Goal: Find specific page/section: Find specific page/section

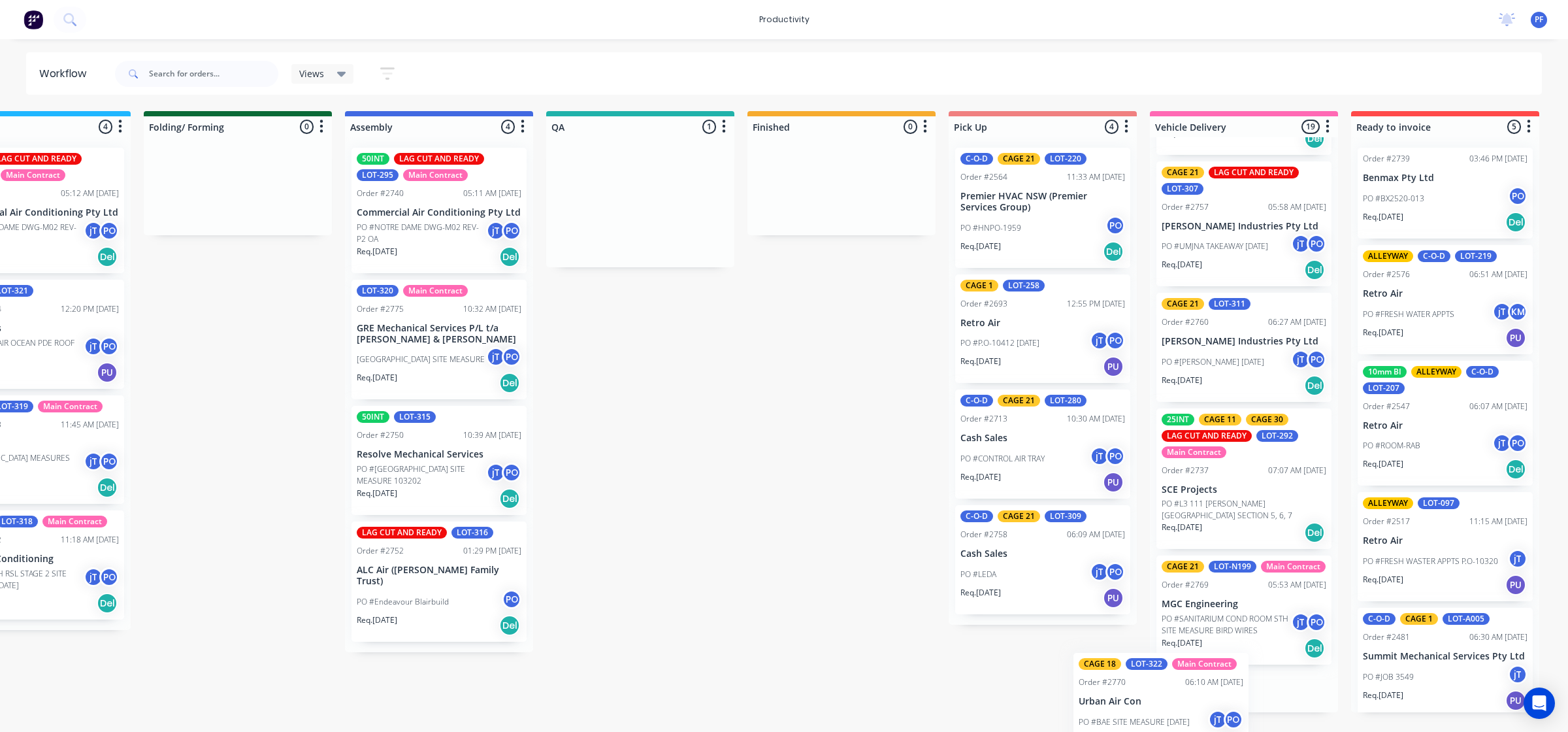
scroll to position [2012, 0]
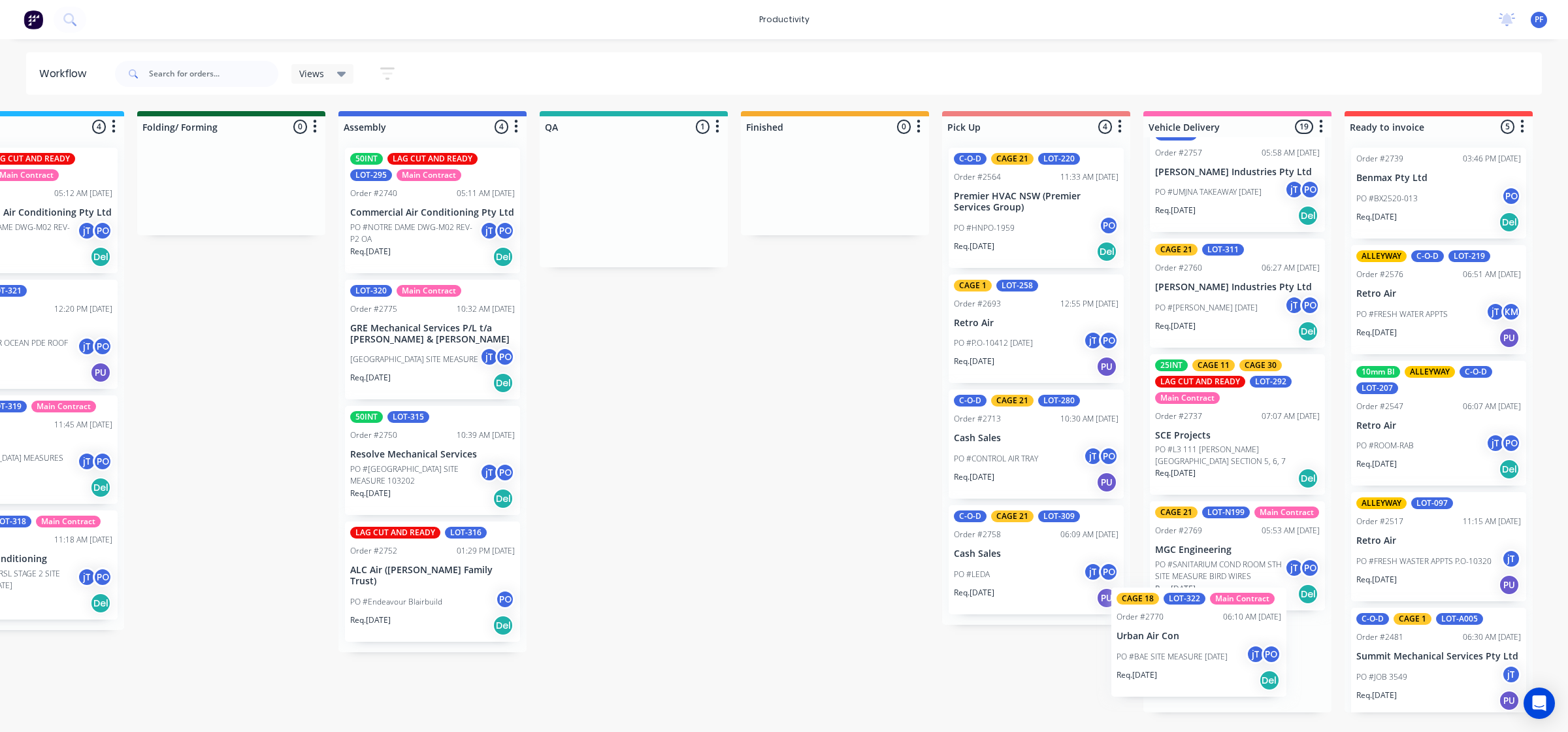
drag, startPoint x: 1297, startPoint y: 226, endPoint x: 1173, endPoint y: 665, distance: 456.2
click at [1173, 665] on div "Submitted 33 Order #240 10:47 AM [DATE] Retro Air PO #Freshwater Apts PO Req. […" at bounding box center [573, 411] width 2558 height 601
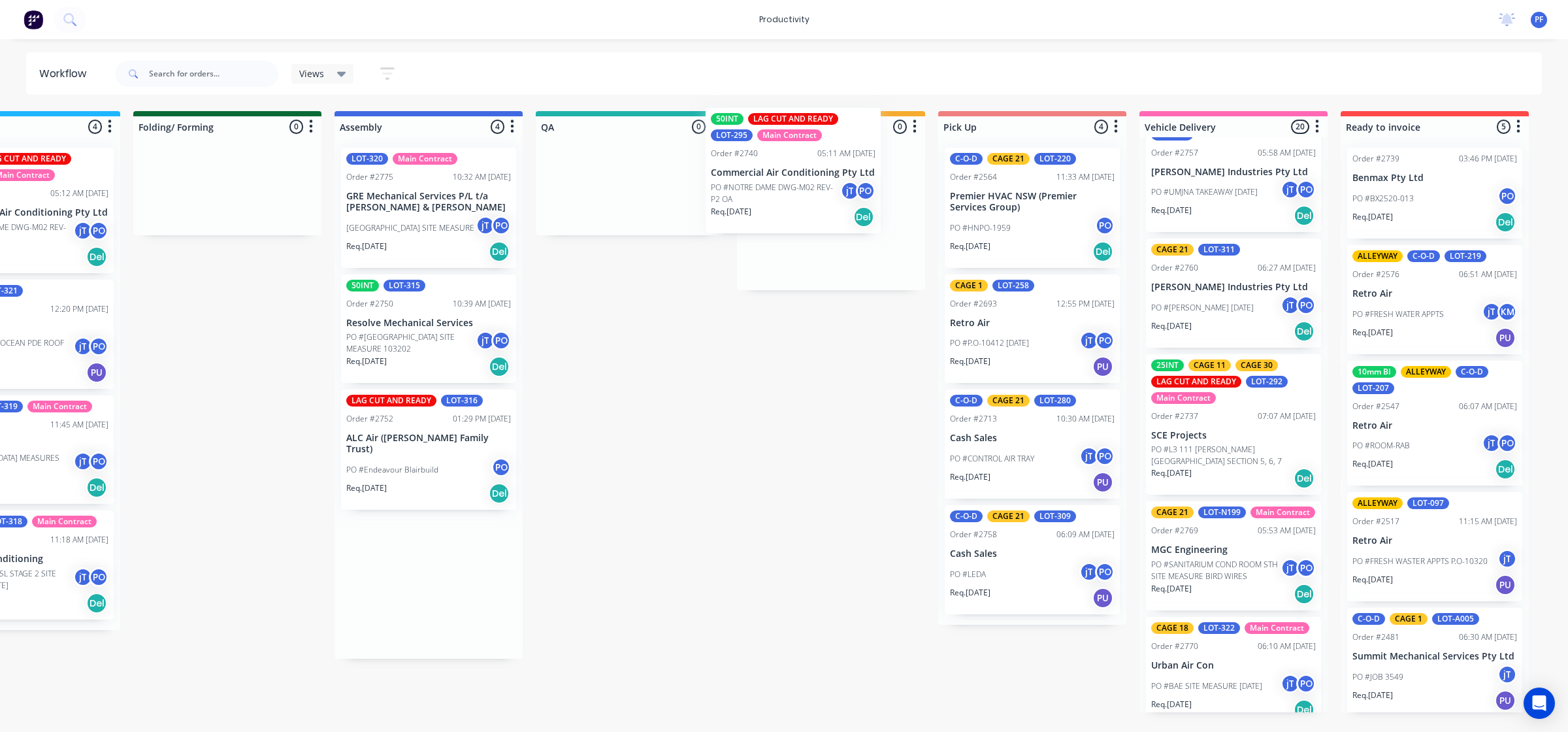
drag, startPoint x: 387, startPoint y: 251, endPoint x: 804, endPoint y: 227, distance: 417.7
click at [768, 206] on div "Submitted 33 Order #240 10:47 AM [DATE] Retro Air PO #Freshwater Apts PO Req. […" at bounding box center [569, 411] width 2558 height 601
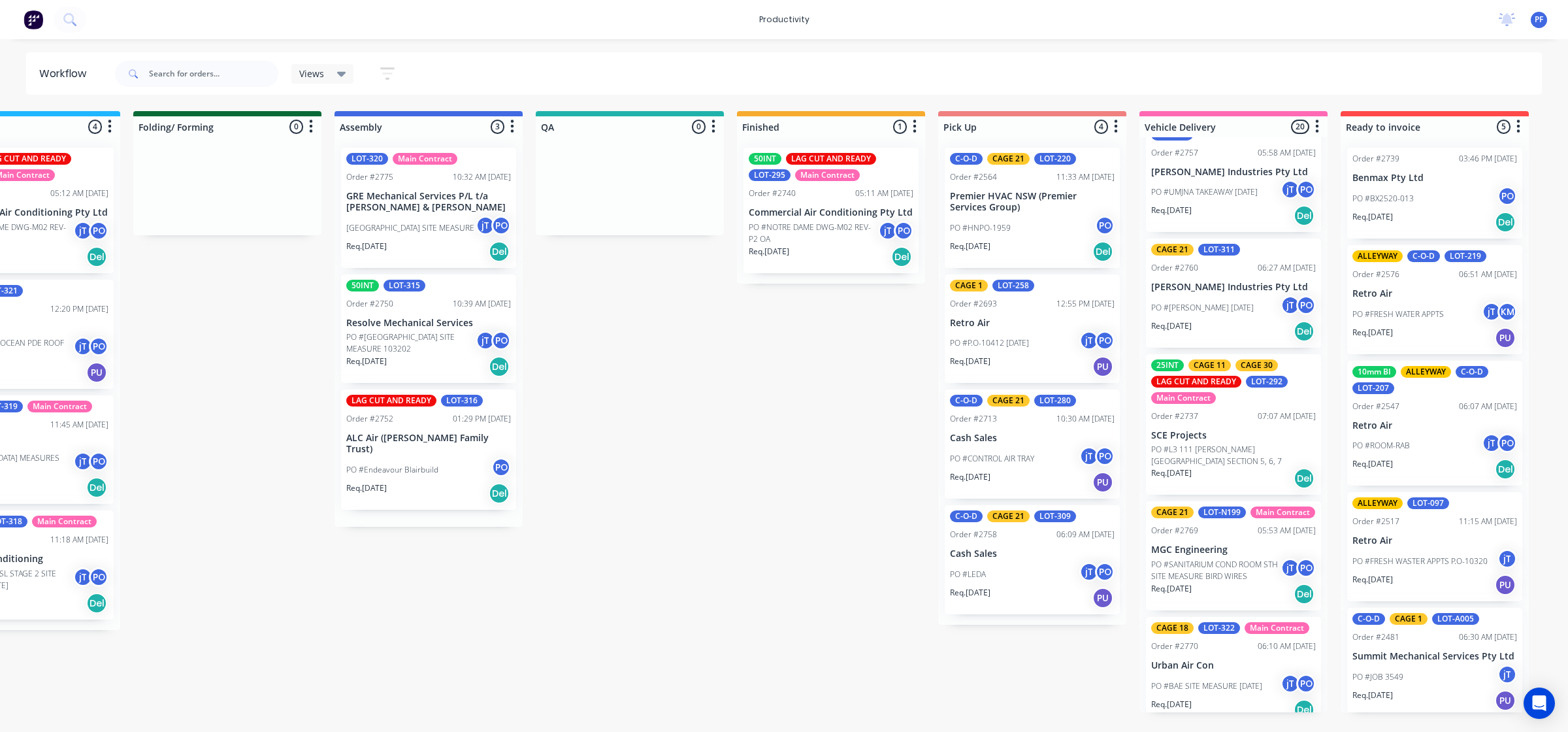
click at [815, 244] on p "PO #NOTRE DAME DWG-M02 REV-P2 OA" at bounding box center [814, 233] width 130 height 24
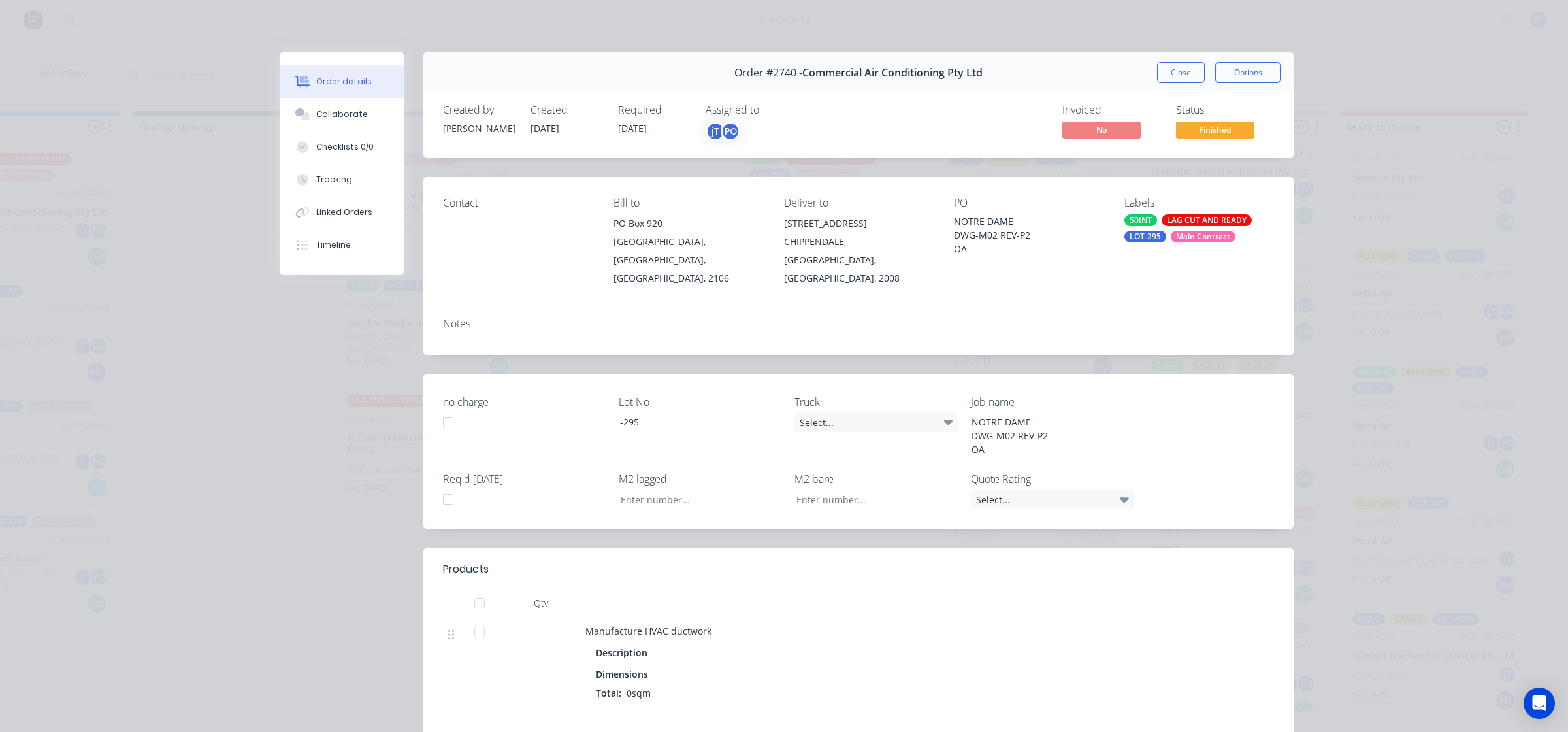
click at [1142, 237] on div "LOT-295" at bounding box center [1145, 236] width 42 height 12
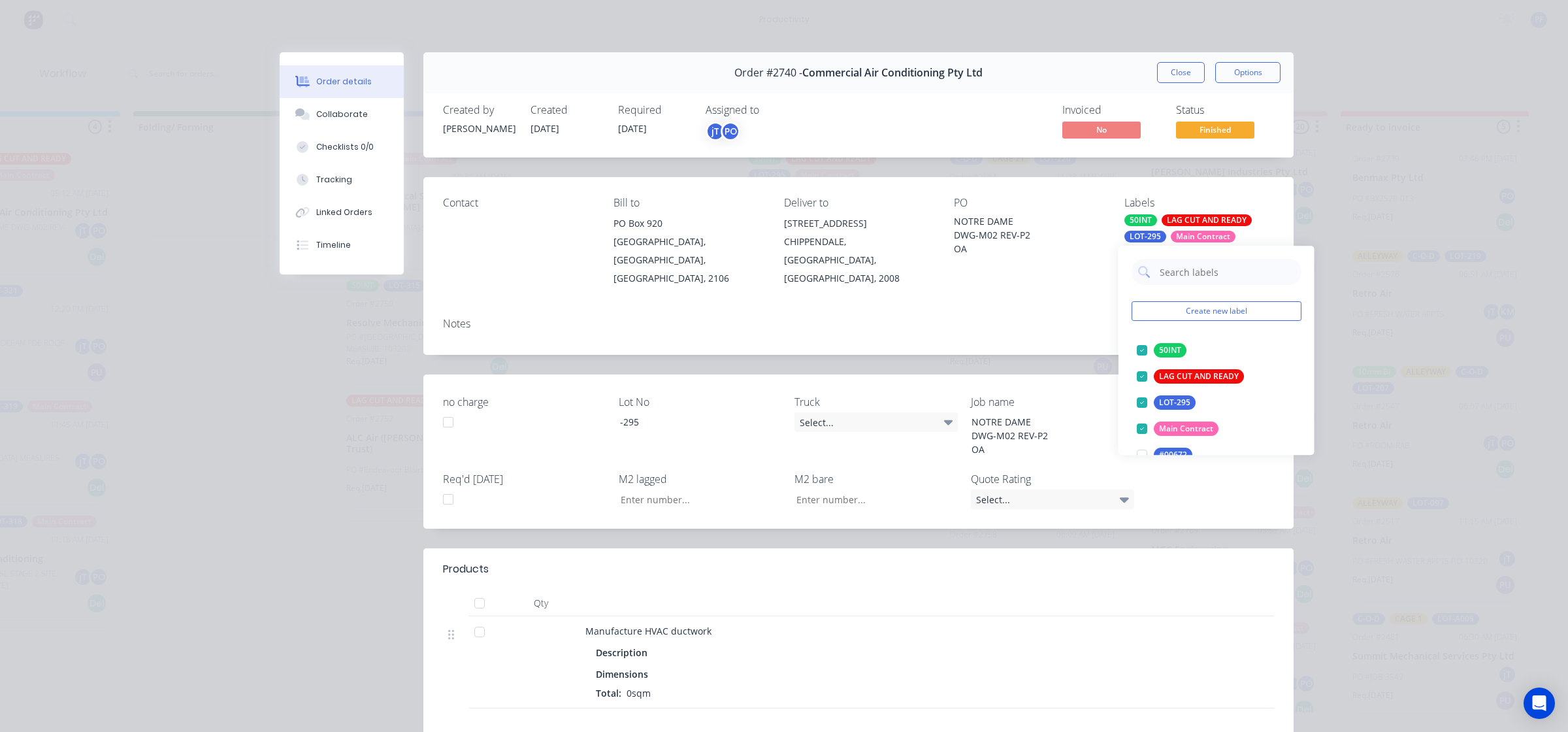
click at [1199, 265] on input "text" at bounding box center [1227, 272] width 137 height 26
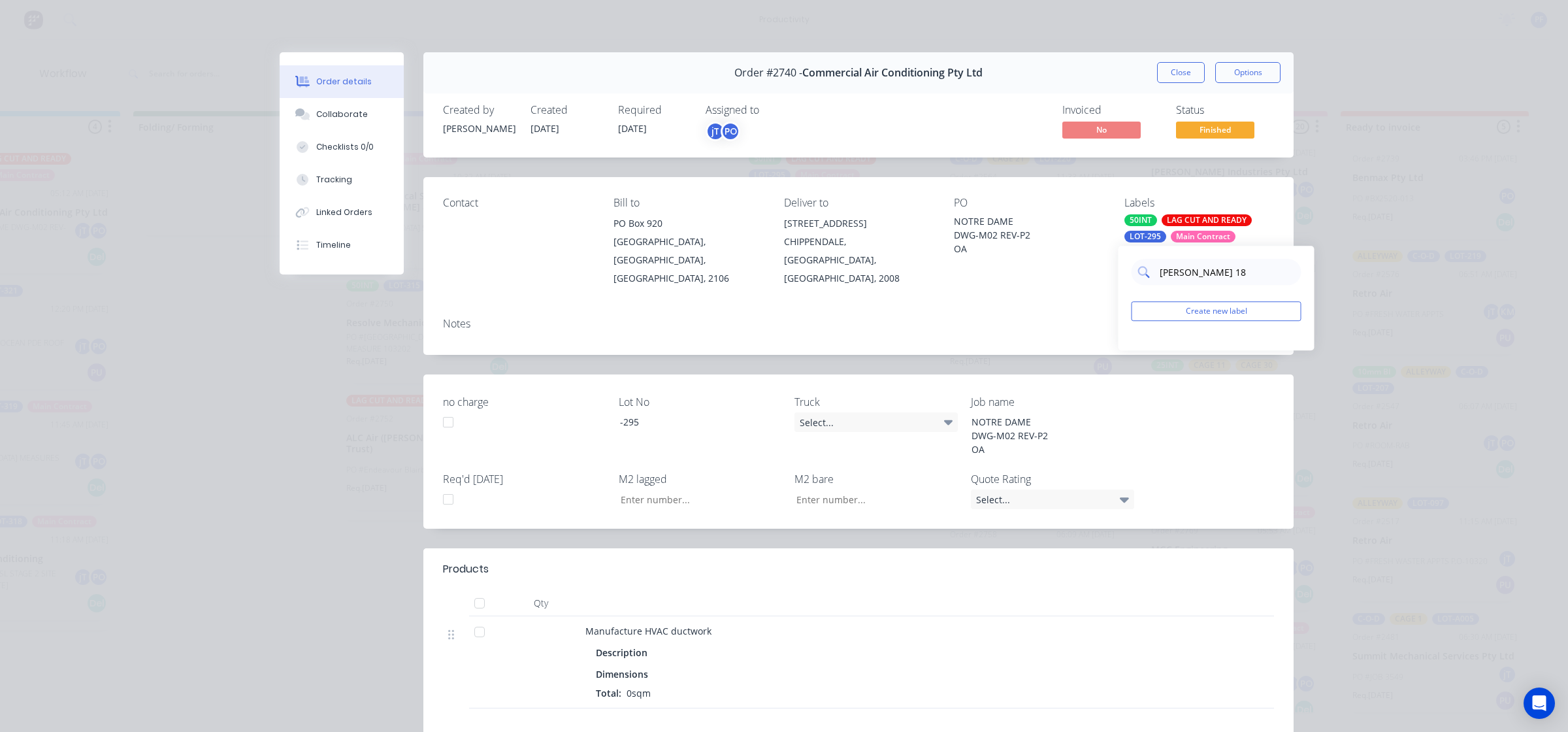
click at [1183, 274] on input "cager 18" at bounding box center [1227, 272] width 137 height 26
type input "cage 18"
drag, startPoint x: 1141, startPoint y: 351, endPoint x: 1034, endPoint y: 312, distance: 113.9
click at [1137, 350] on div at bounding box center [1141, 350] width 26 height 26
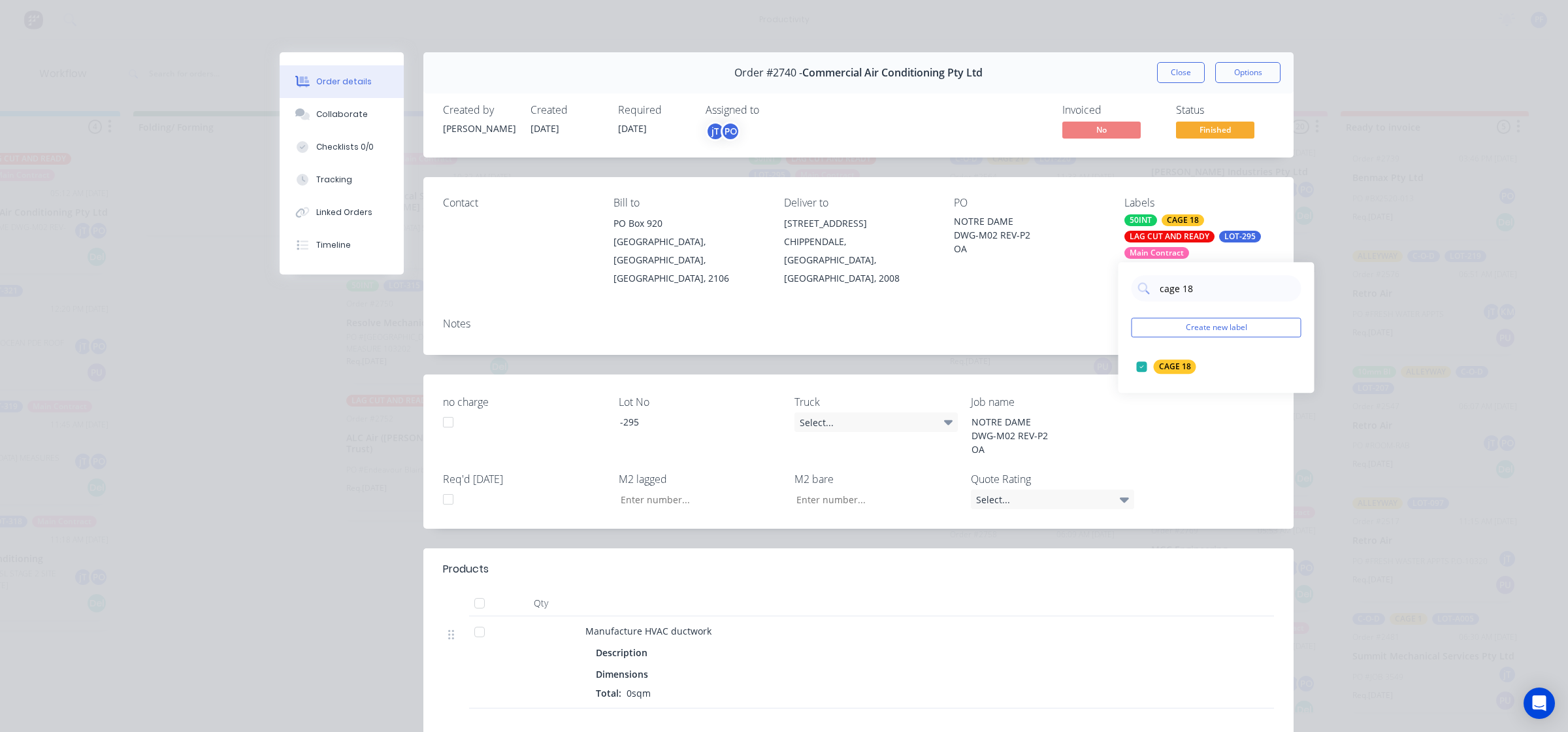
drag, startPoint x: 1034, startPoint y: 312, endPoint x: 1135, endPoint y: 207, distance: 145.7
click at [1041, 307] on div "Notes" at bounding box center [858, 331] width 871 height 48
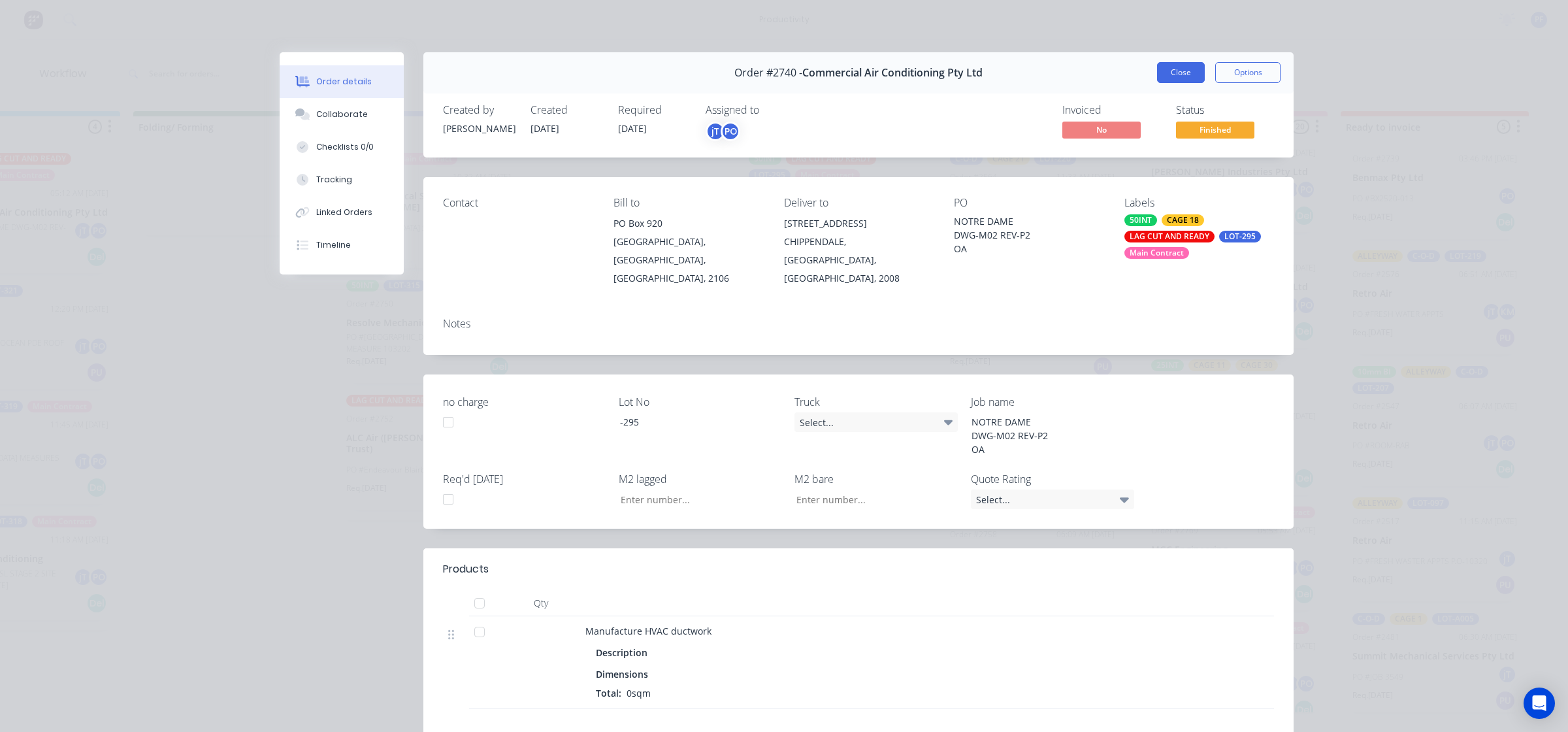
click at [1175, 76] on button "Close" at bounding box center [1181, 73] width 48 height 21
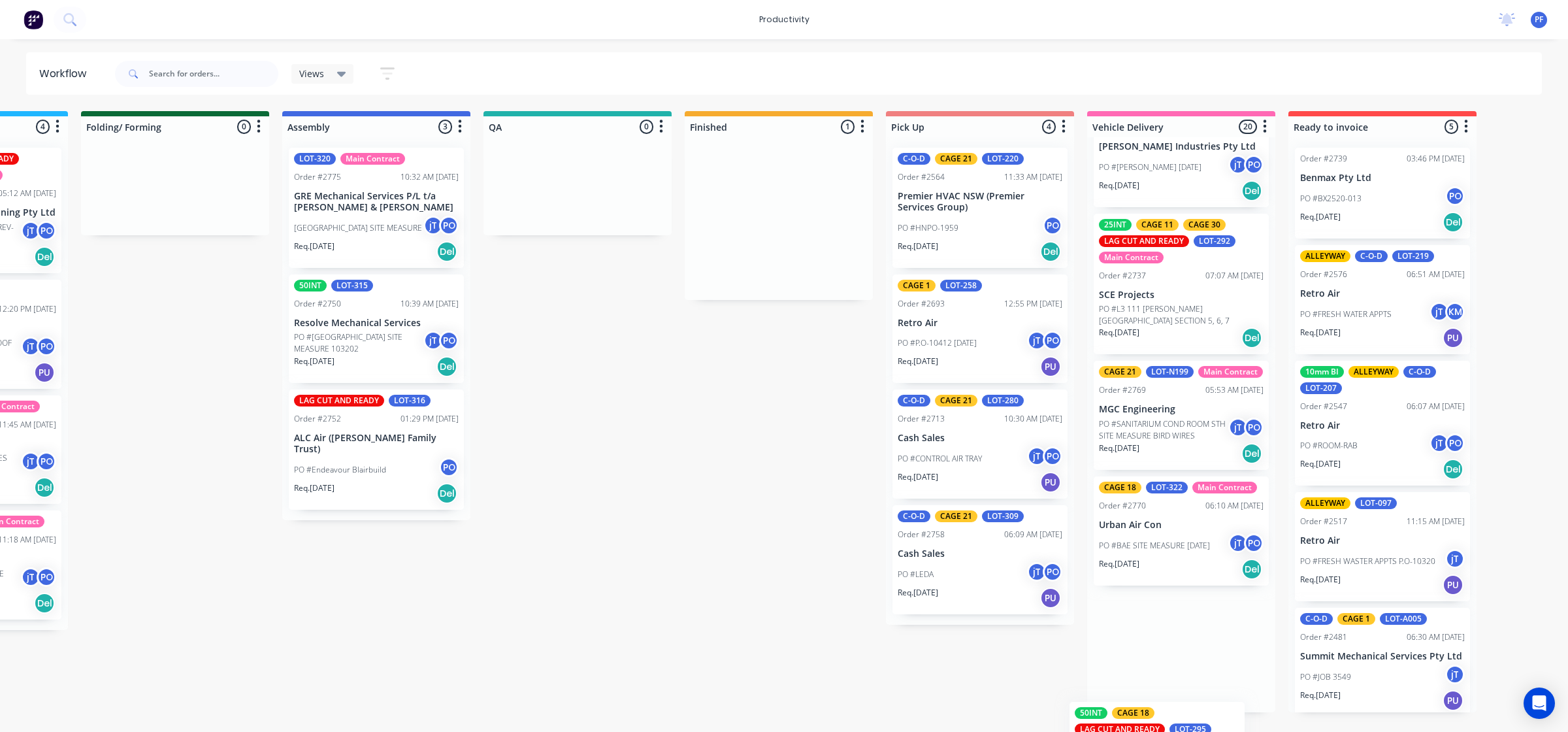
scroll to position [2166, 0]
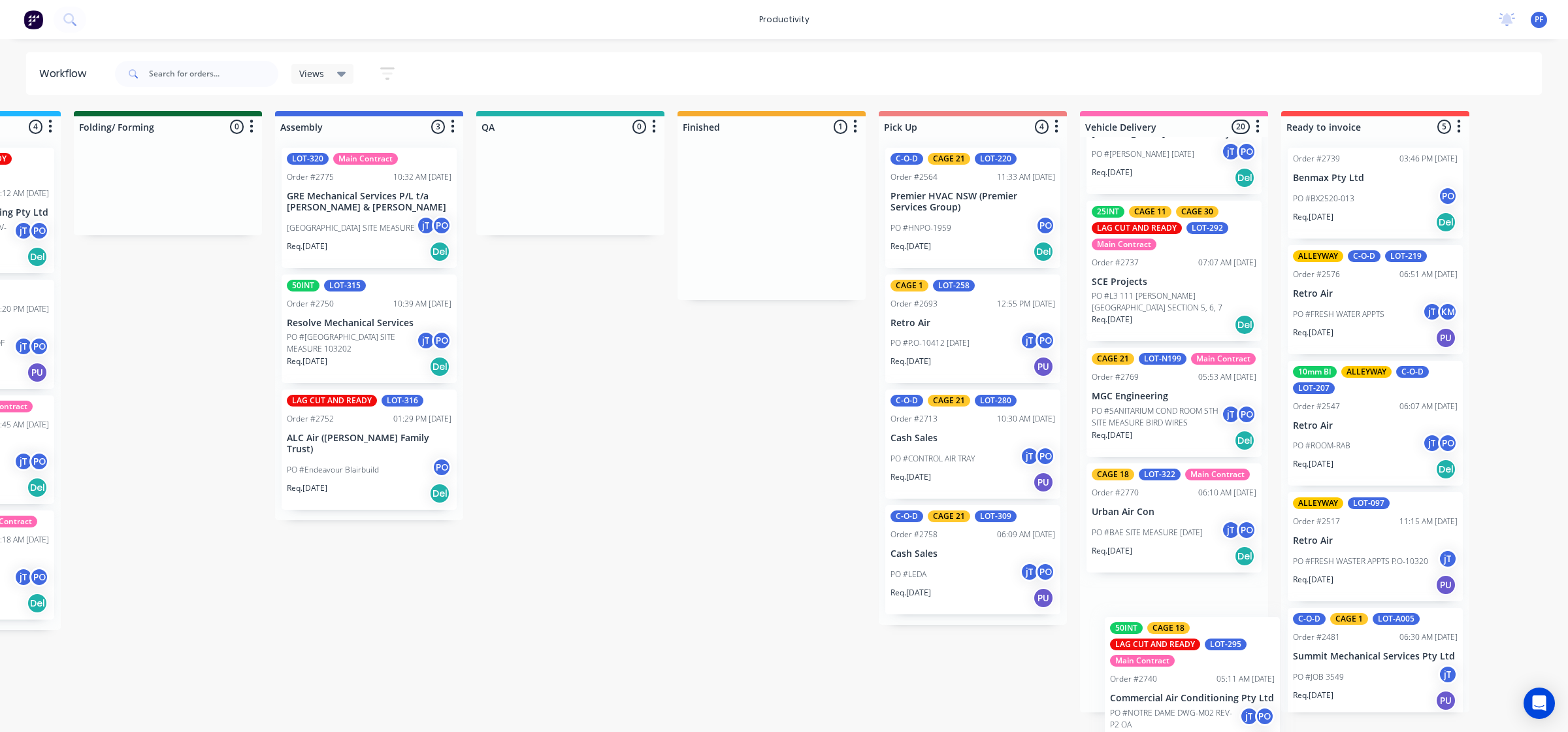
drag, startPoint x: 845, startPoint y: 233, endPoint x: 1186, endPoint y: 691, distance: 571.0
click at [1170, 691] on div "Submitted 33 Order #240 10:47 AM [DATE] Retro Air PO #Freshwater Apts PO Req. […" at bounding box center [509, 411] width 2558 height 601
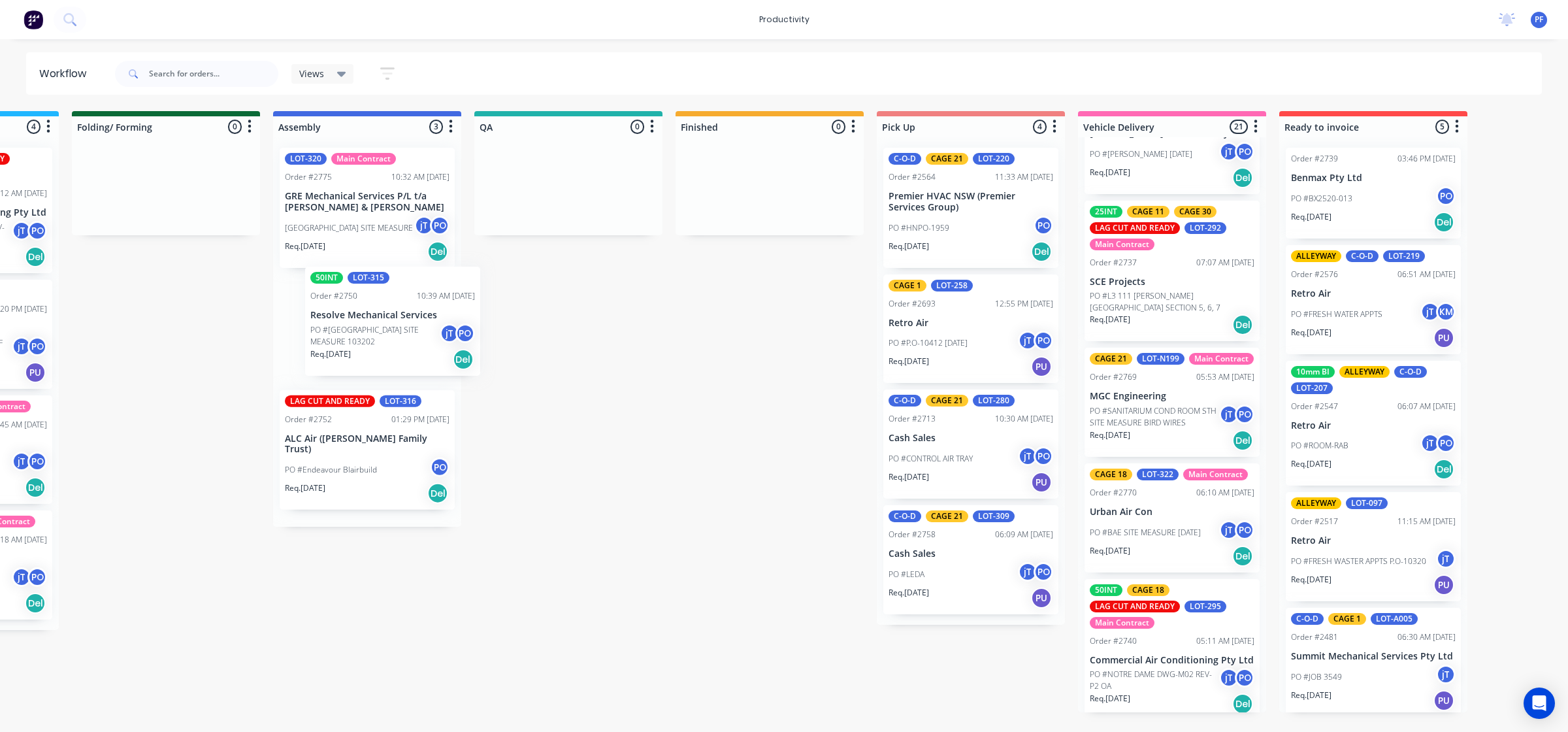
scroll to position [0, 760]
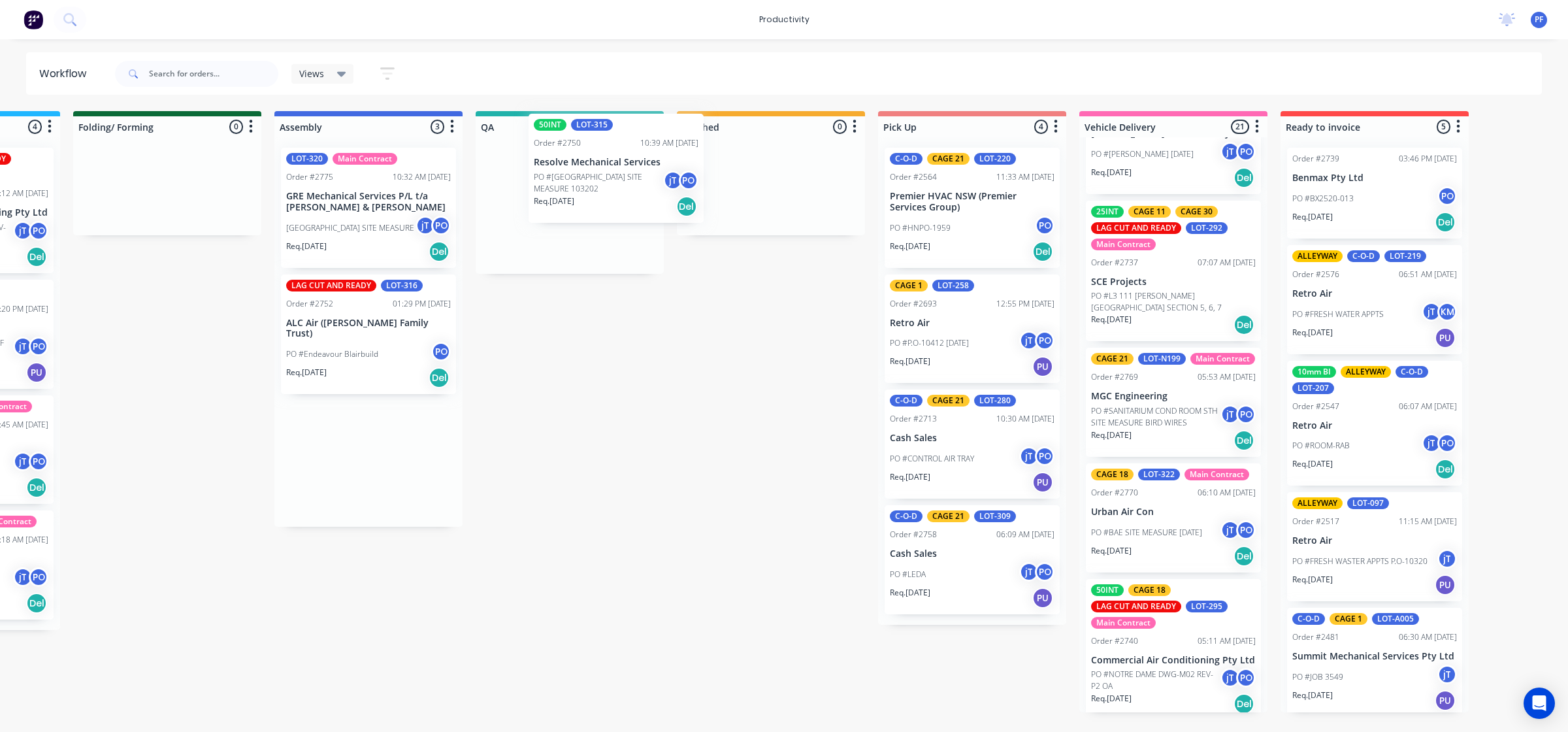
drag, startPoint x: 335, startPoint y: 351, endPoint x: 587, endPoint y: 193, distance: 297.4
click at [587, 193] on div "Submitted 33 Order #240 10:47 AM [DATE] Retro Air PO #Freshwater Apts PO Req. […" at bounding box center [509, 411] width 2558 height 601
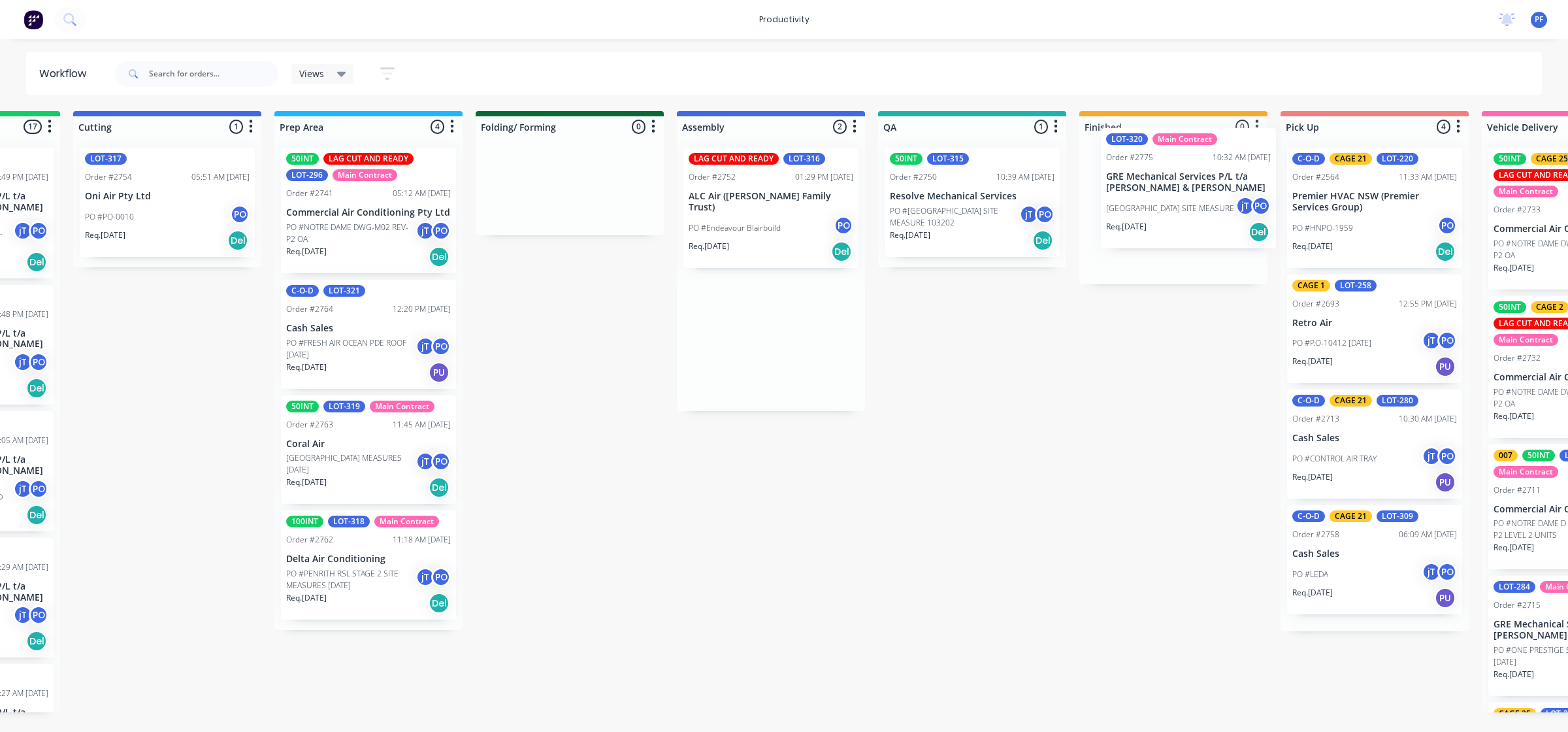
scroll to position [0, 369]
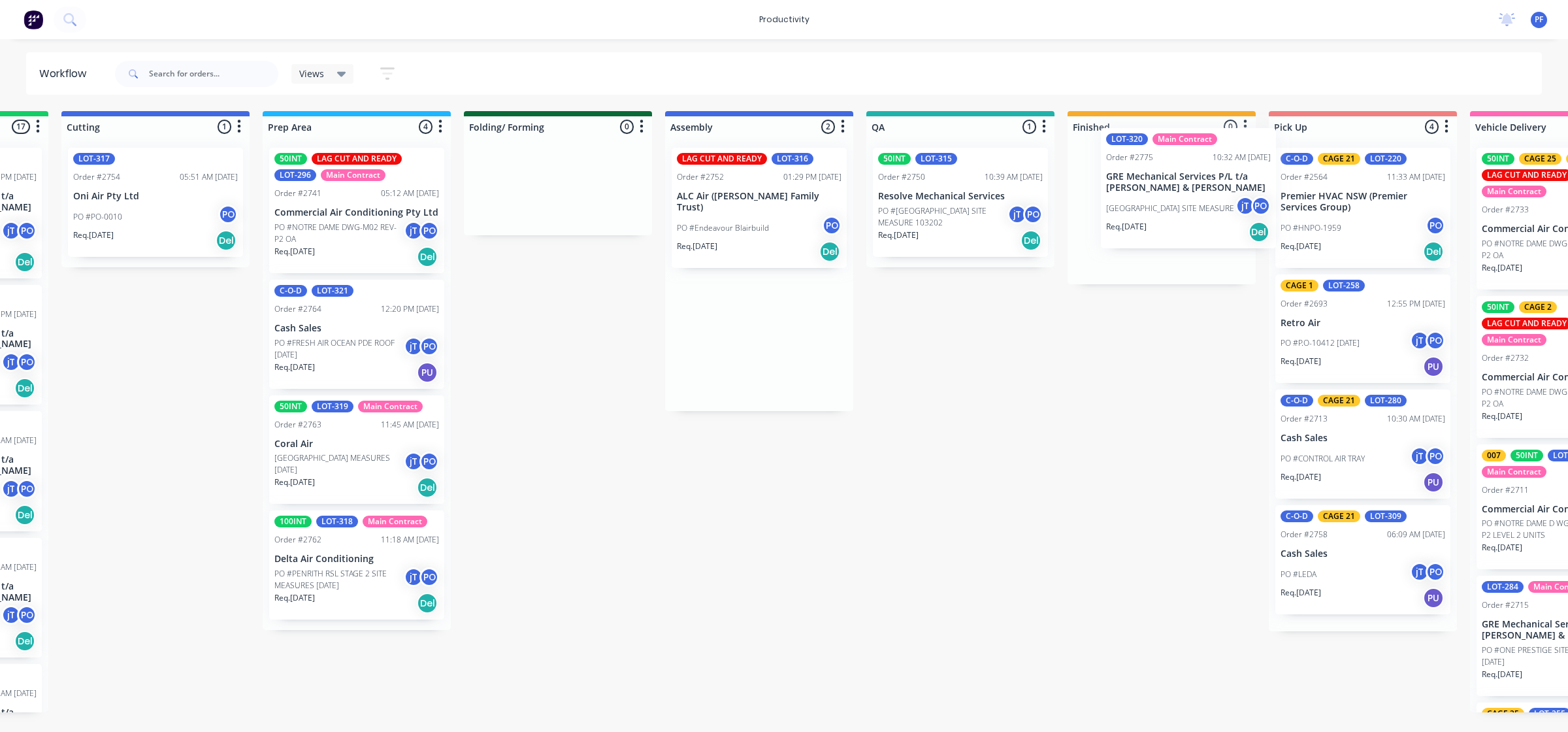
drag, startPoint x: 1086, startPoint y: 220, endPoint x: 1115, endPoint y: 194, distance: 38.9
click at [1115, 194] on div "Submitted 33 Order #240 10:47 AM [DATE] Retro Air PO #Freshwater Apts PO Req. […" at bounding box center [900, 411] width 2558 height 601
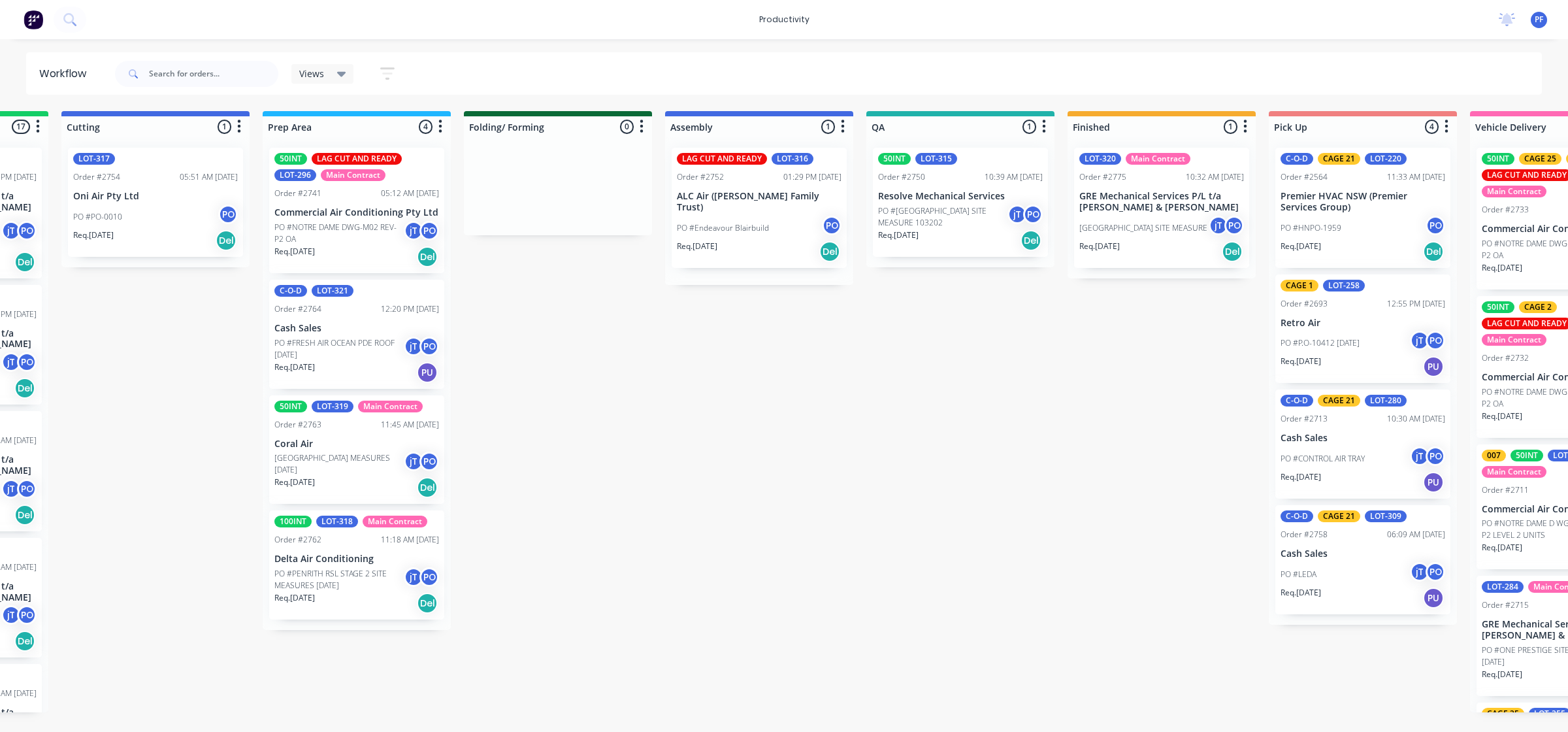
click at [1123, 222] on p "[GEOGRAPHIC_DATA] SITE MEASURE" at bounding box center [1143, 227] width 128 height 12
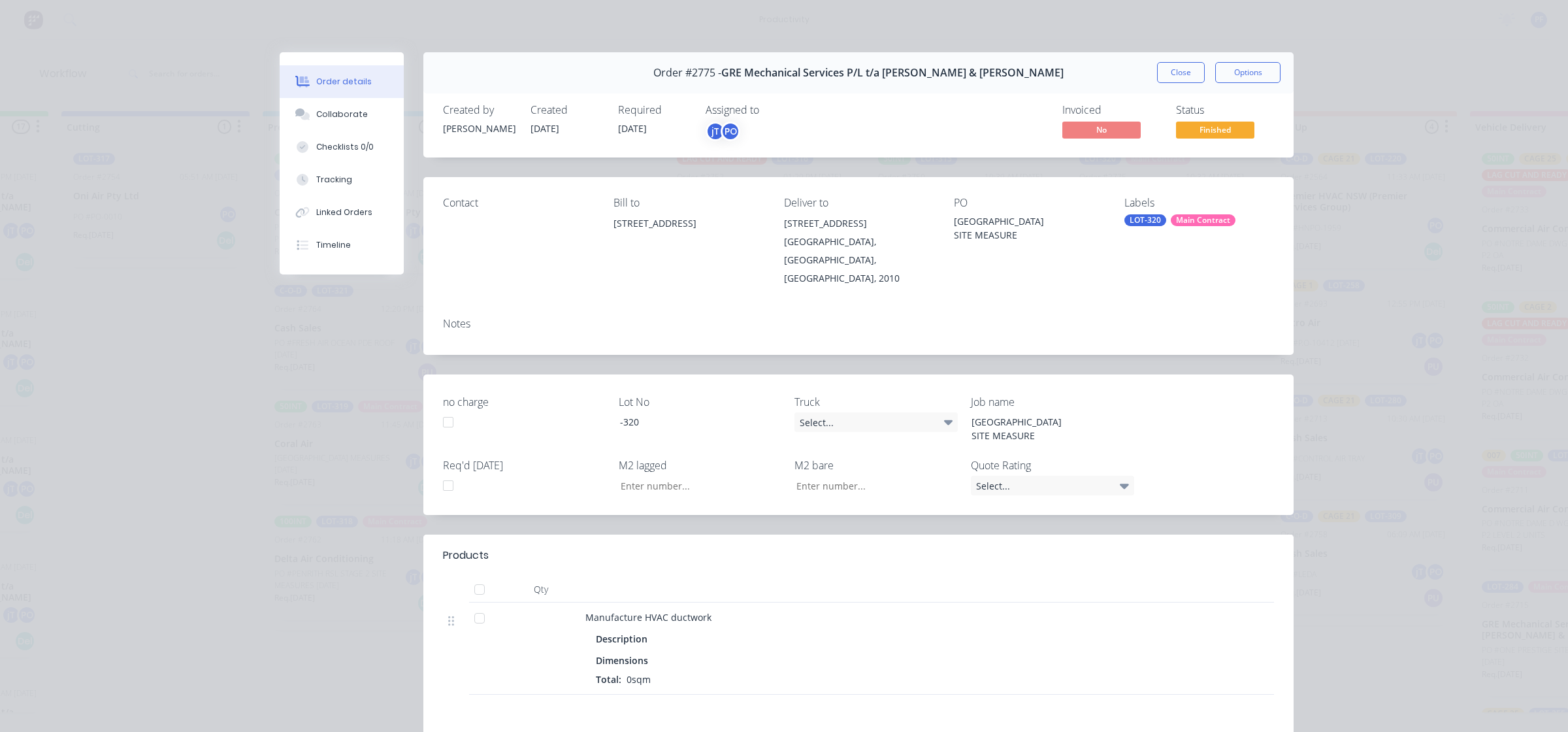
click at [1146, 213] on div "Labels LOT-320 Main Contract" at bounding box center [1199, 242] width 150 height 91
click at [1146, 220] on div "LOT-320" at bounding box center [1145, 220] width 42 height 12
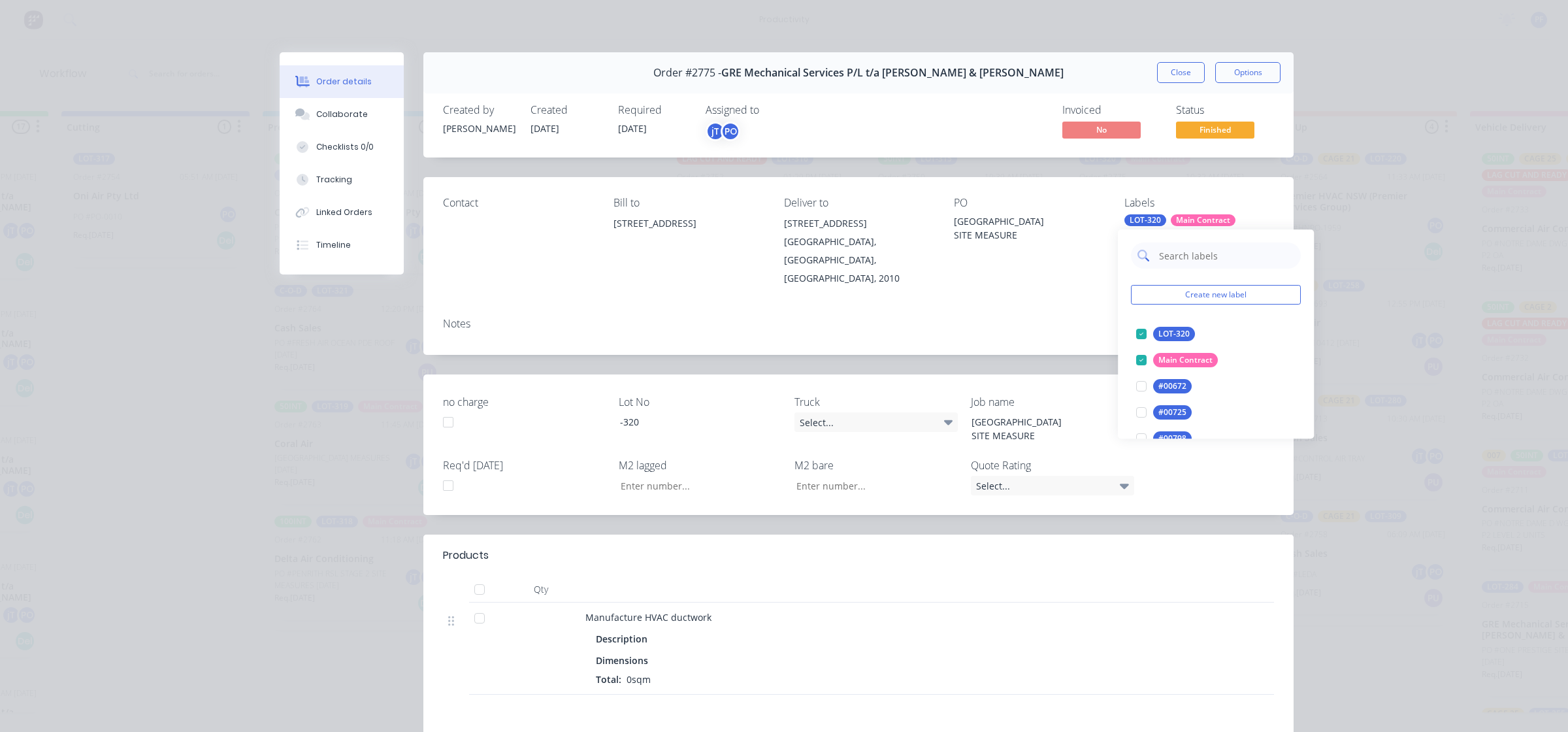
click at [1181, 259] on input "text" at bounding box center [1226, 255] width 137 height 26
type input "cage 7"
drag, startPoint x: 1137, startPoint y: 335, endPoint x: 1024, endPoint y: 335, distance: 113.0
click at [1138, 335] on div at bounding box center [1141, 334] width 26 height 26
click at [975, 324] on div "Notes" at bounding box center [858, 331] width 871 height 48
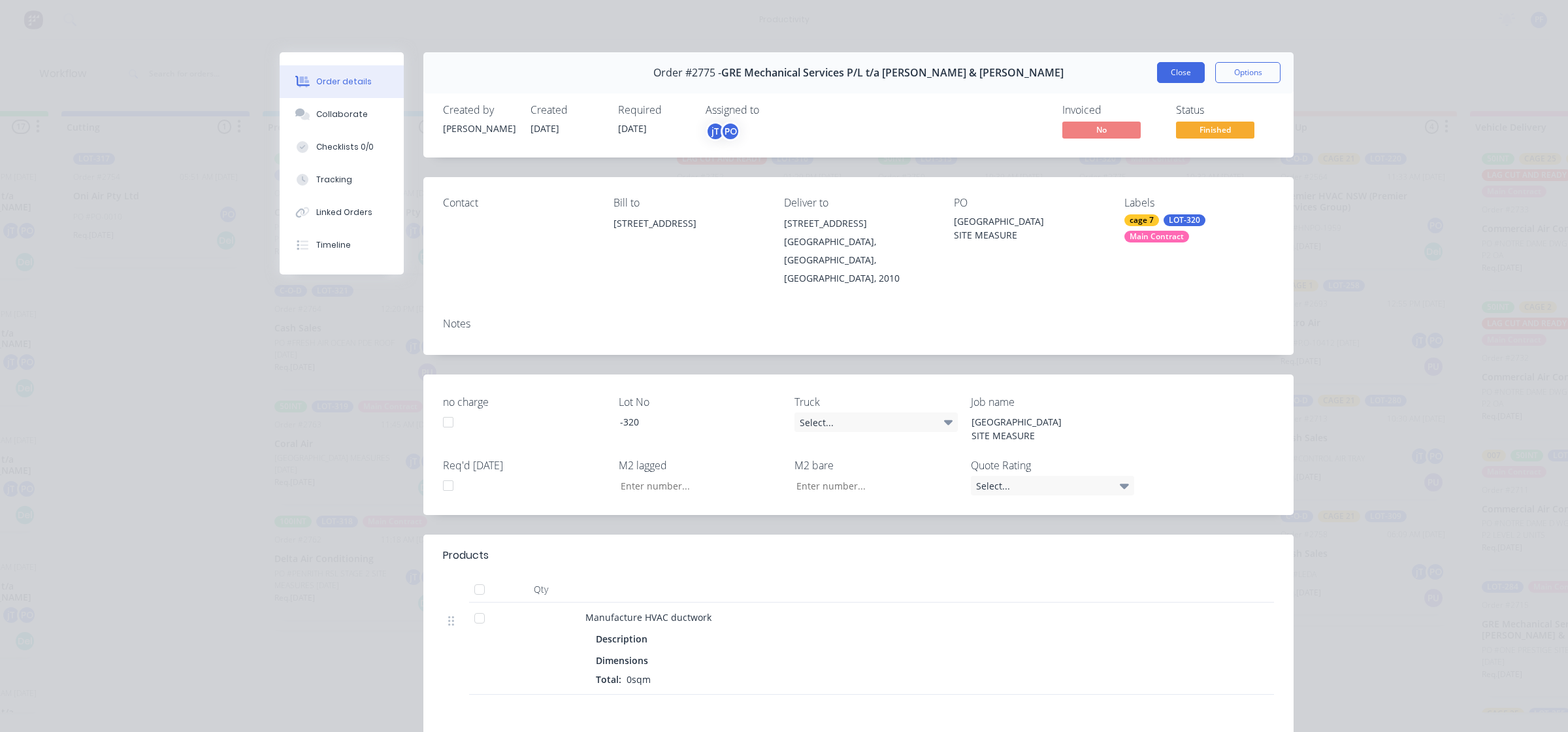
click at [1163, 73] on button "Close" at bounding box center [1181, 73] width 48 height 21
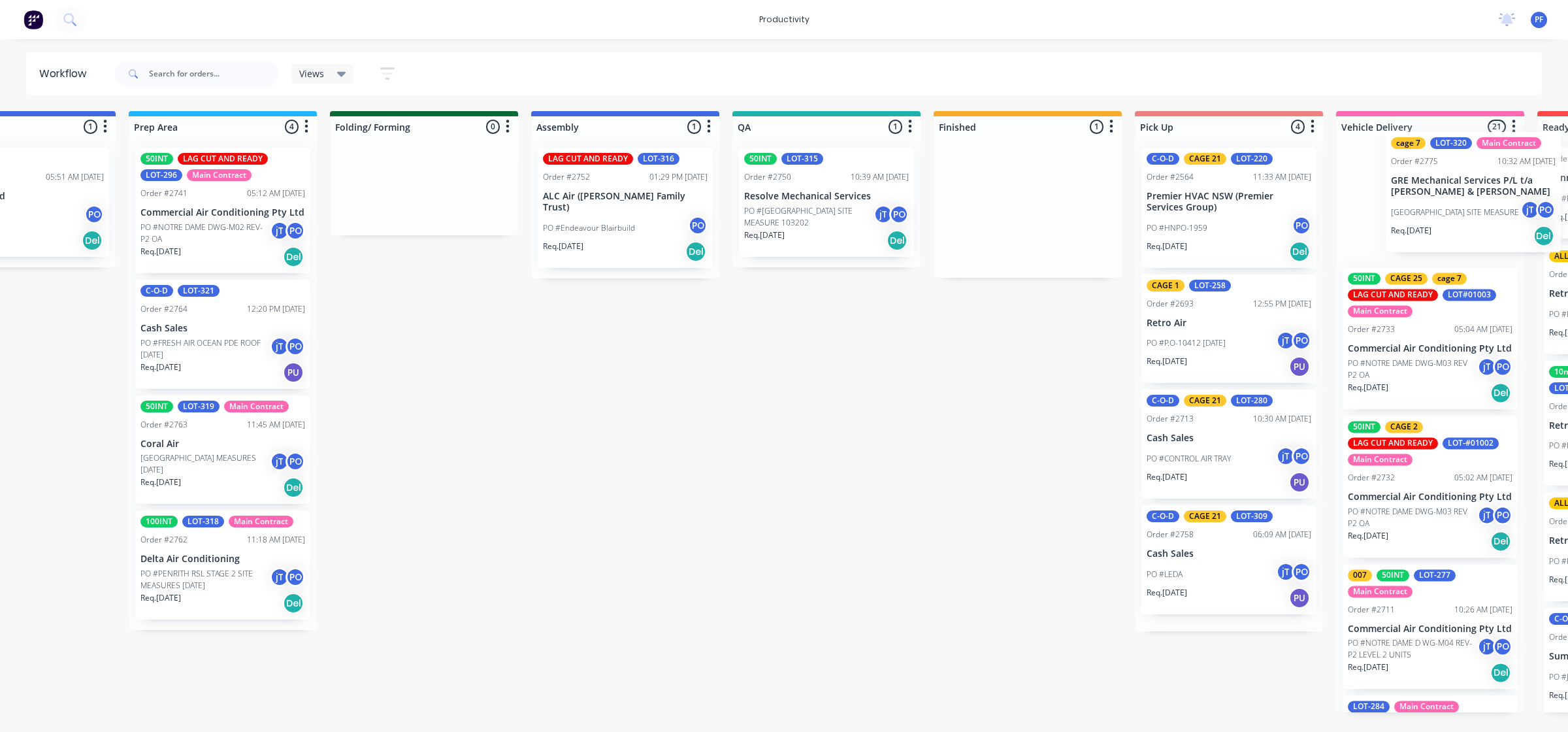
scroll to position [0, 587]
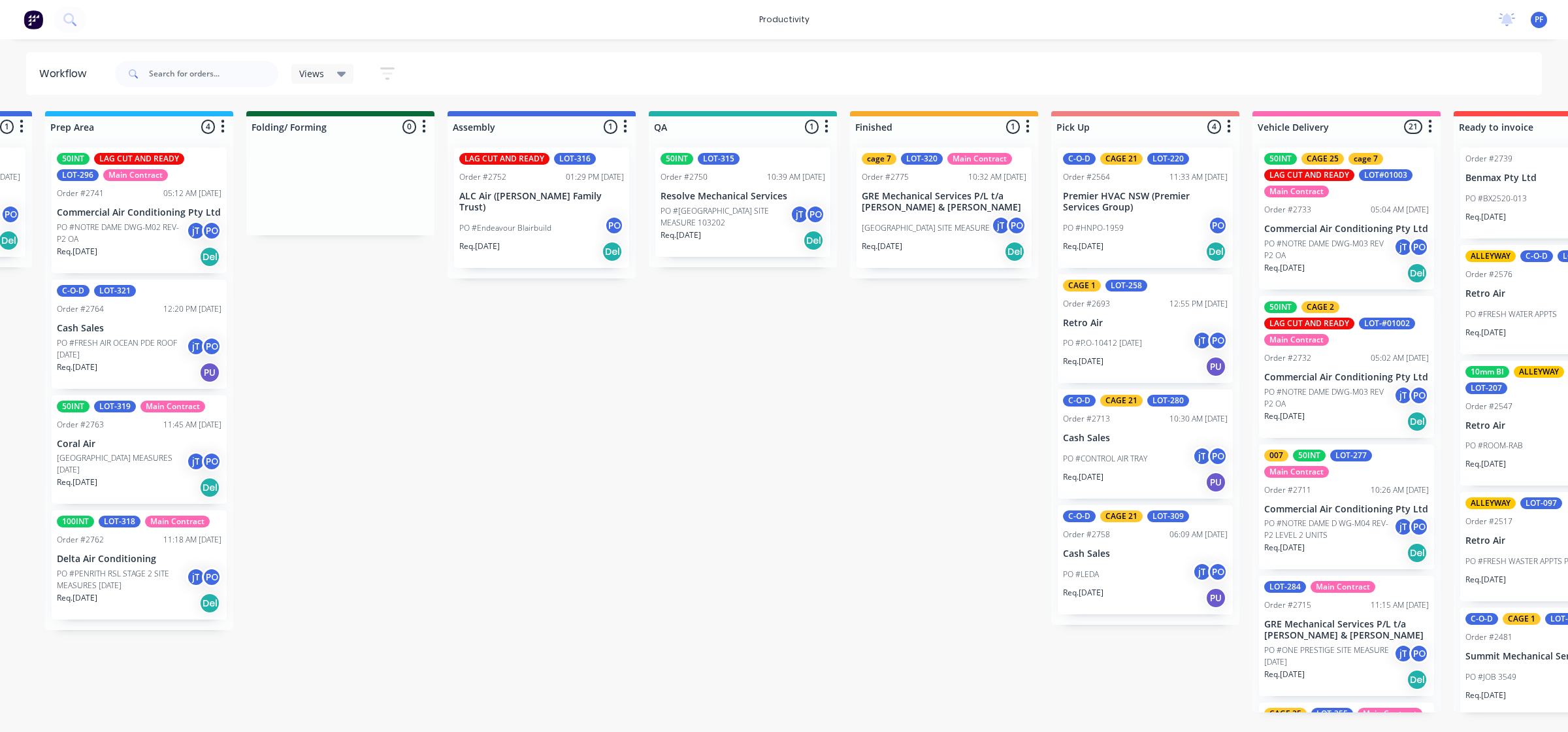
click at [821, 443] on div "Submitted 33 Order #240 10:47 AM [DATE] Retro Air PO #Freshwater Apts PO Req. […" at bounding box center [682, 411] width 2558 height 601
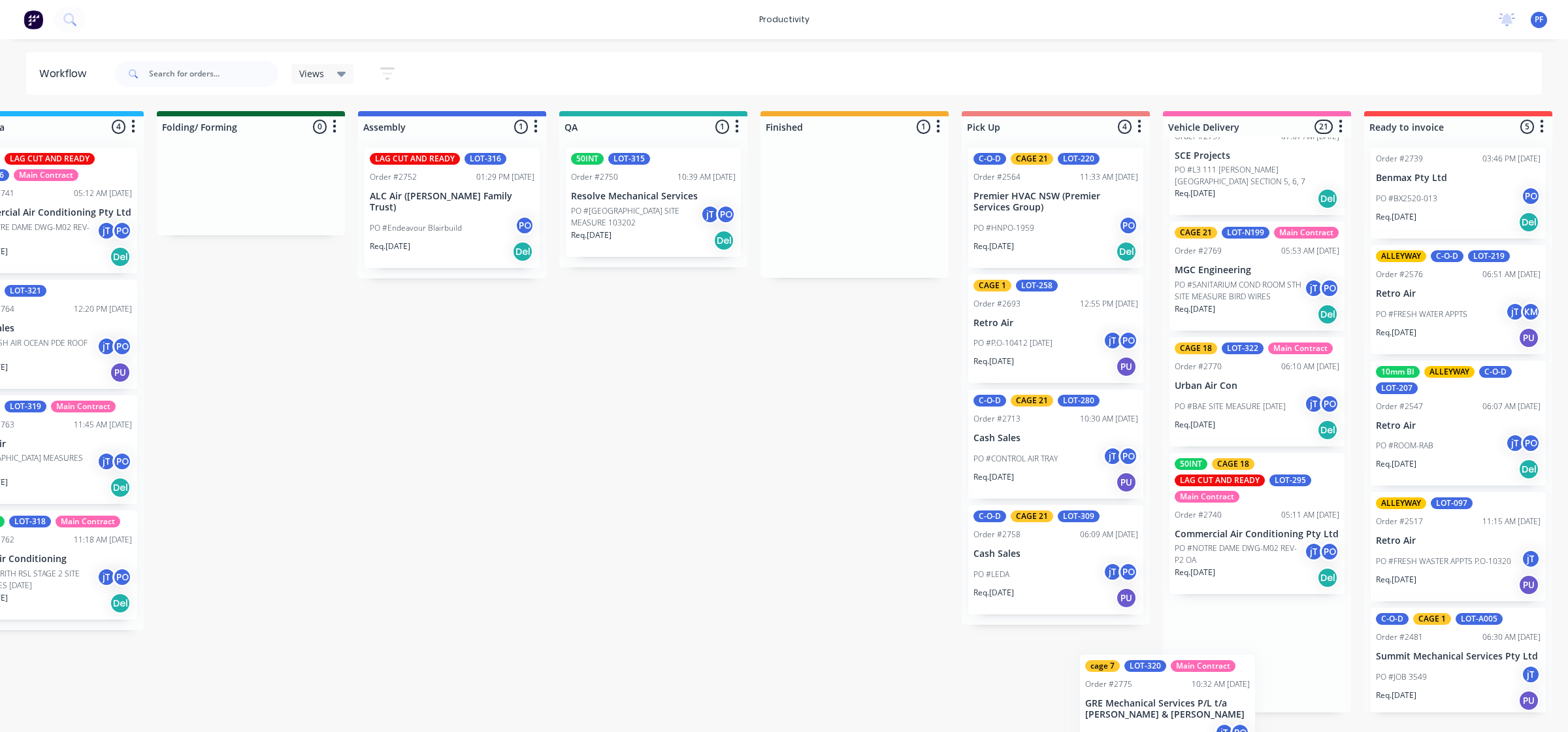
scroll to position [2292, 0]
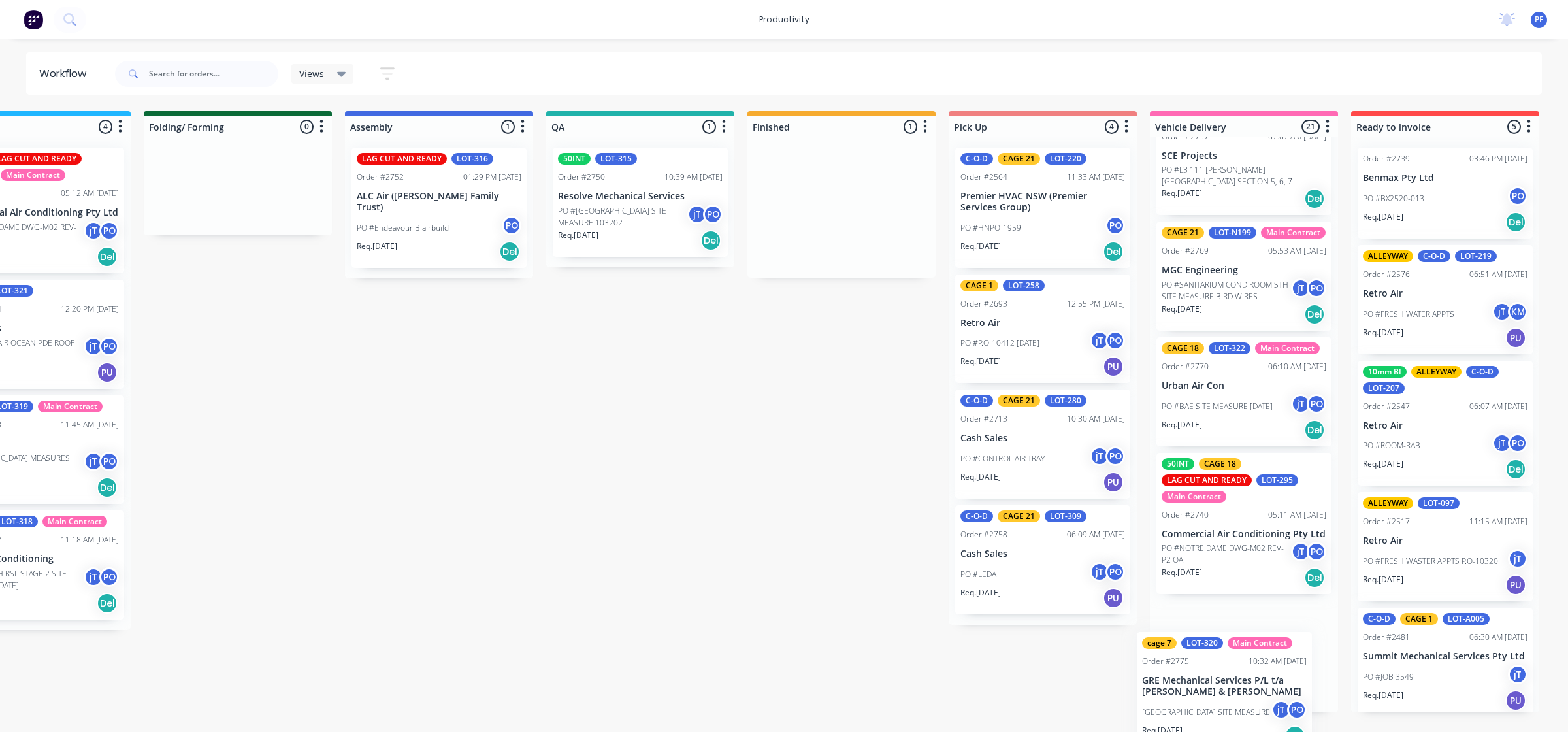
drag, startPoint x: 954, startPoint y: 239, endPoint x: 1246, endPoint y: 693, distance: 539.8
click at [1246, 694] on div "Submitted 33 Order #240 10:47 AM [DATE] Retro Air PO #Freshwater Apts PO Req. […" at bounding box center [579, 411] width 2558 height 601
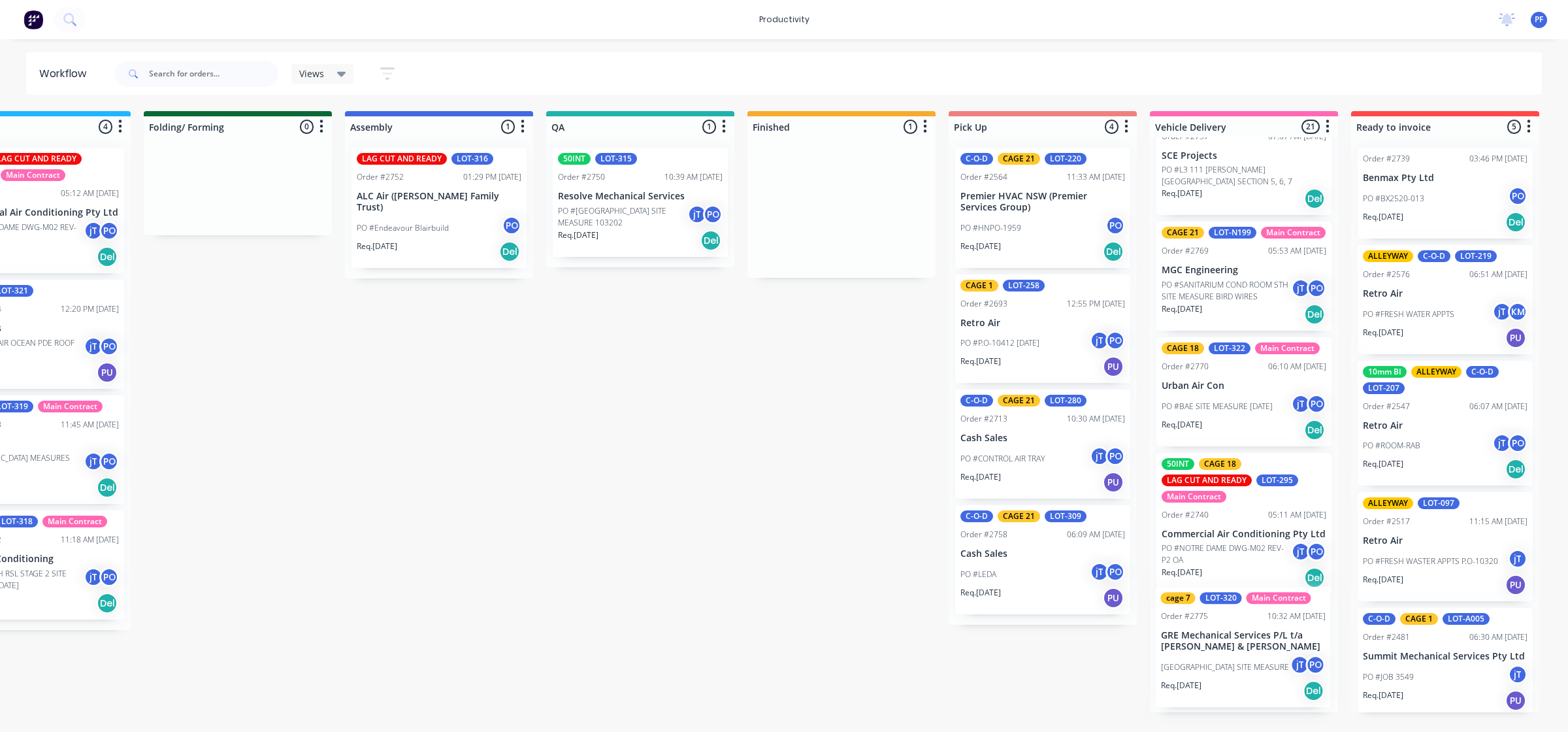
scroll to position [0, 690]
click at [776, 200] on div at bounding box center [841, 186] width 188 height 98
drag, startPoint x: 776, startPoint y: 200, endPoint x: 443, endPoint y: 423, distance: 400.8
click at [443, 423] on div "Submitted 33 Order #240 10:47 AM [DATE] Retro Air PO #Freshwater Apts PO Req. […" at bounding box center [579, 411] width 2558 height 601
drag, startPoint x: 668, startPoint y: 209, endPoint x: 645, endPoint y: 207, distance: 23.1
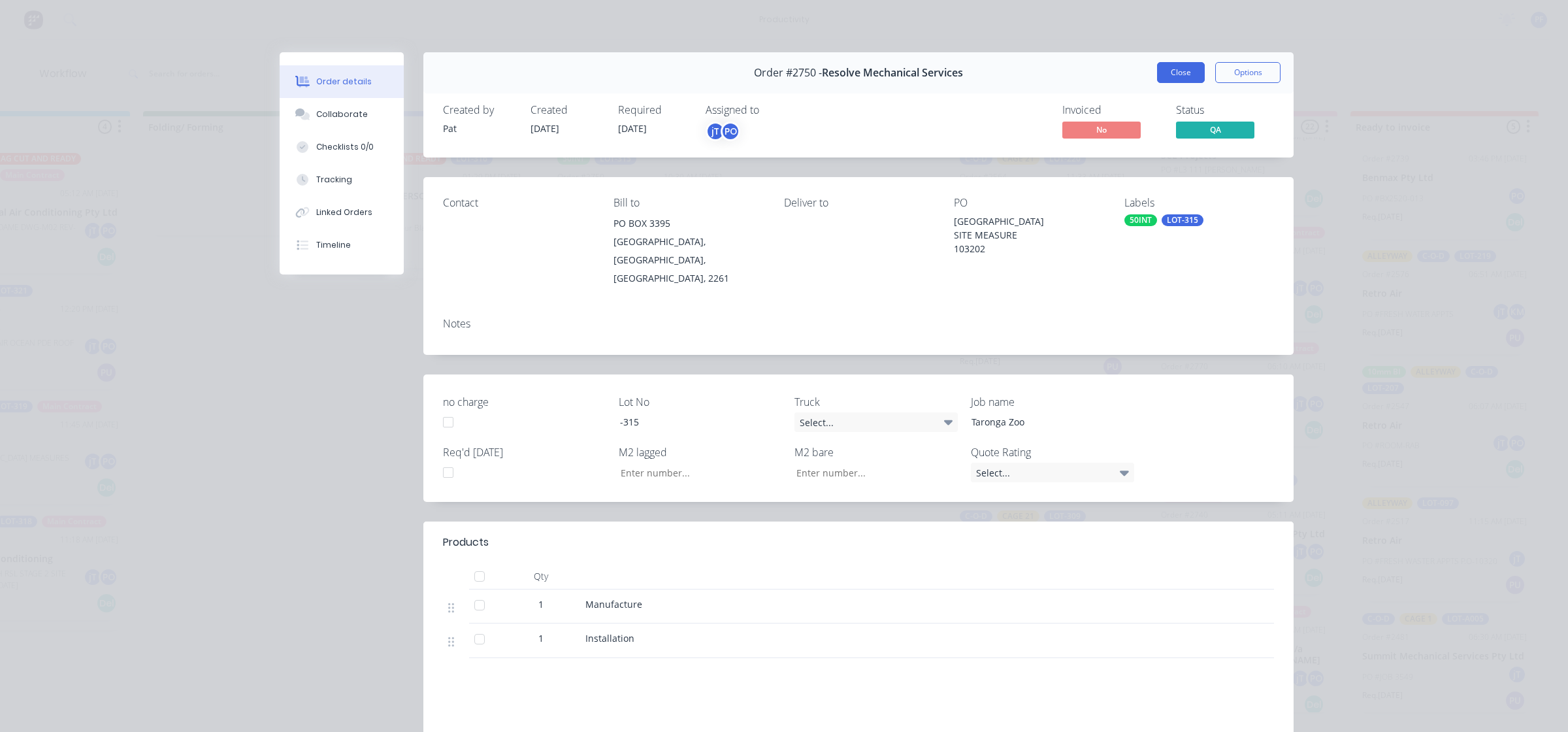
click at [1178, 73] on button "Close" at bounding box center [1181, 73] width 48 height 21
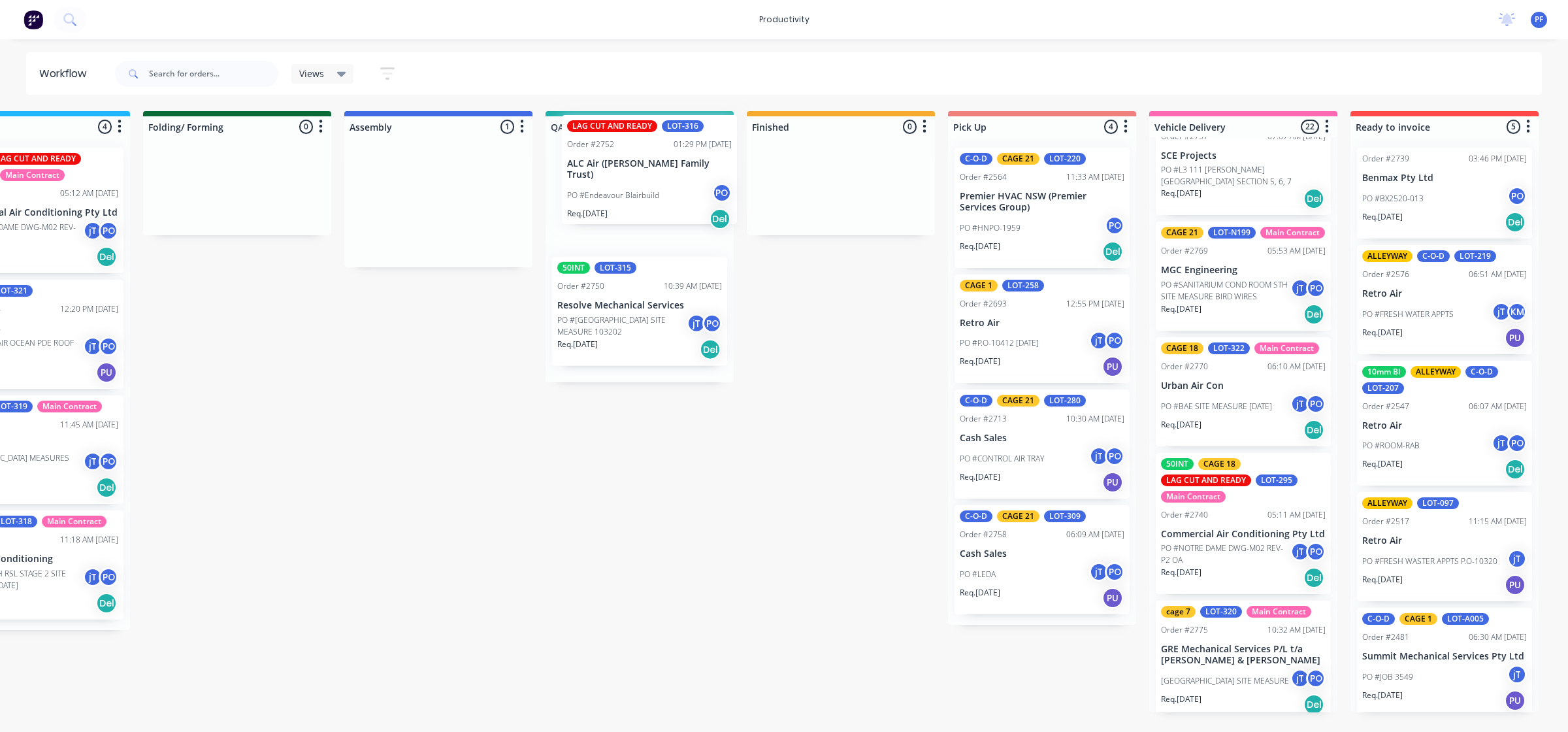
drag, startPoint x: 410, startPoint y: 190, endPoint x: 626, endPoint y: 157, distance: 218.5
click at [626, 157] on div "Submitted 33 Order #240 10:47 AM 24/09/24 Retro Air PO #Freshwater Apts PO Req.…" at bounding box center [579, 411] width 2558 height 601
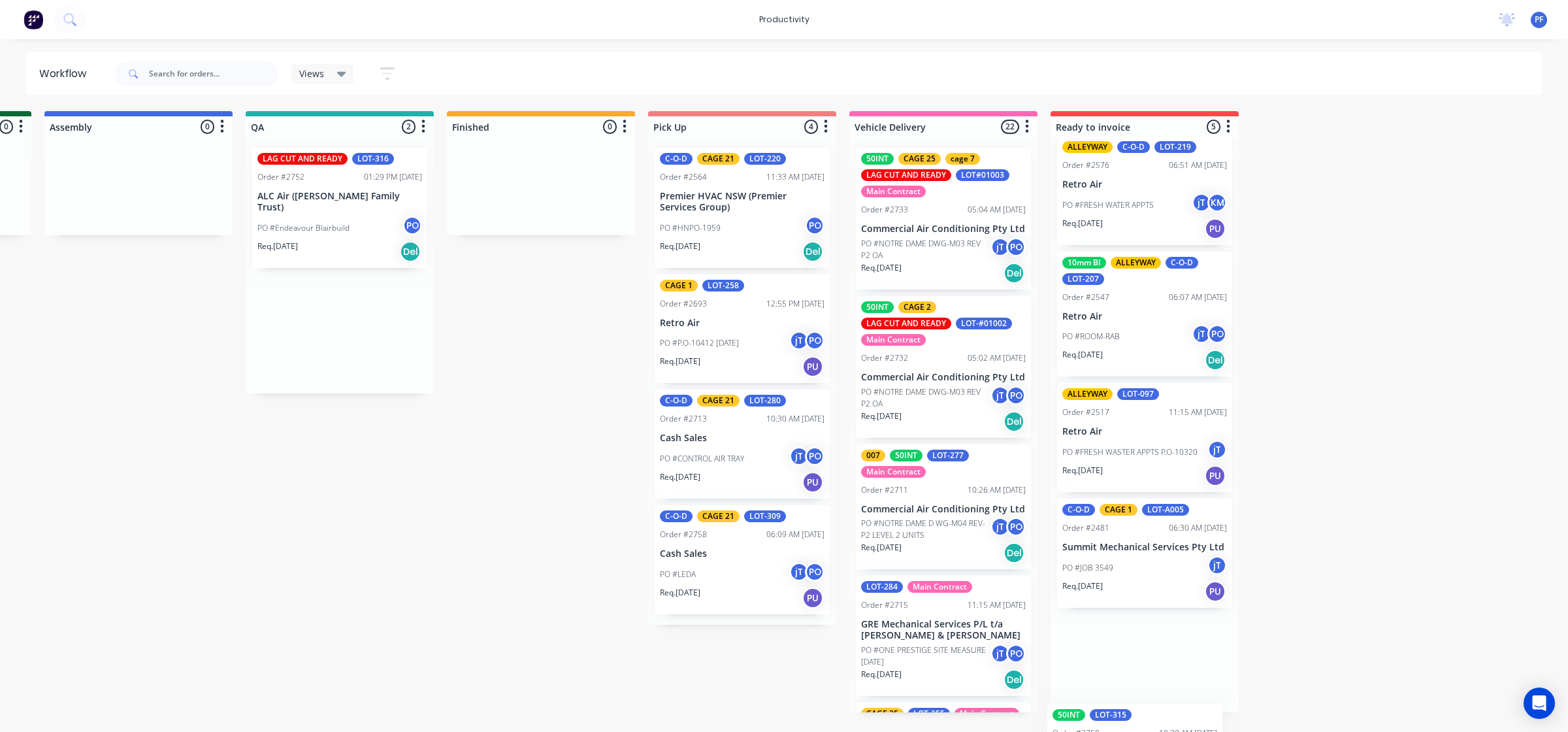
scroll to position [115, 0]
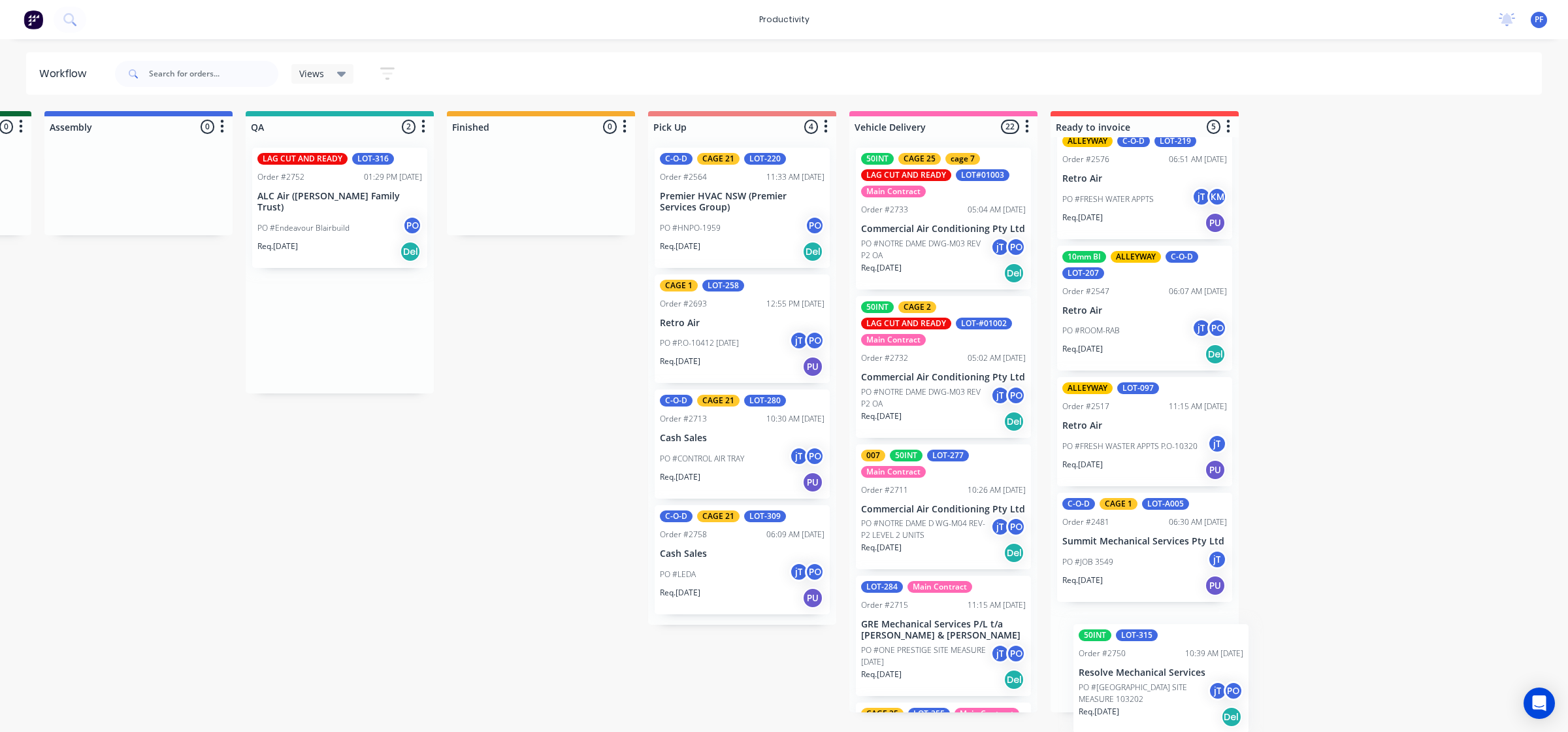
drag, startPoint x: 841, startPoint y: 343, endPoint x: 1146, endPoint y: 703, distance: 471.8
click at [1146, 703] on div "Submitted 33 Order #240 10:47 AM [DATE] Retro Air PO #Freshwater Apts PO Req. […" at bounding box center [279, 411] width 2558 height 601
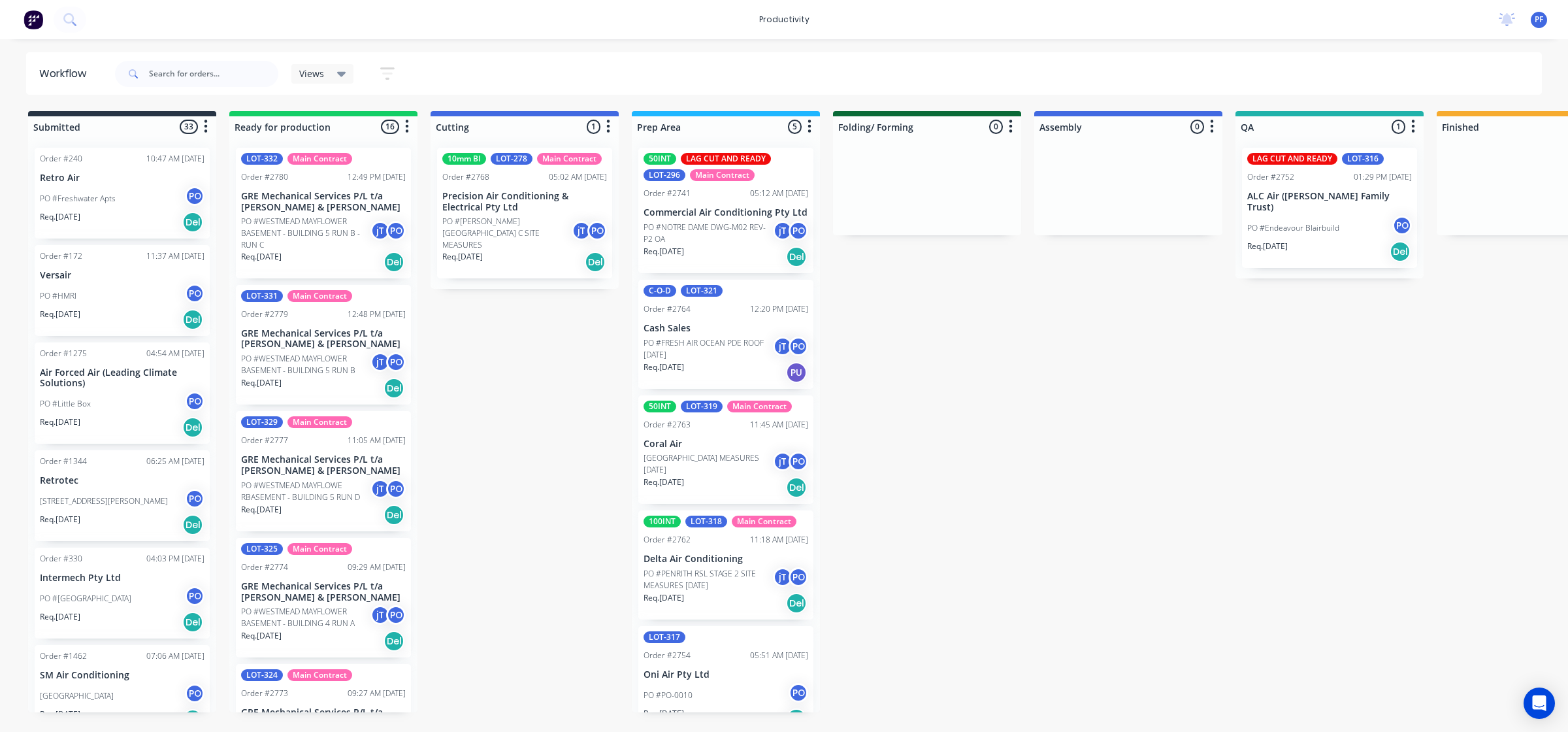
click at [1276, 224] on div "PO #Endeavour Blairbuild PO" at bounding box center [1330, 228] width 165 height 25
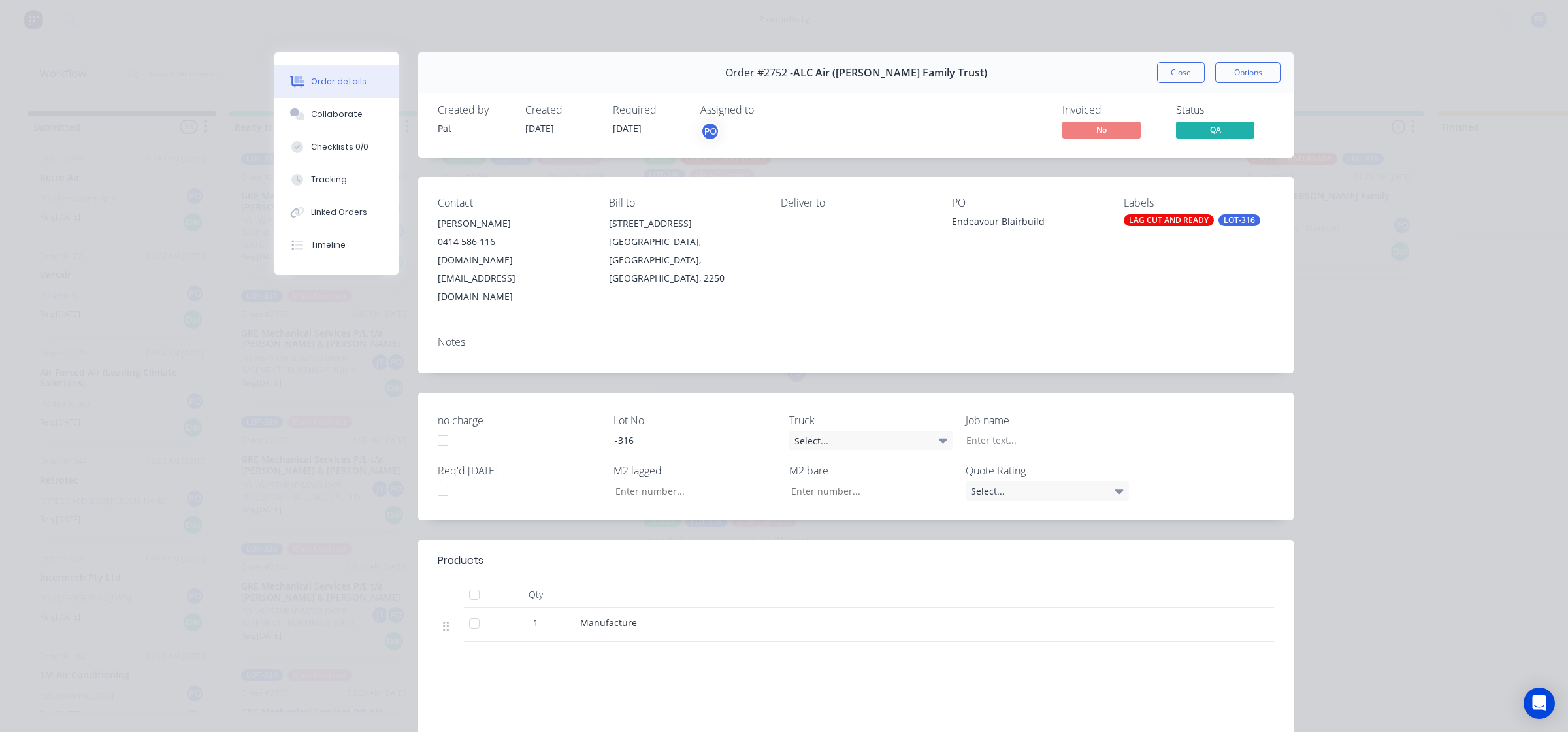
click at [1144, 224] on div "LAG CUT AND READY" at bounding box center [1169, 220] width 91 height 12
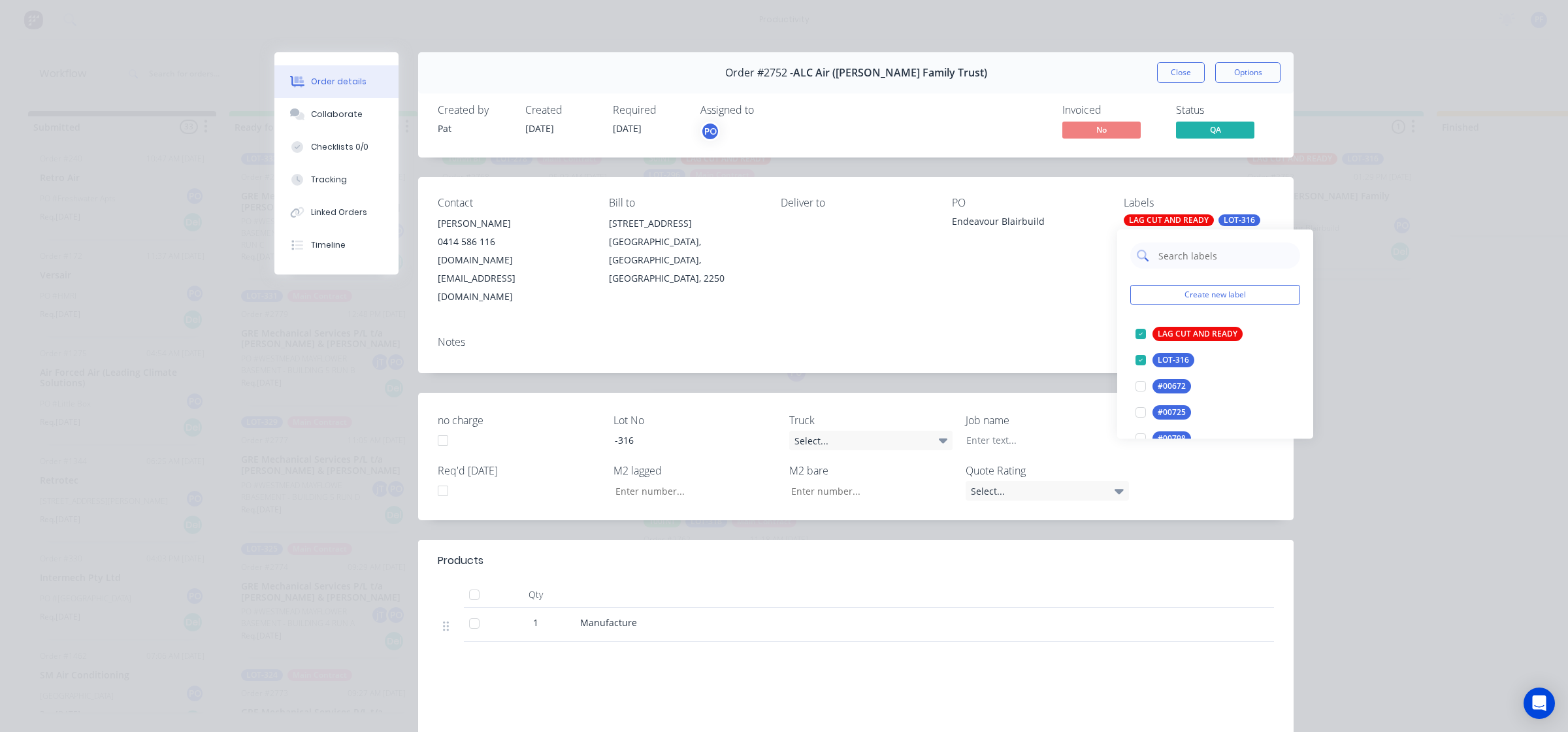
drag, startPoint x: 1144, startPoint y: 224, endPoint x: 1181, endPoint y: 254, distance: 47.6
click at [1181, 254] on input "text" at bounding box center [1225, 255] width 137 height 26
type input "alley"
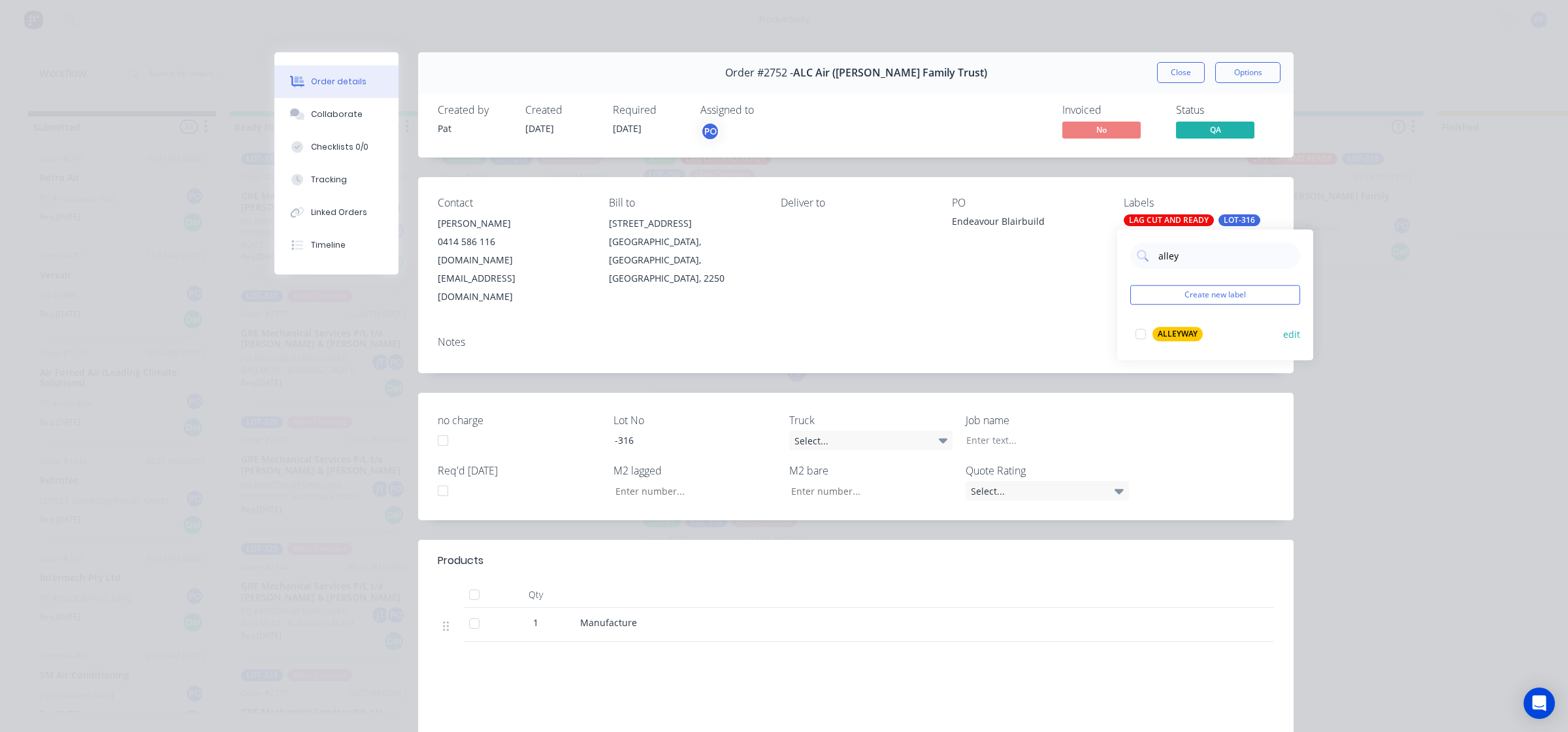
click at [1146, 330] on div at bounding box center [1140, 334] width 26 height 26
click at [1057, 326] on div "Notes" at bounding box center [855, 350] width 876 height 48
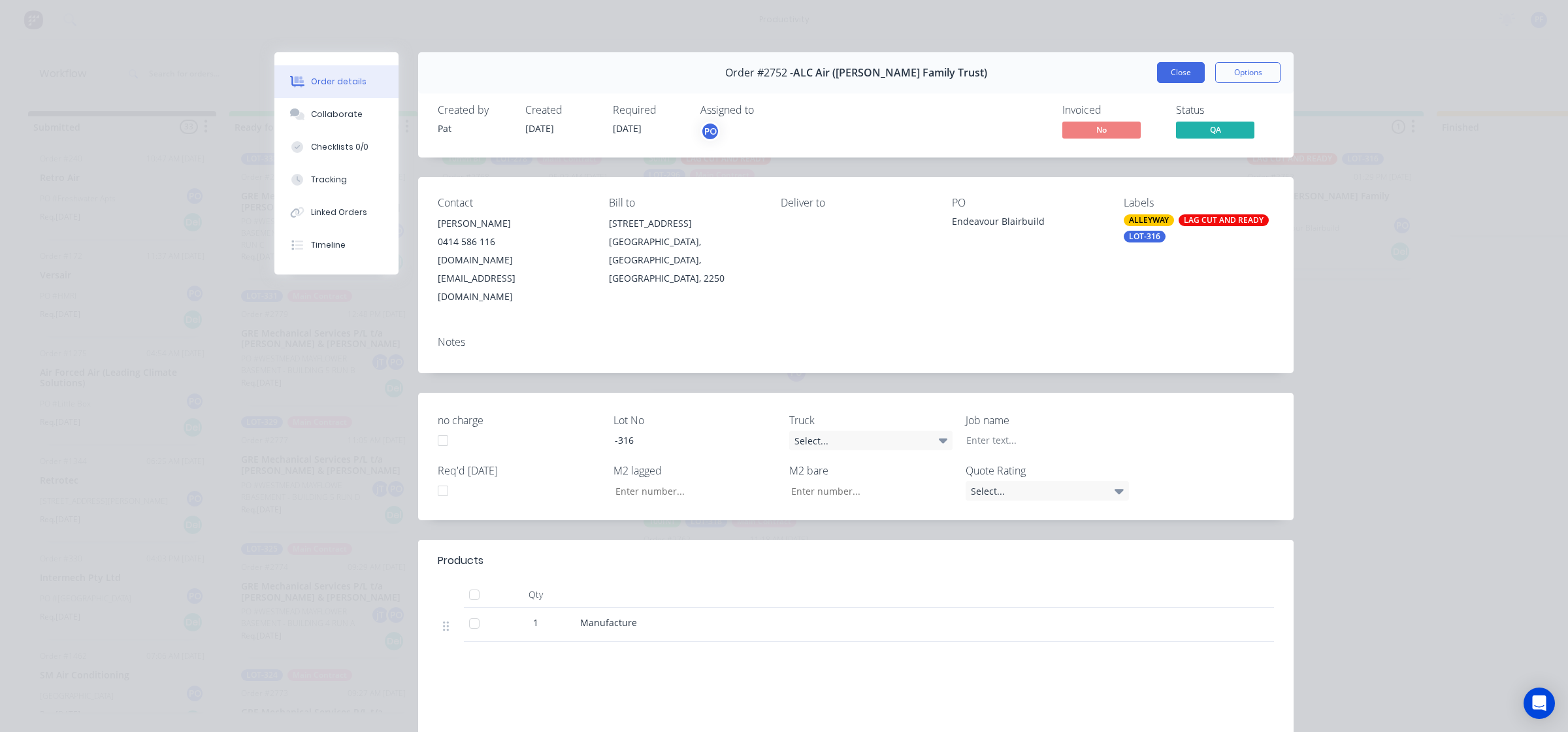
click at [1176, 76] on button "Close" at bounding box center [1181, 73] width 48 height 21
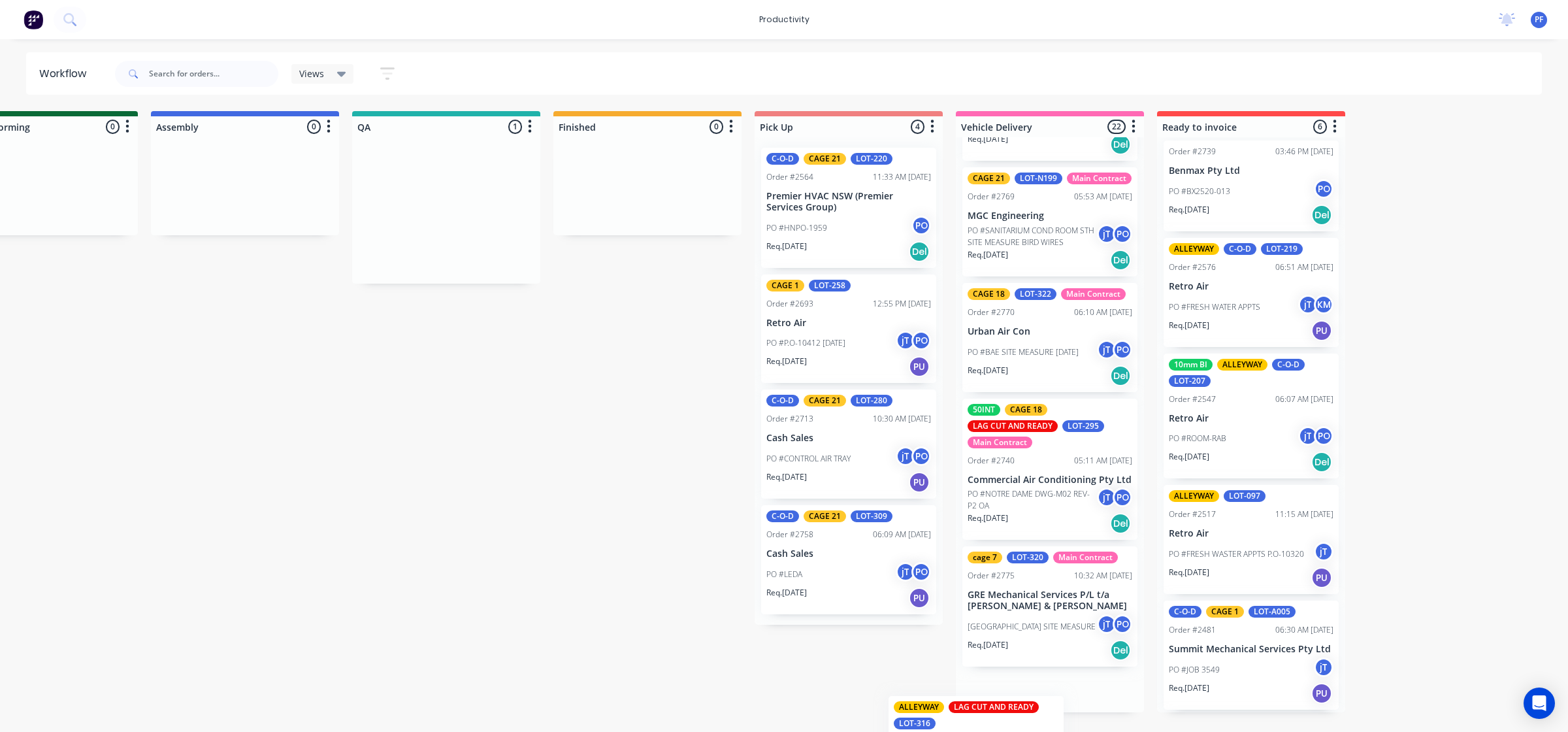
scroll to position [2418, 0]
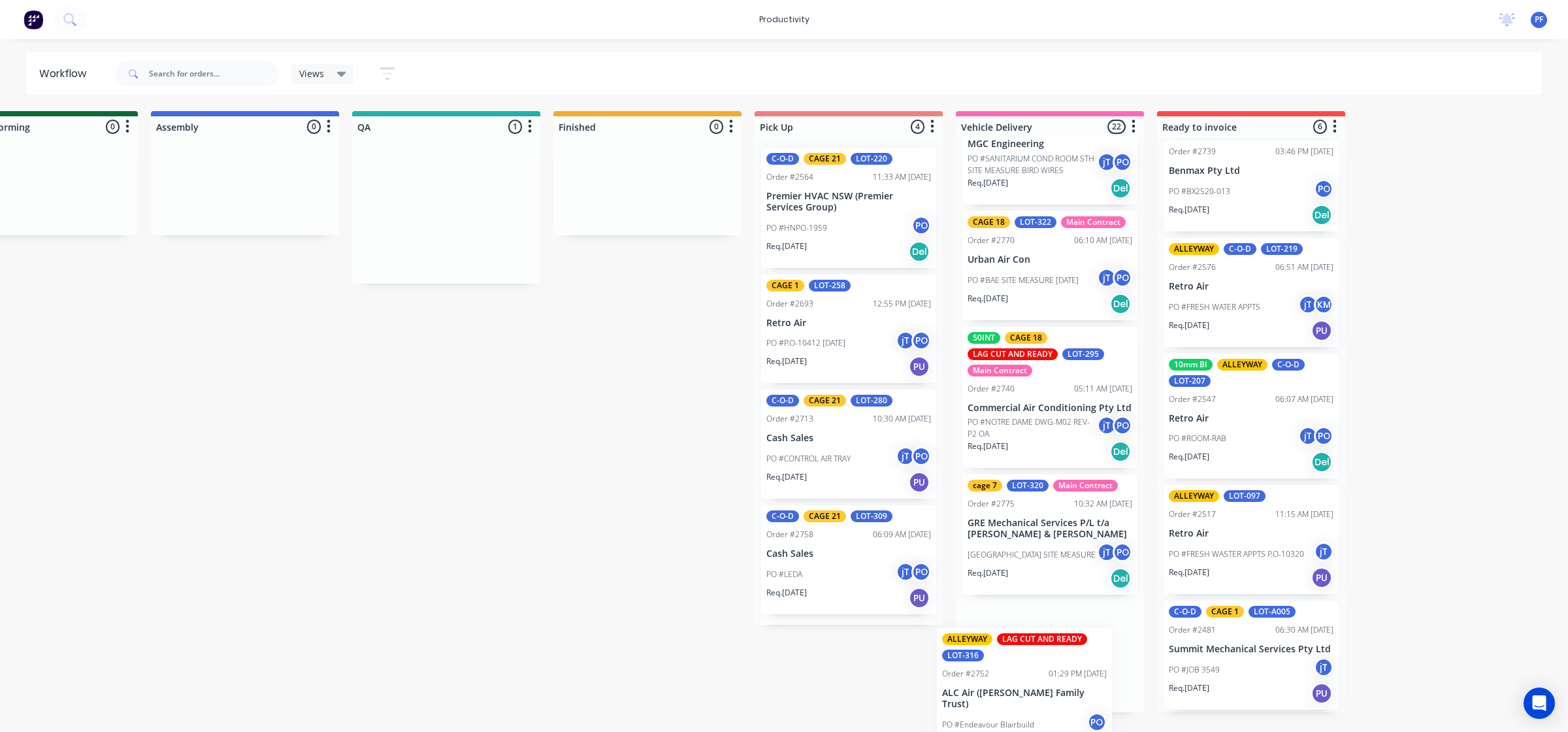
drag, startPoint x: 942, startPoint y: 216, endPoint x: 897, endPoint y: 740, distance: 525.9
click at [1023, 678] on div "Submitted 33 Order #240 10:47 AM [DATE] Retro Air PO #Freshwater Apts PO Req. […" at bounding box center [385, 411] width 2558 height 601
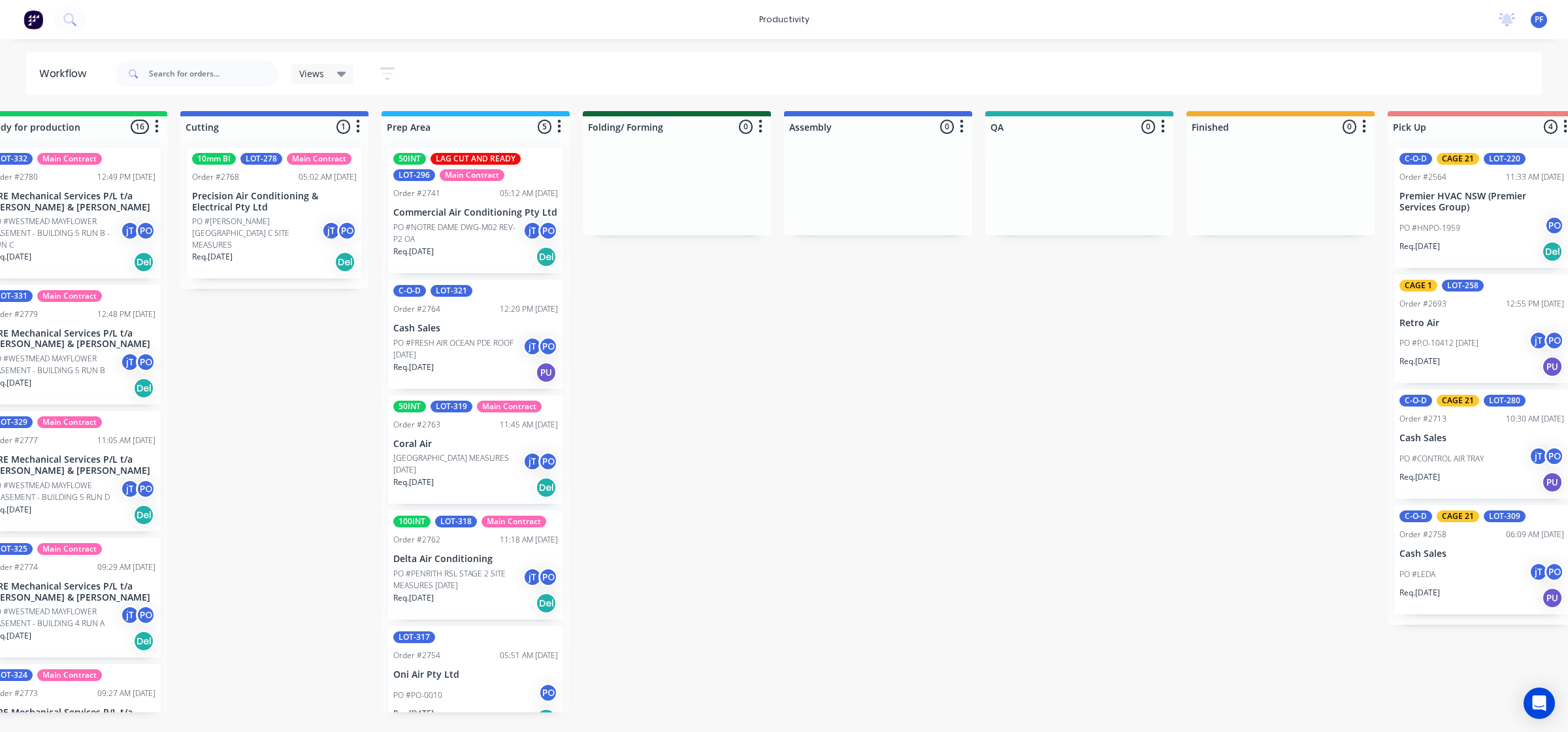
scroll to position [0, 167]
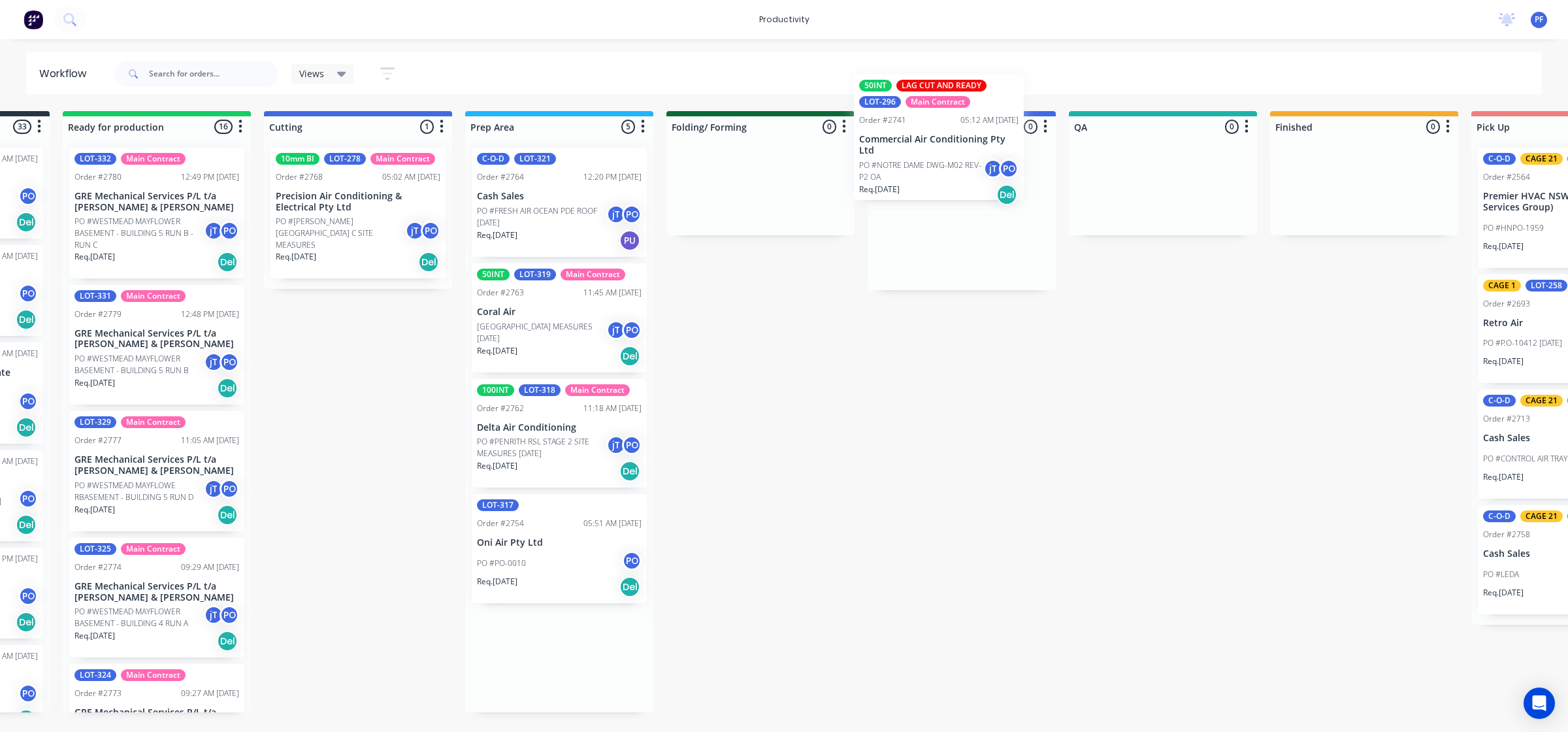
drag, startPoint x: 528, startPoint y: 240, endPoint x: 928, endPoint y: 181, distance: 404.3
click at [921, 170] on div "Submitted 33 Order #240 10:47 AM [DATE] Retro Air PO #Freshwater Apts PO Req. […" at bounding box center [1102, 411] width 2558 height 601
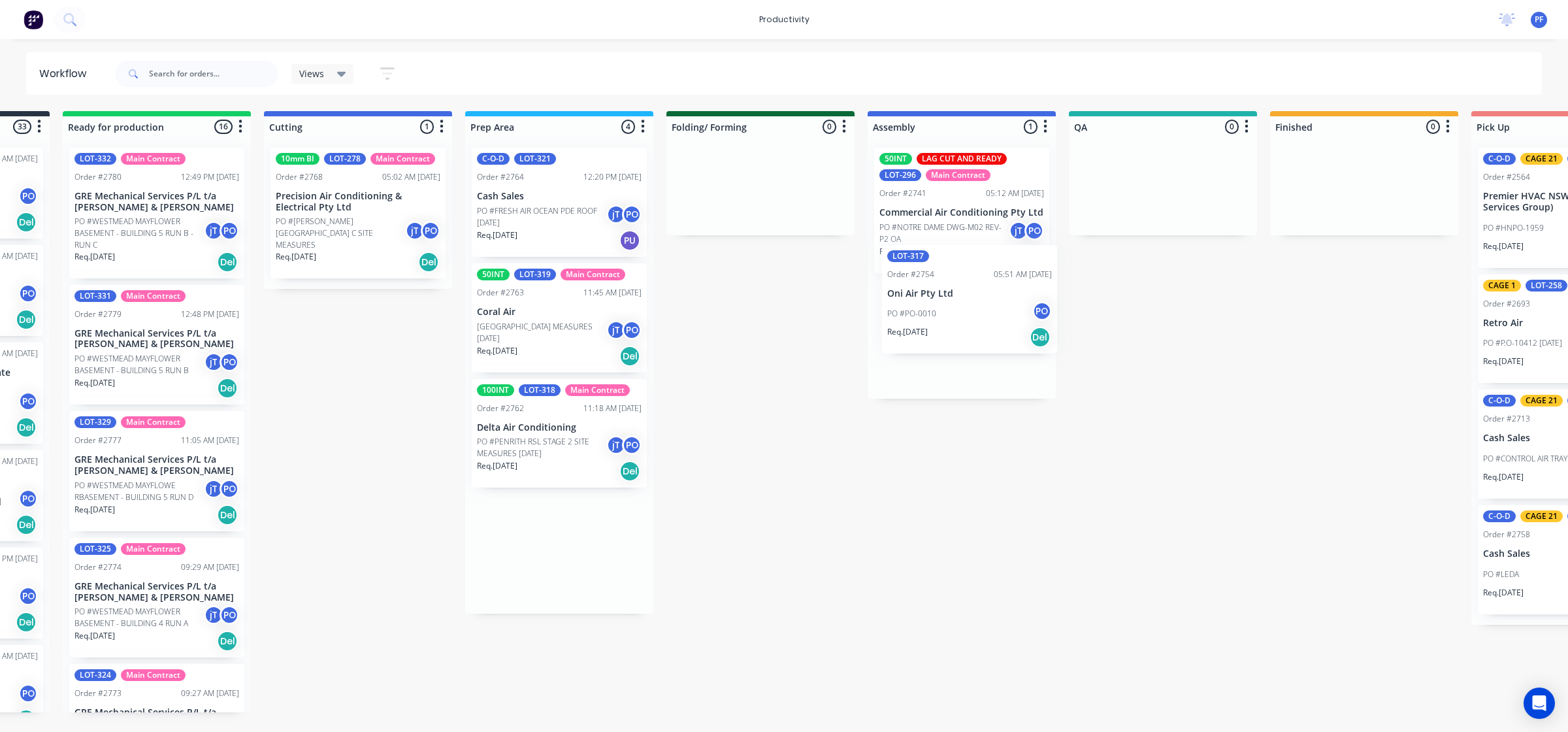
drag, startPoint x: 519, startPoint y: 577, endPoint x: 928, endPoint y: 334, distance: 475.7
click at [933, 327] on div "Submitted 33 Order #240 10:47 AM [DATE] Retro Air PO #Freshwater Apts PO Req. […" at bounding box center [1102, 411] width 2558 height 601
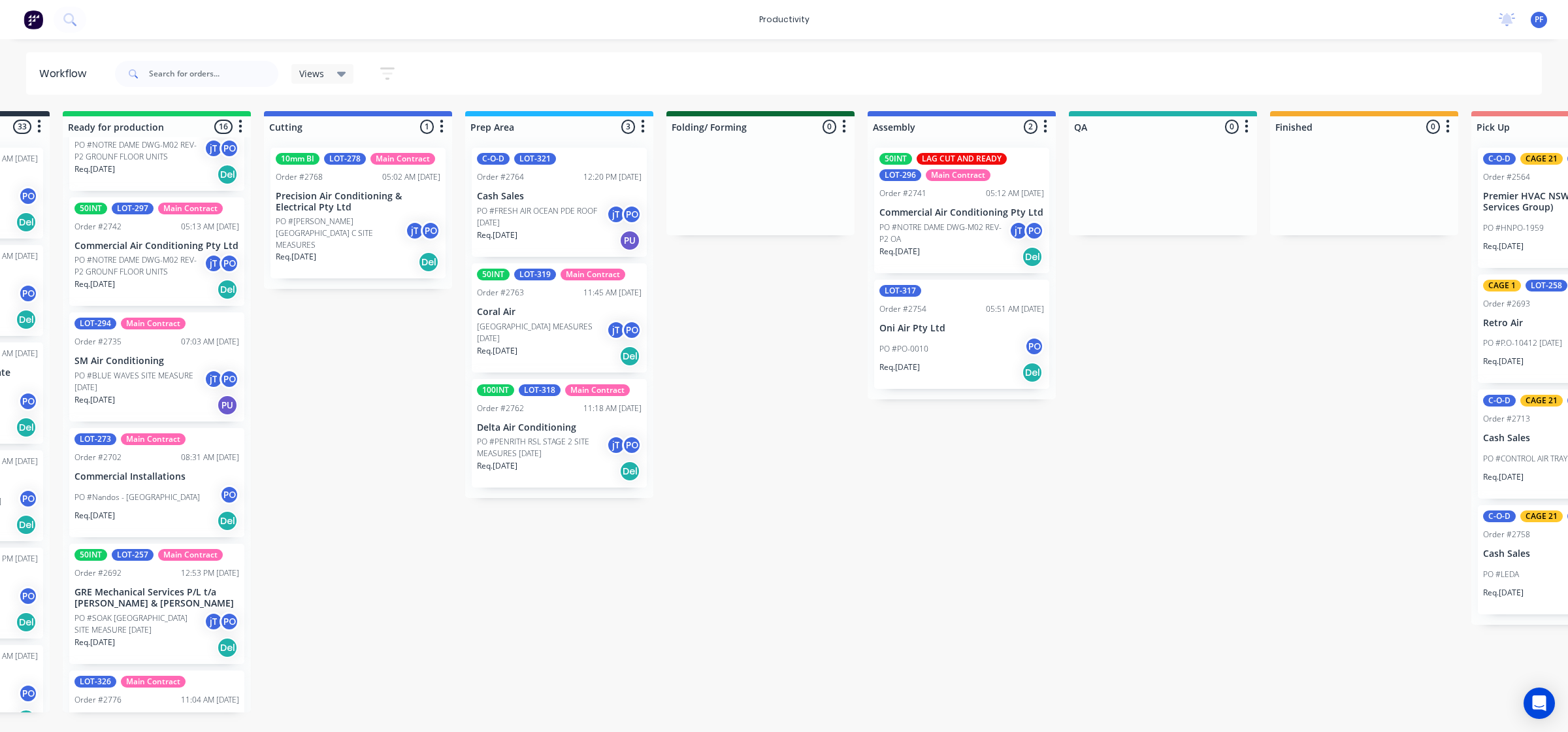
scroll to position [0, 161]
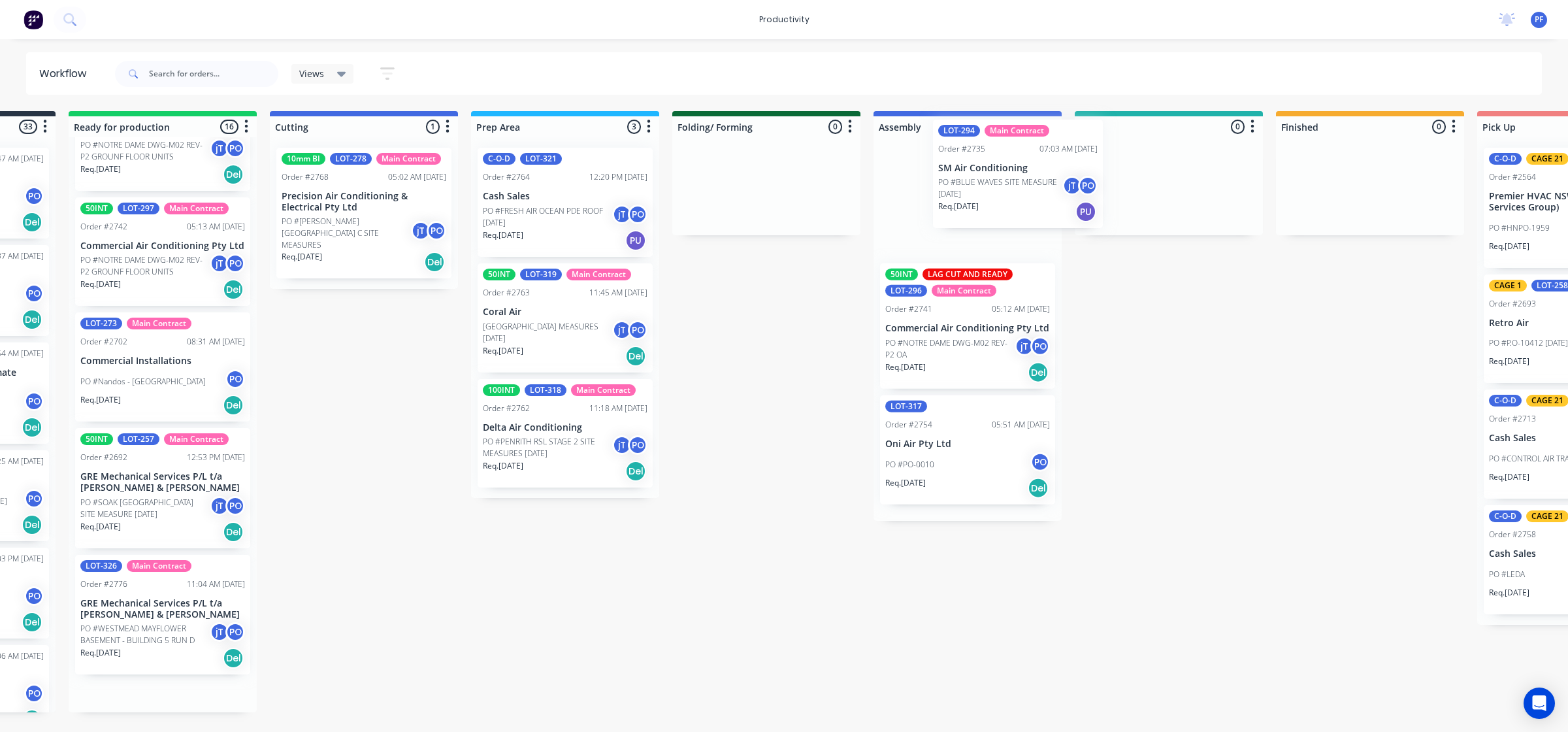
drag, startPoint x: 125, startPoint y: 373, endPoint x: 975, endPoint y: 187, distance: 870.1
click at [978, 187] on div "Submitted 33 Order #240 10:47 AM 24/09/24 Retro Air PO #Freshwater Apts PO Req.…" at bounding box center [1108, 411] width 2558 height 601
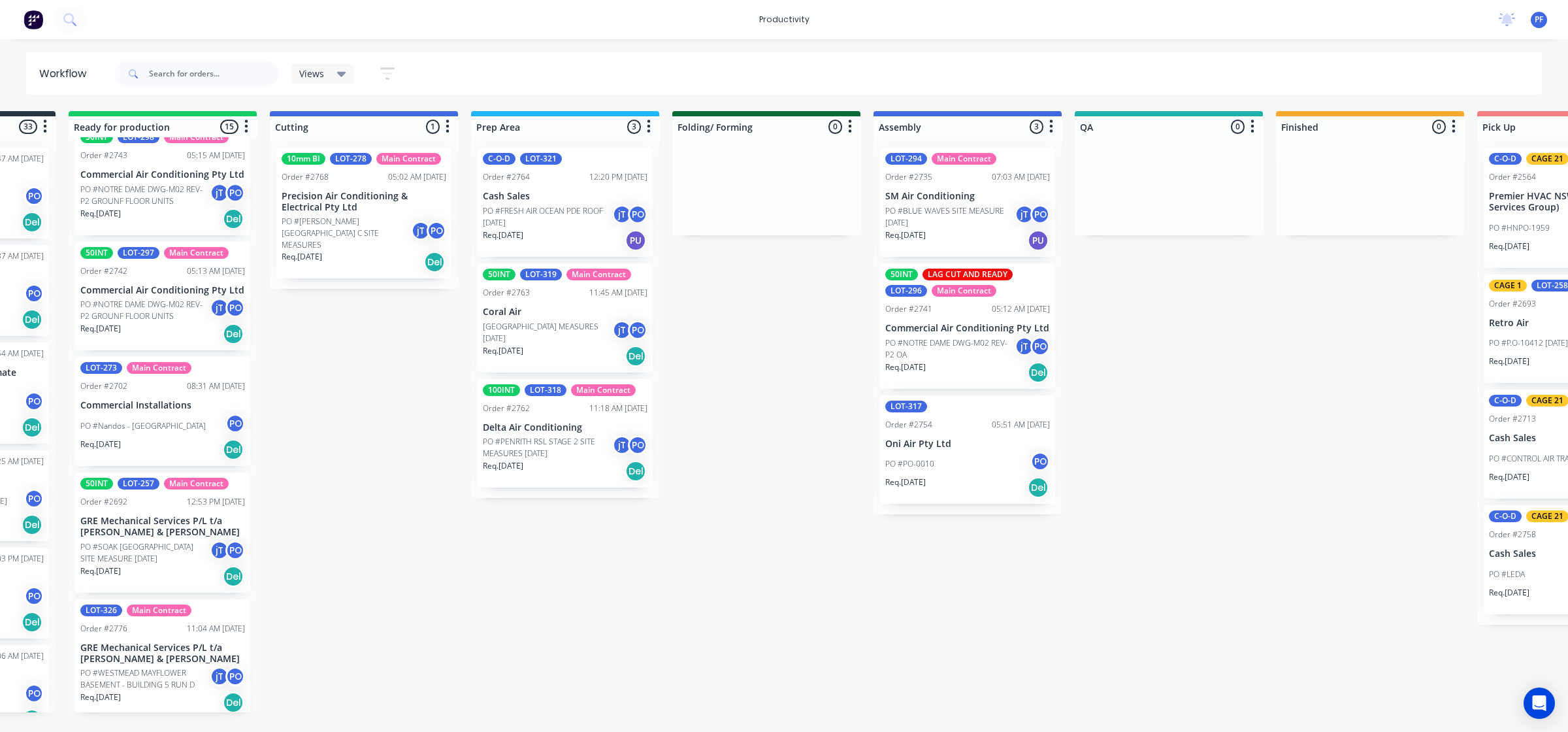
scroll to position [1255, 0]
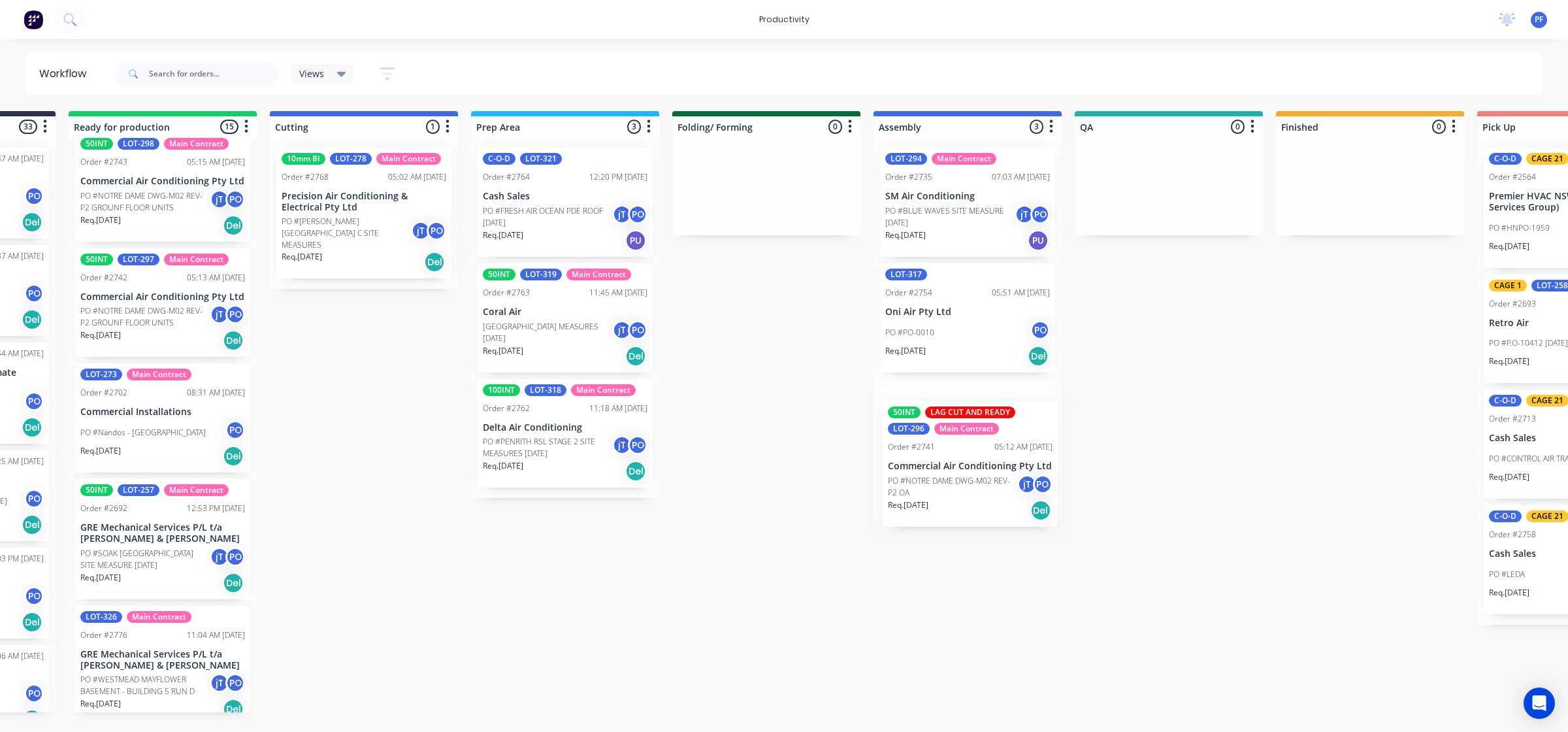
drag, startPoint x: 938, startPoint y: 326, endPoint x: 942, endPoint y: 461, distance: 135.1
click at [942, 462] on div "LOT-294 Main Contract Order #2735 07:03 AM 01/09/25 SM Air Conditioning PO #BLU…" at bounding box center [967, 329] width 188 height 383
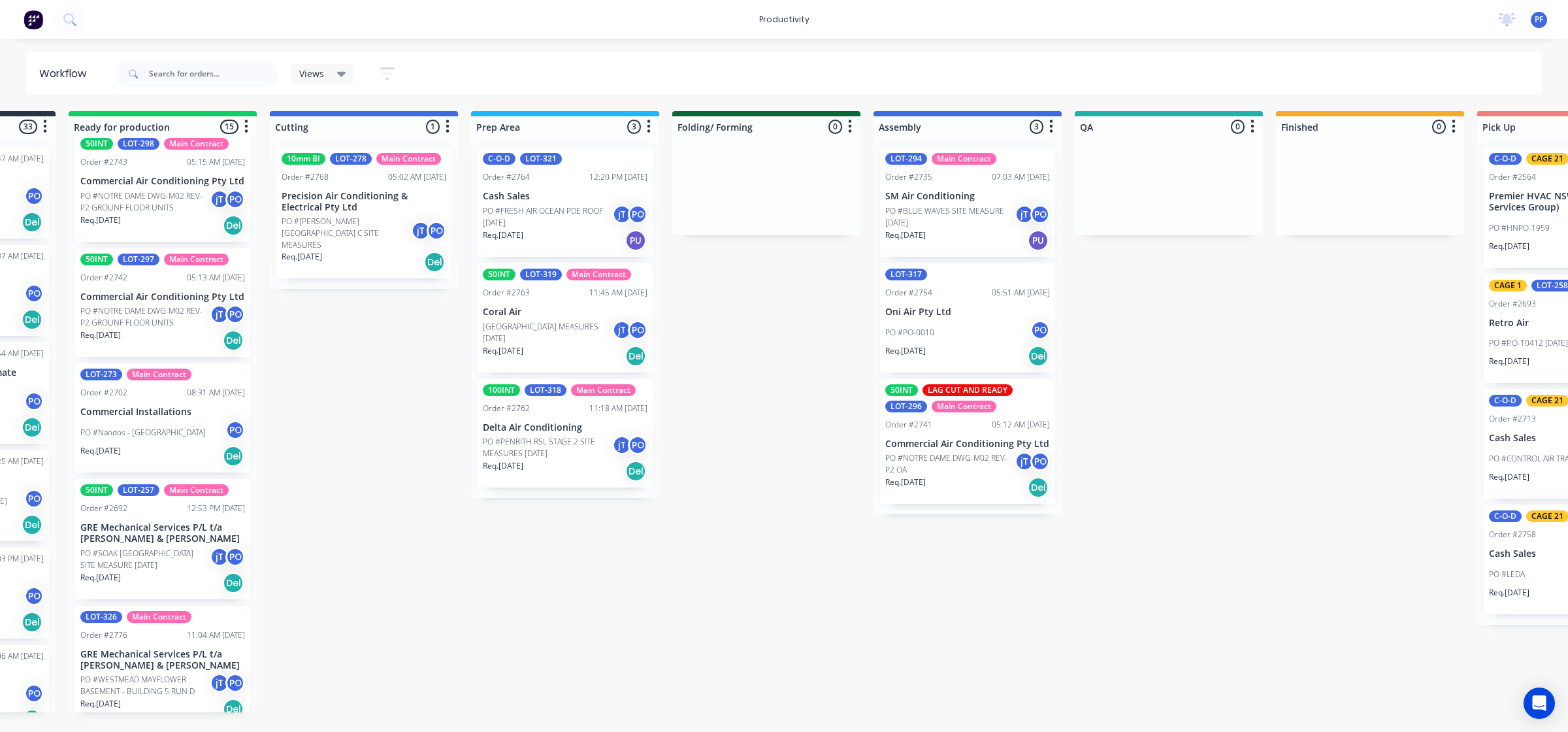
scroll to position [1255, 0]
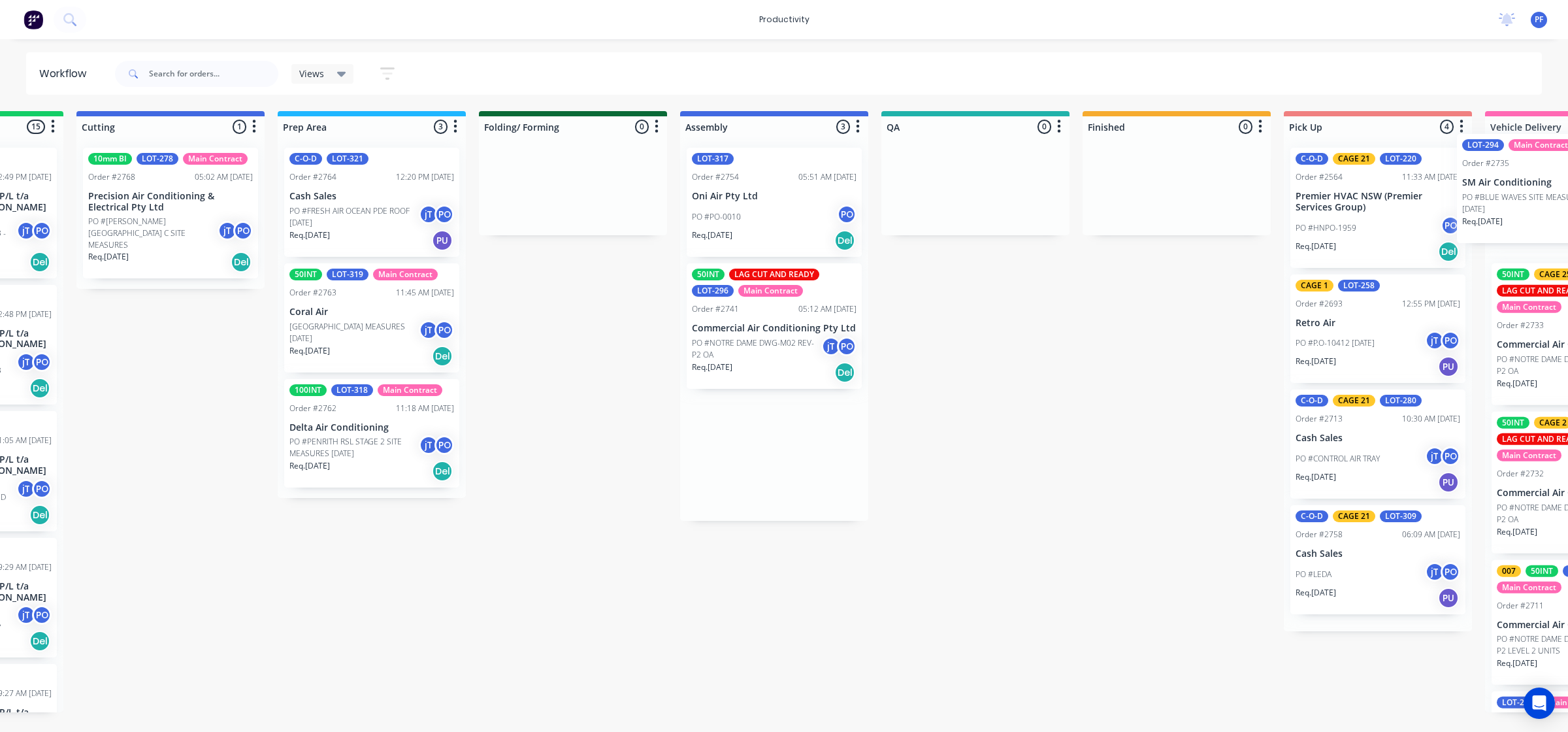
scroll to position [0, 490]
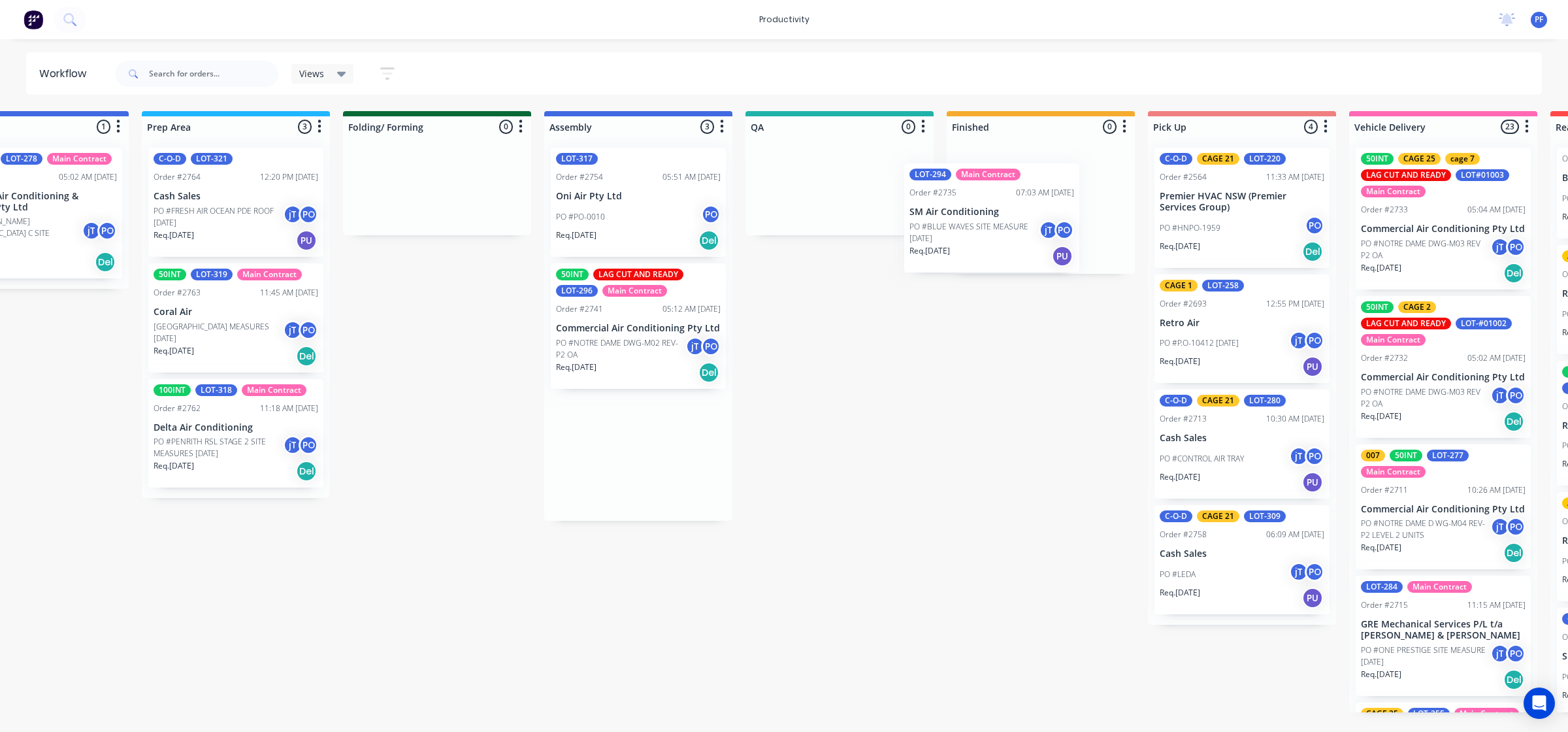
drag, startPoint x: 1088, startPoint y: 198, endPoint x: 1007, endPoint y: 177, distance: 83.7
click at [1007, 177] on div "Submitted 33 Order #240 10:47 AM [DATE] Retro Air PO #Freshwater Apts PO Req. […" at bounding box center [779, 411] width 2558 height 601
click at [1003, 211] on p "PO #BLUE WAVES SITE MEASURE [DATE]" at bounding box center [1023, 216] width 130 height 24
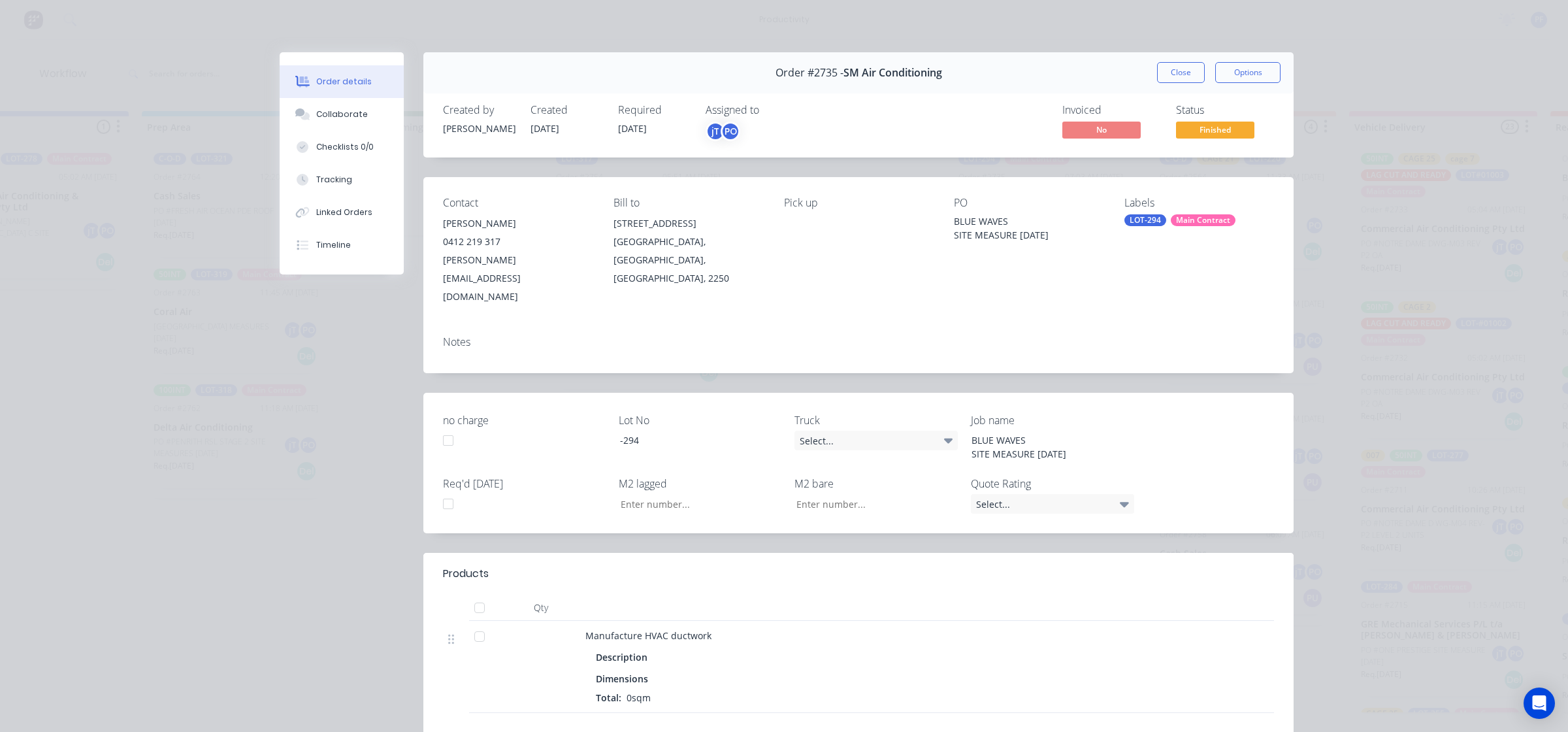
click at [1144, 219] on div "LOT-294" at bounding box center [1145, 220] width 42 height 12
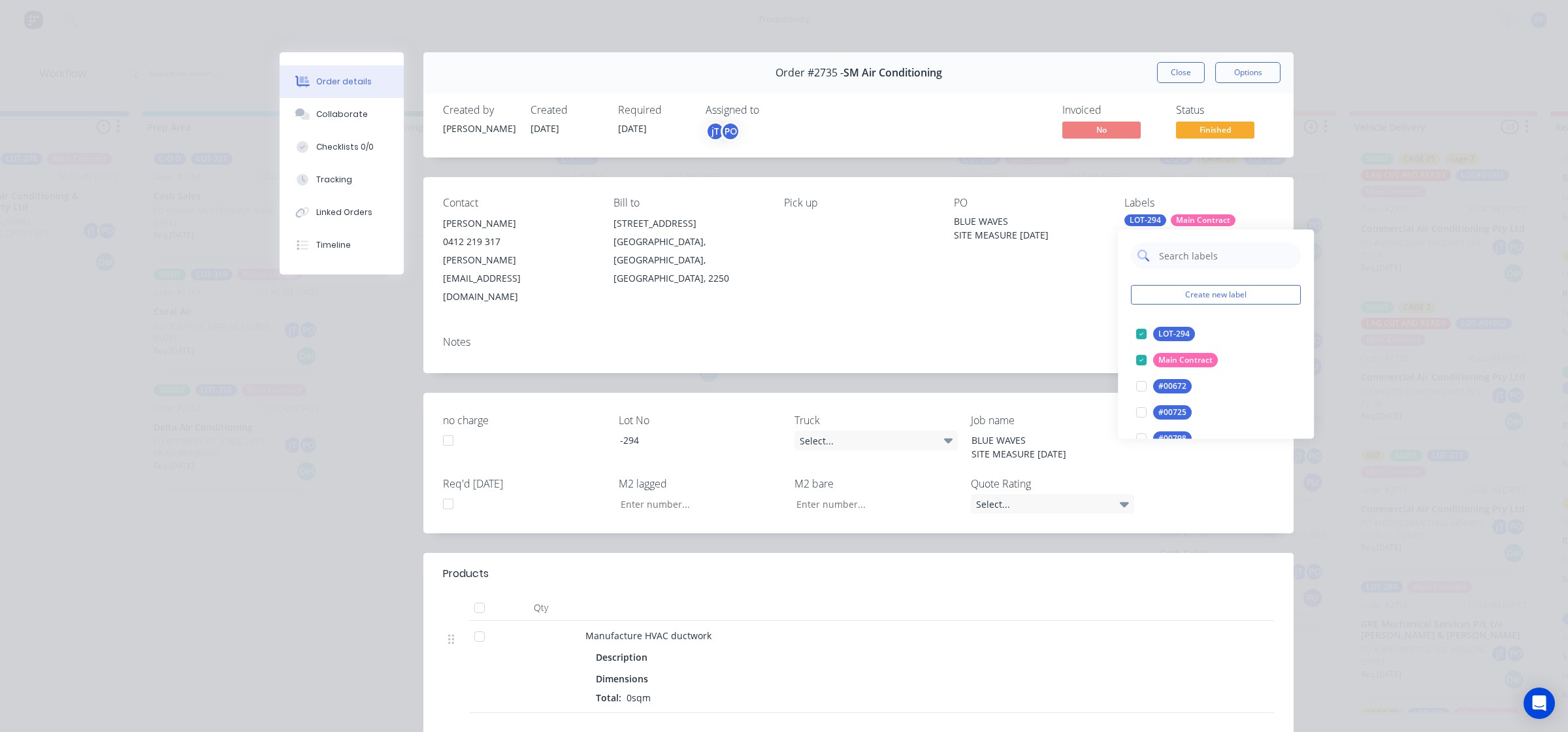
click at [1186, 250] on input "text" at bounding box center [1226, 255] width 137 height 26
type input "cage 21"
click at [1129, 335] on div at bounding box center [1141, 334] width 26 height 26
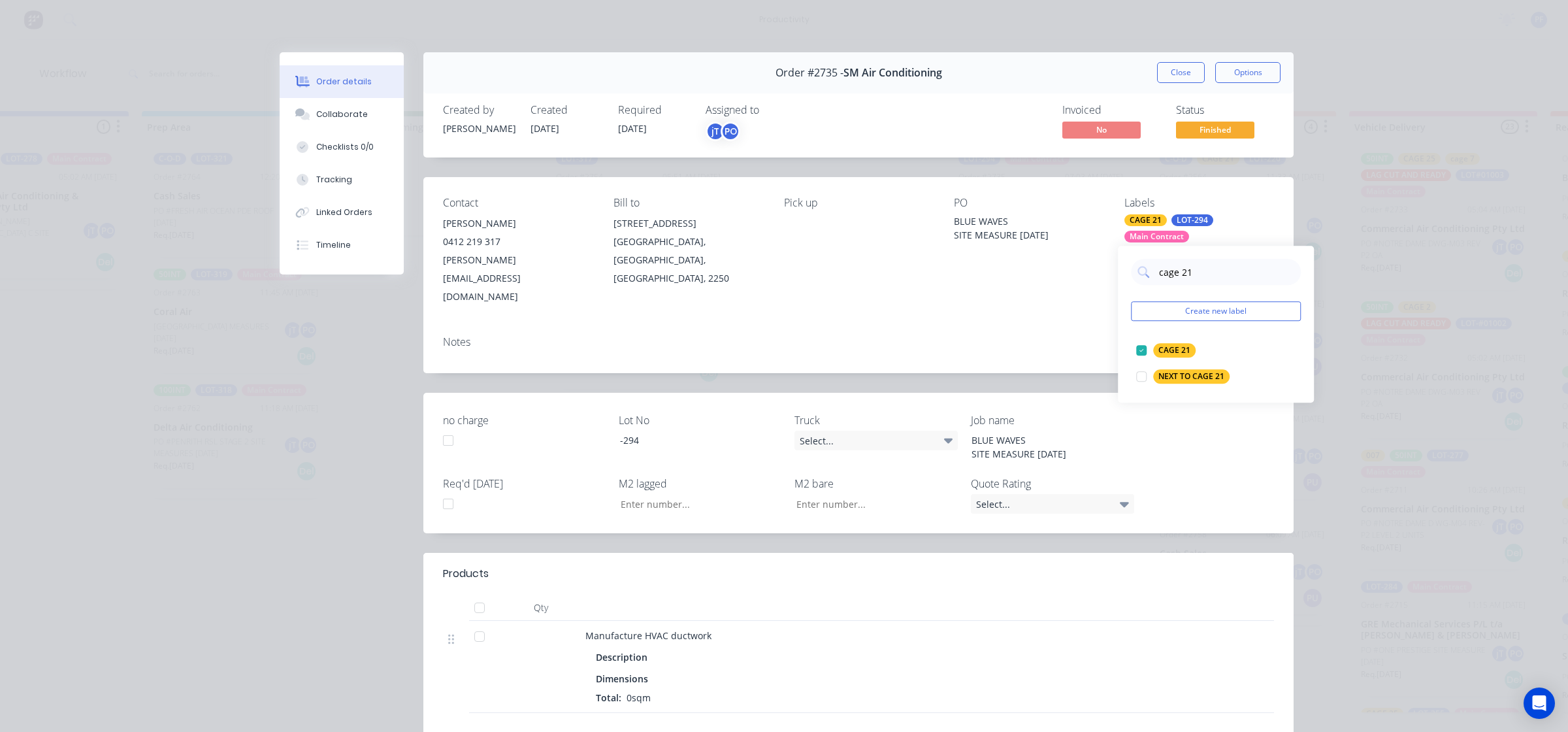
drag, startPoint x: 1128, startPoint y: 335, endPoint x: 1057, endPoint y: 334, distance: 71.0
drag, startPoint x: 1057, startPoint y: 334, endPoint x: 1181, endPoint y: 73, distance: 289.0
click at [1181, 73] on button "Close" at bounding box center [1181, 73] width 48 height 21
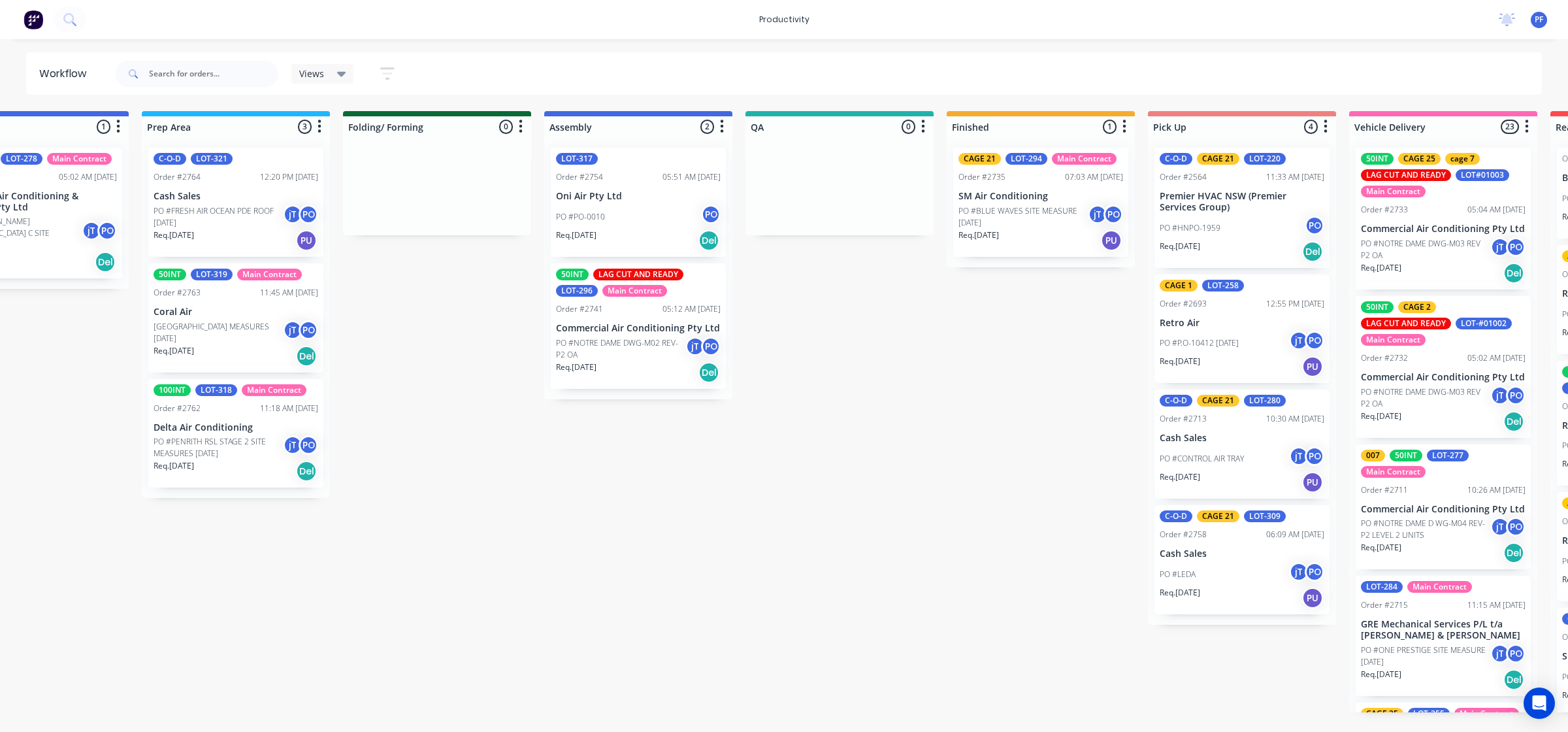
click at [1181, 73] on div "Views Save new view None (Default) edit Assembly edit Dispatch edit Invoicing e…" at bounding box center [828, 74] width 1430 height 39
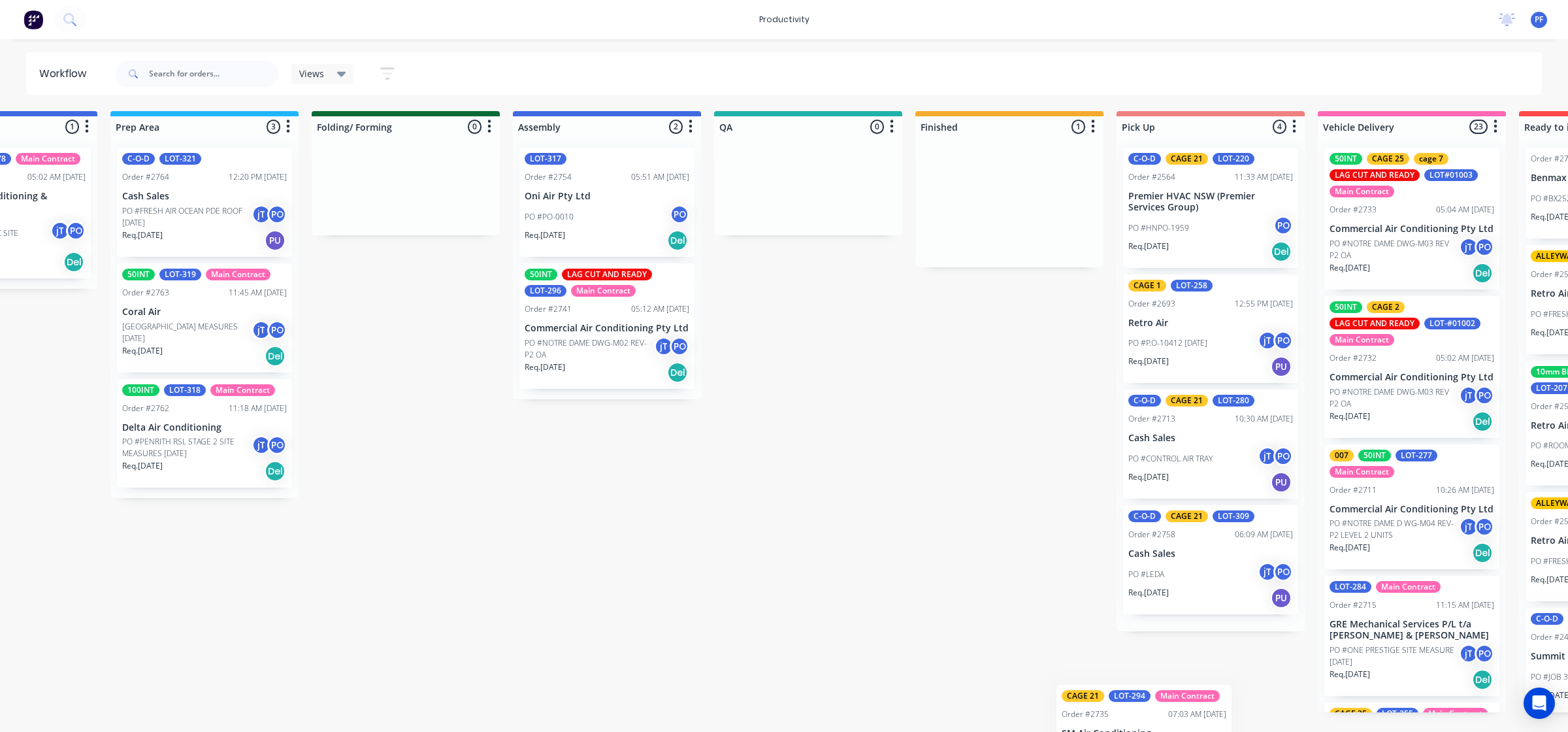
scroll to position [0, 523]
drag, startPoint x: 1035, startPoint y: 201, endPoint x: 1171, endPoint y: 670, distance: 488.3
click at [1171, 671] on div "Submitted 33 Order #240 10:47 AM 24/09/24 Retro Air PO #Freshwater Apts PO Req.…" at bounding box center [746, 411] width 2558 height 601
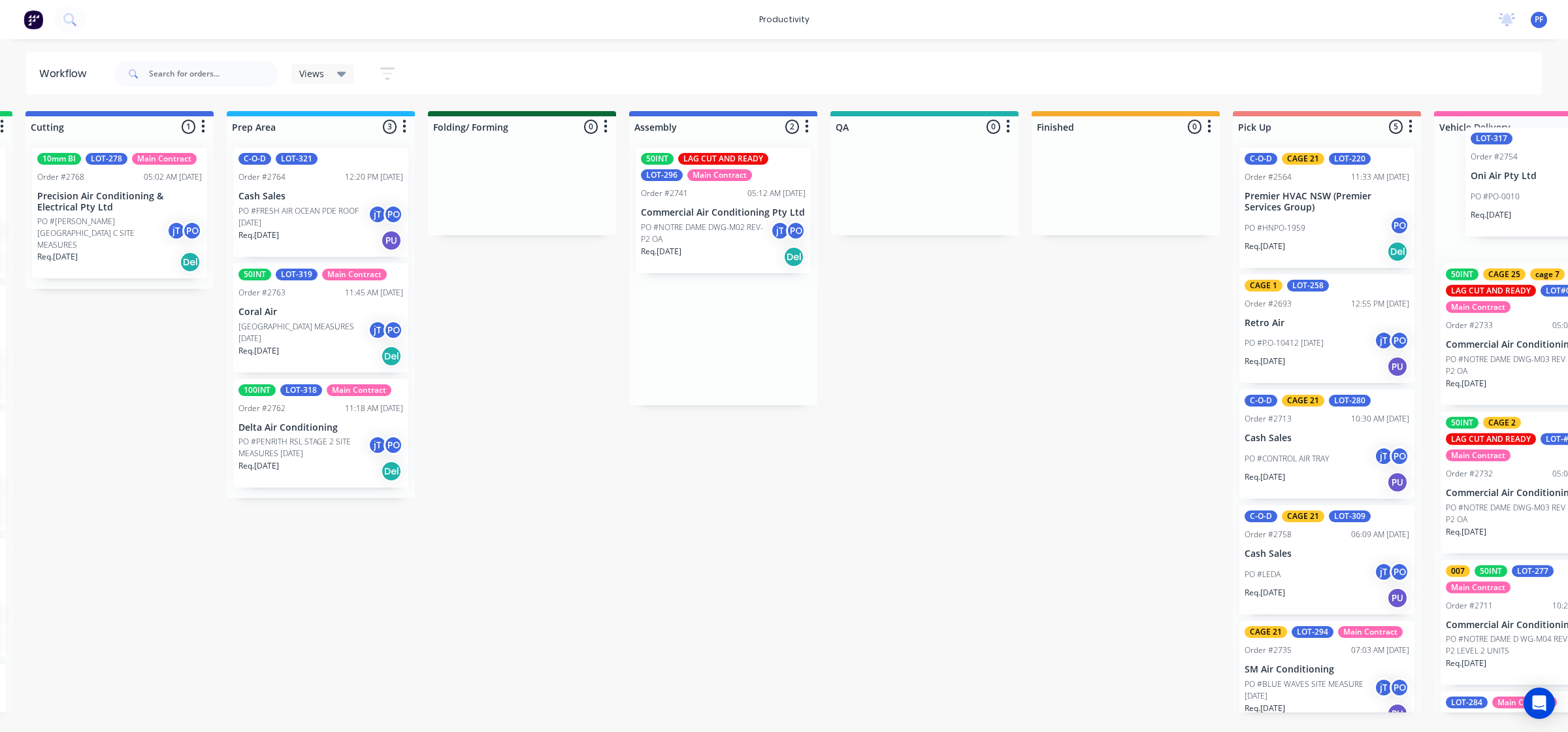
scroll to position [0, 408]
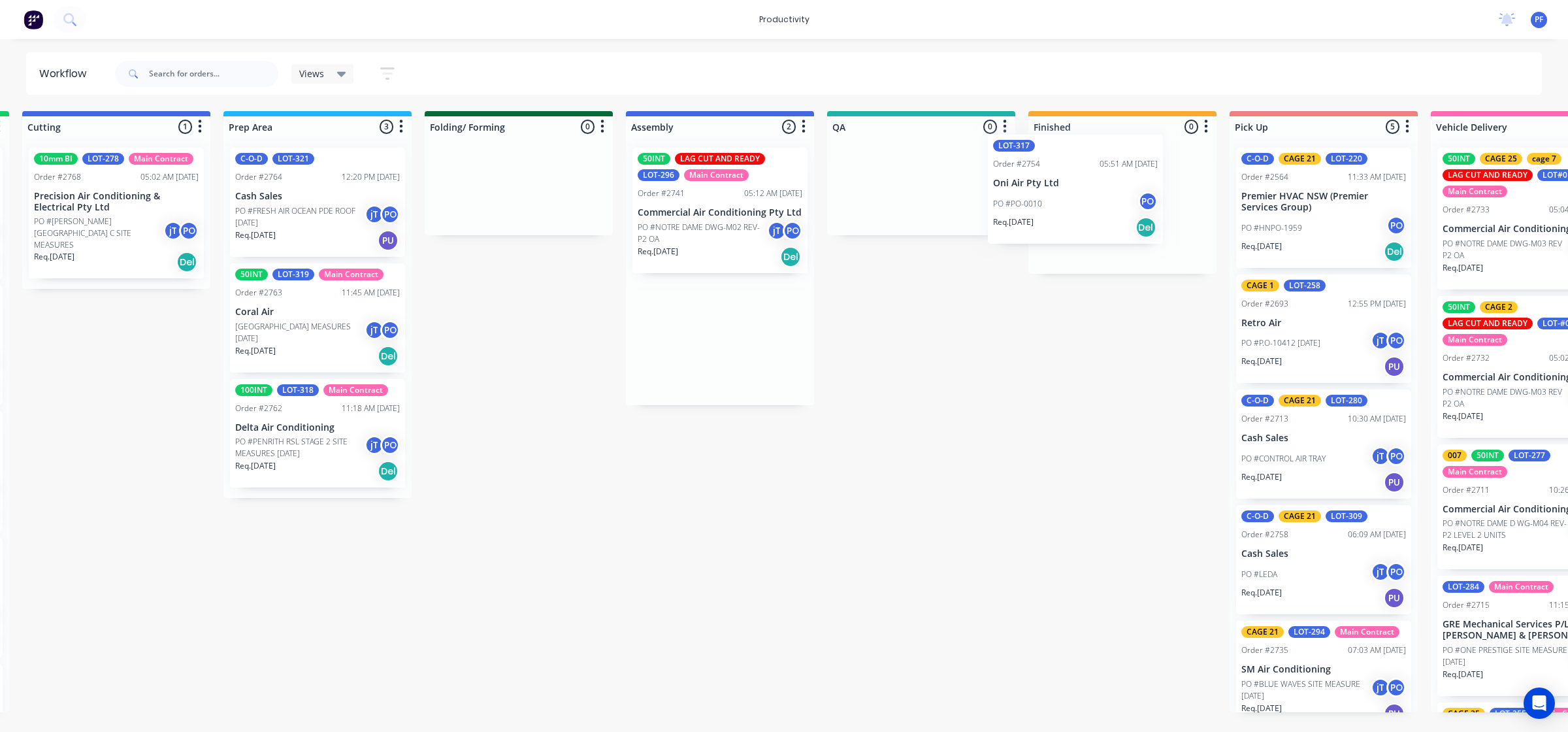
drag, startPoint x: 1164, startPoint y: 221, endPoint x: 1075, endPoint y: 207, distance: 90.1
click at [1060, 196] on div "Submitted 33 Order #240 10:47 AM [DATE] Retro Air PO #Freshwater Apts PO Req. […" at bounding box center [861, 411] width 2558 height 601
click at [1089, 220] on p "PO #PO-0010" at bounding box center [1064, 216] width 49 height 12
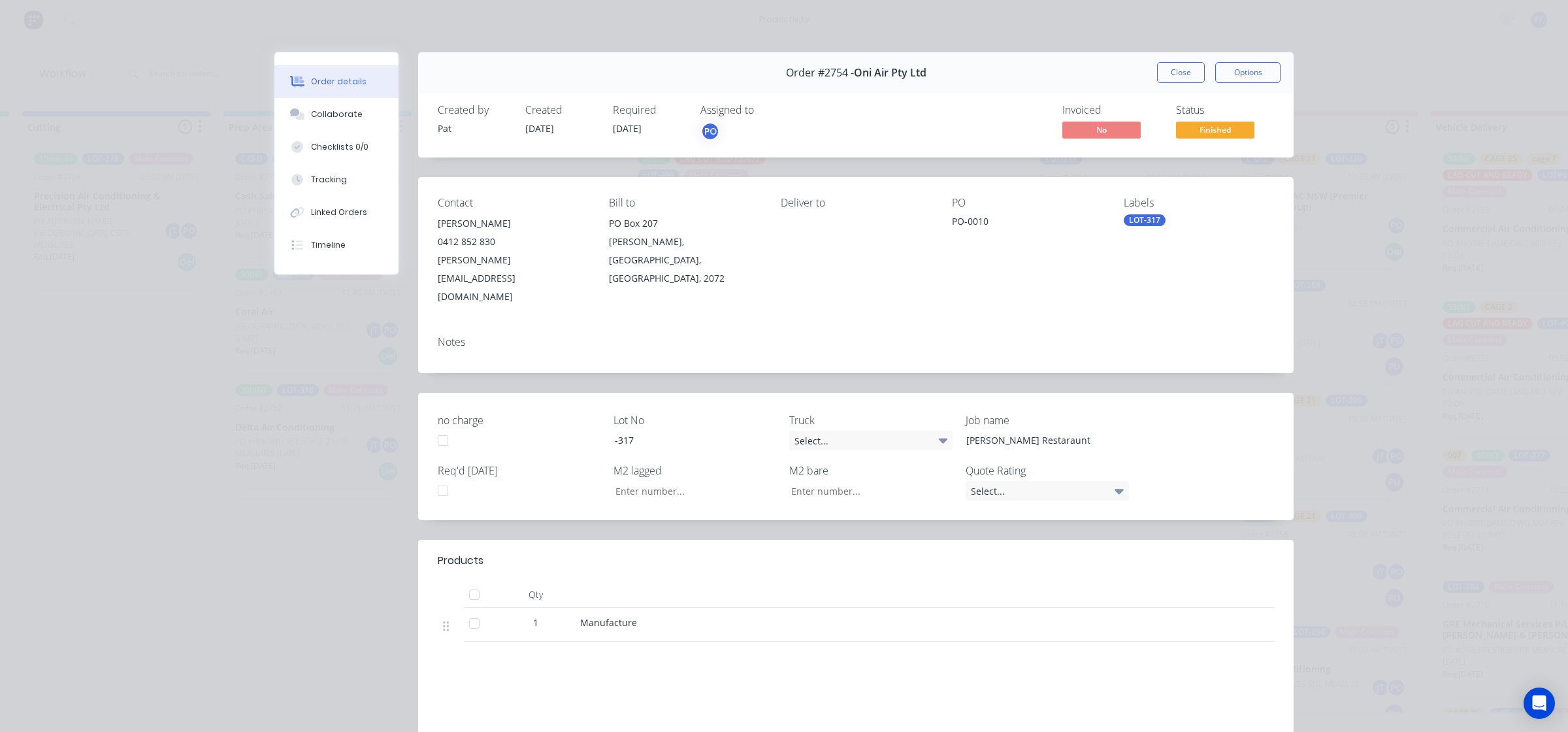
click at [1139, 224] on div "LOT-317" at bounding box center [1144, 220] width 42 height 12
type input "c"
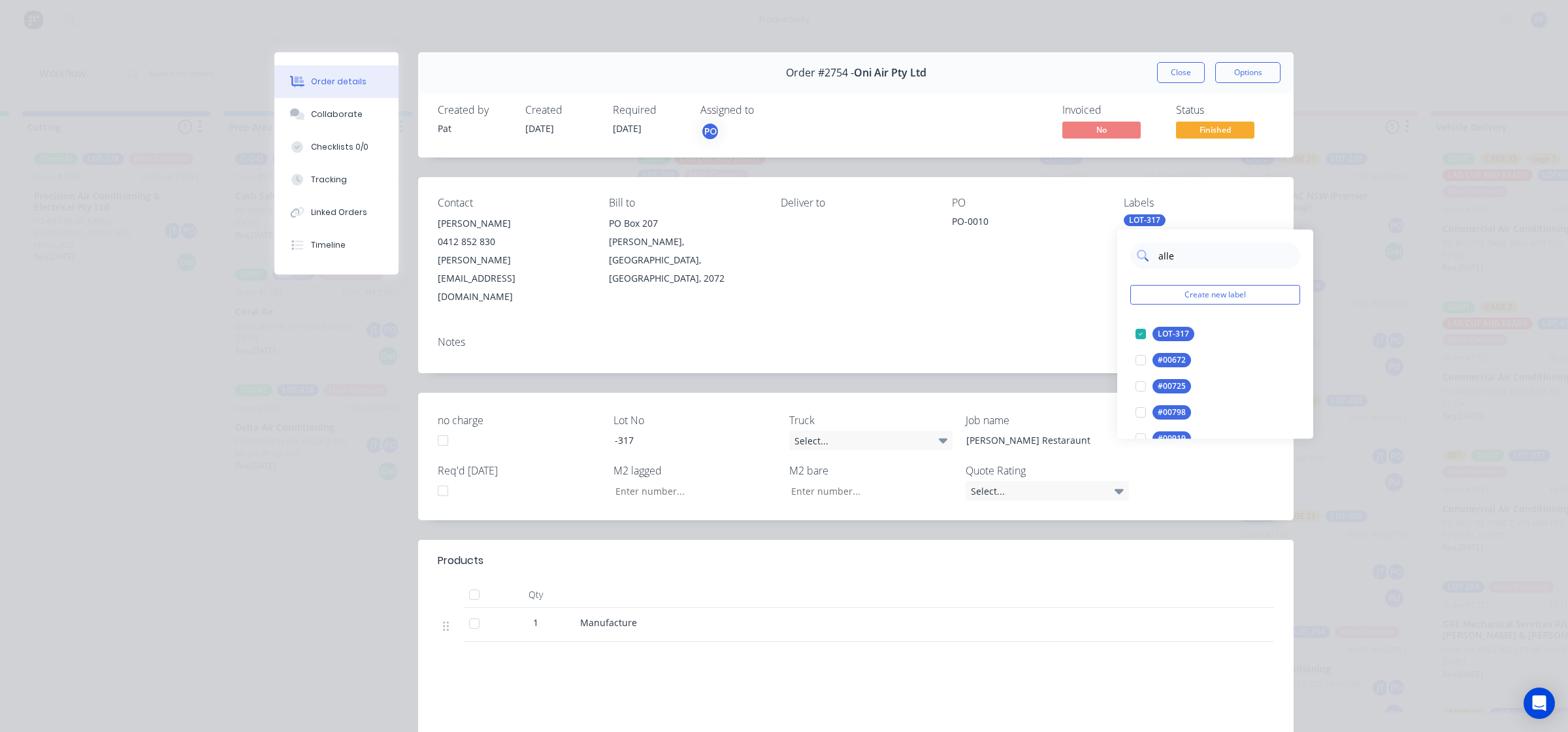
type input "alley"
click at [1139, 331] on div at bounding box center [1140, 334] width 26 height 26
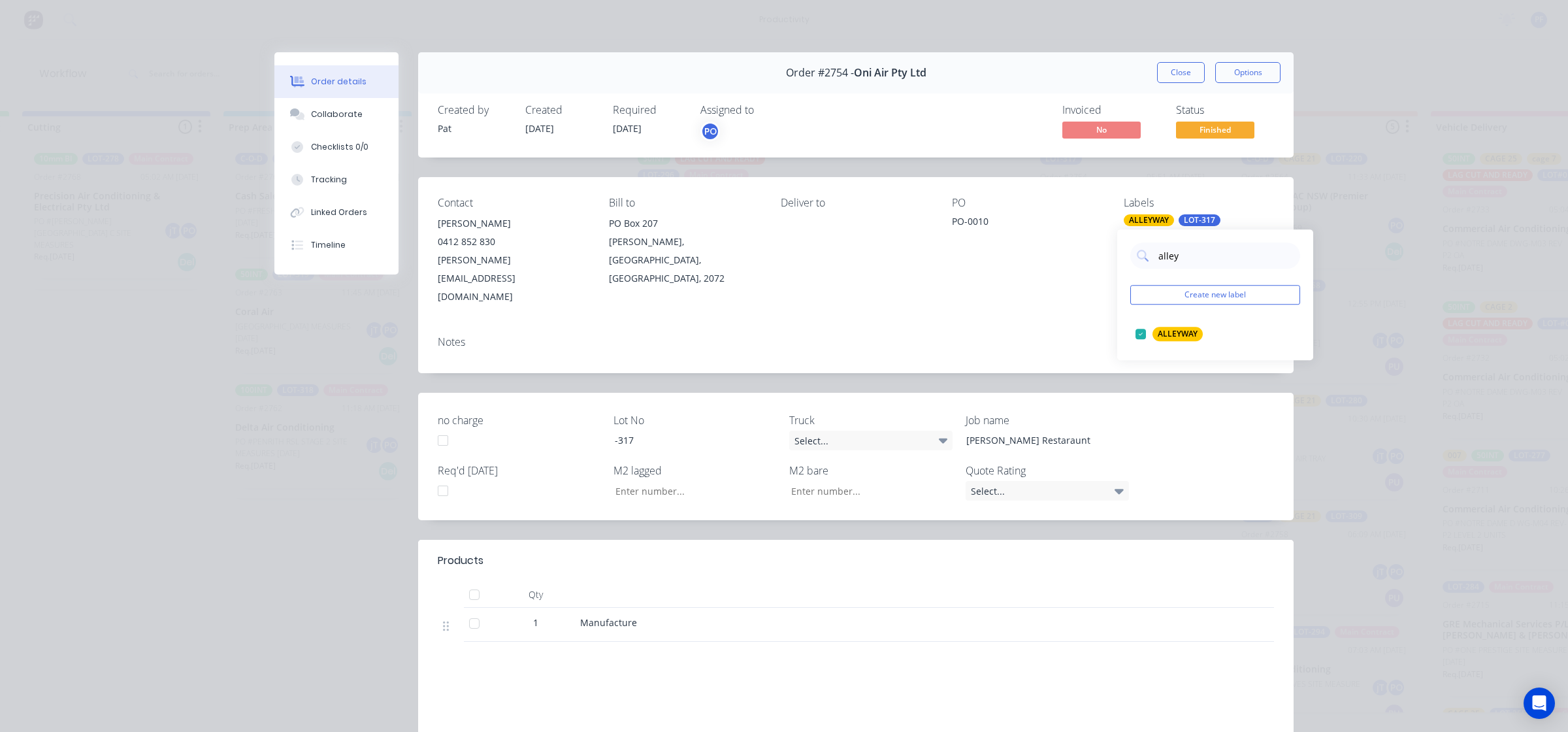
drag, startPoint x: 1015, startPoint y: 304, endPoint x: 1079, endPoint y: 204, distance: 118.7
click at [1017, 326] on div "Notes" at bounding box center [855, 350] width 876 height 48
drag, startPoint x: 1165, startPoint y: 73, endPoint x: 1134, endPoint y: 134, distance: 68.4
click at [1166, 73] on button "Close" at bounding box center [1181, 73] width 48 height 21
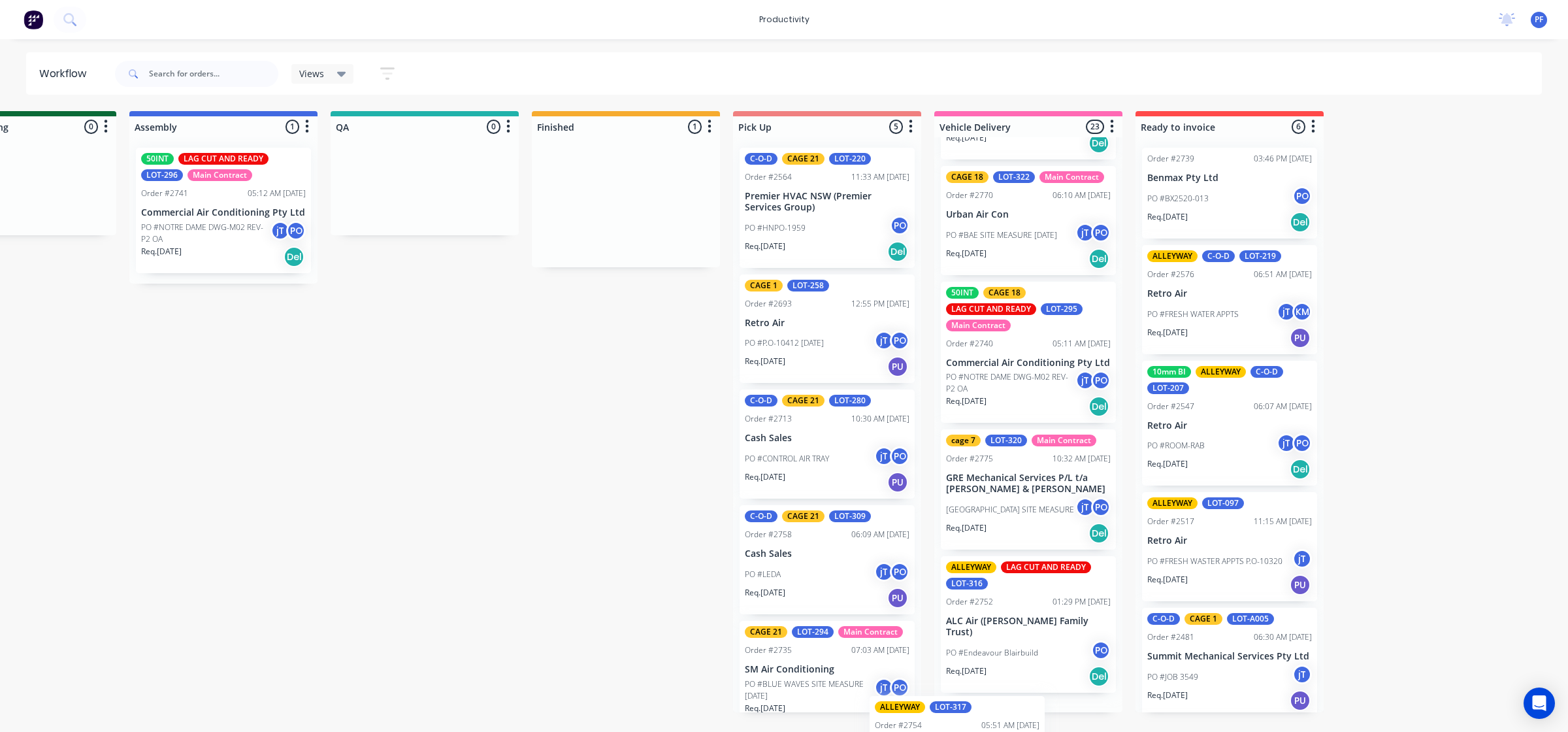
scroll to position [2539, 0]
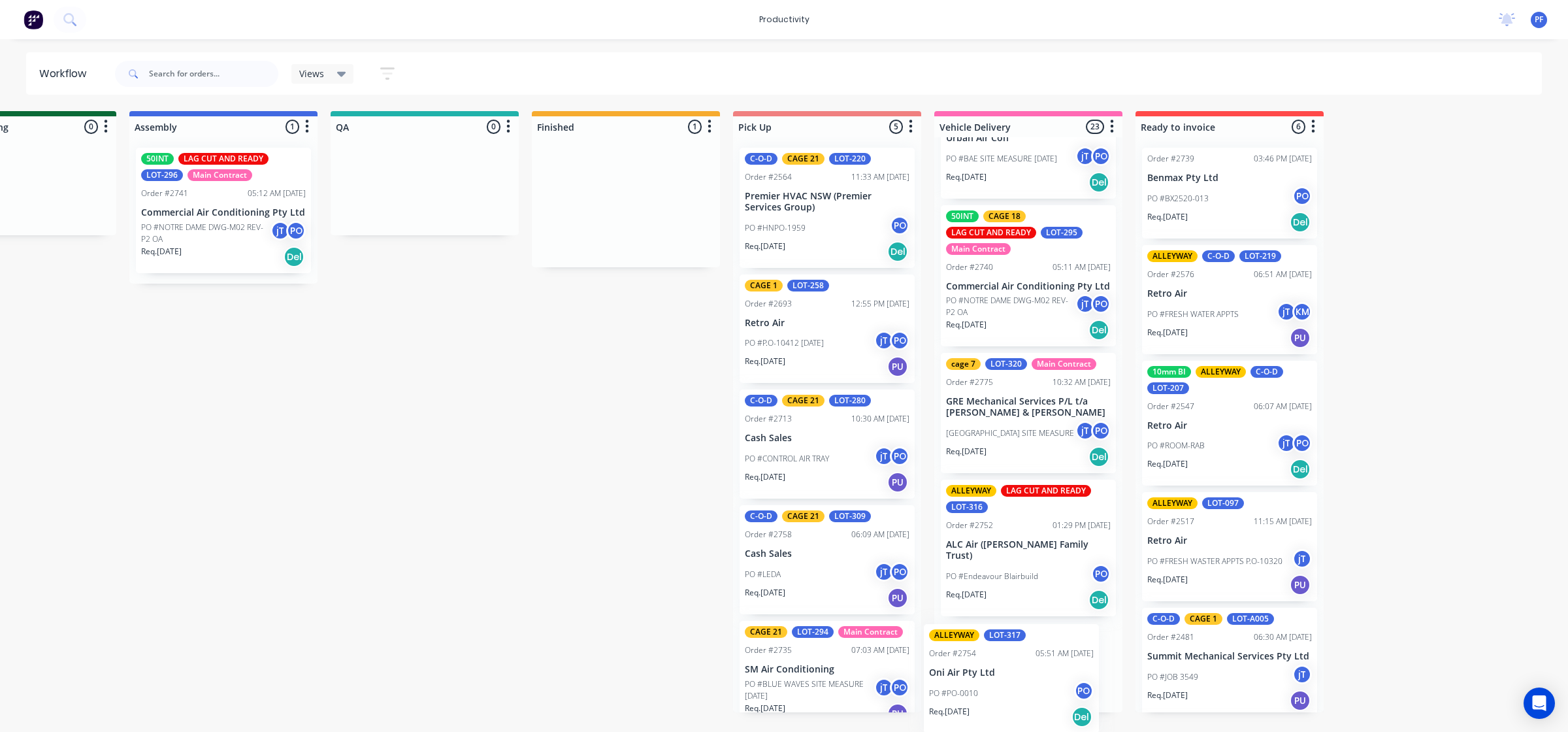
drag, startPoint x: 1109, startPoint y: 217, endPoint x: 1023, endPoint y: 688, distance: 478.8
click at [1023, 688] on div "Submitted 33 Order #240 10:47 AM [DATE] Retro Air PO #Freshwater Apts PO Req. […" at bounding box center [364, 411] width 2558 height 601
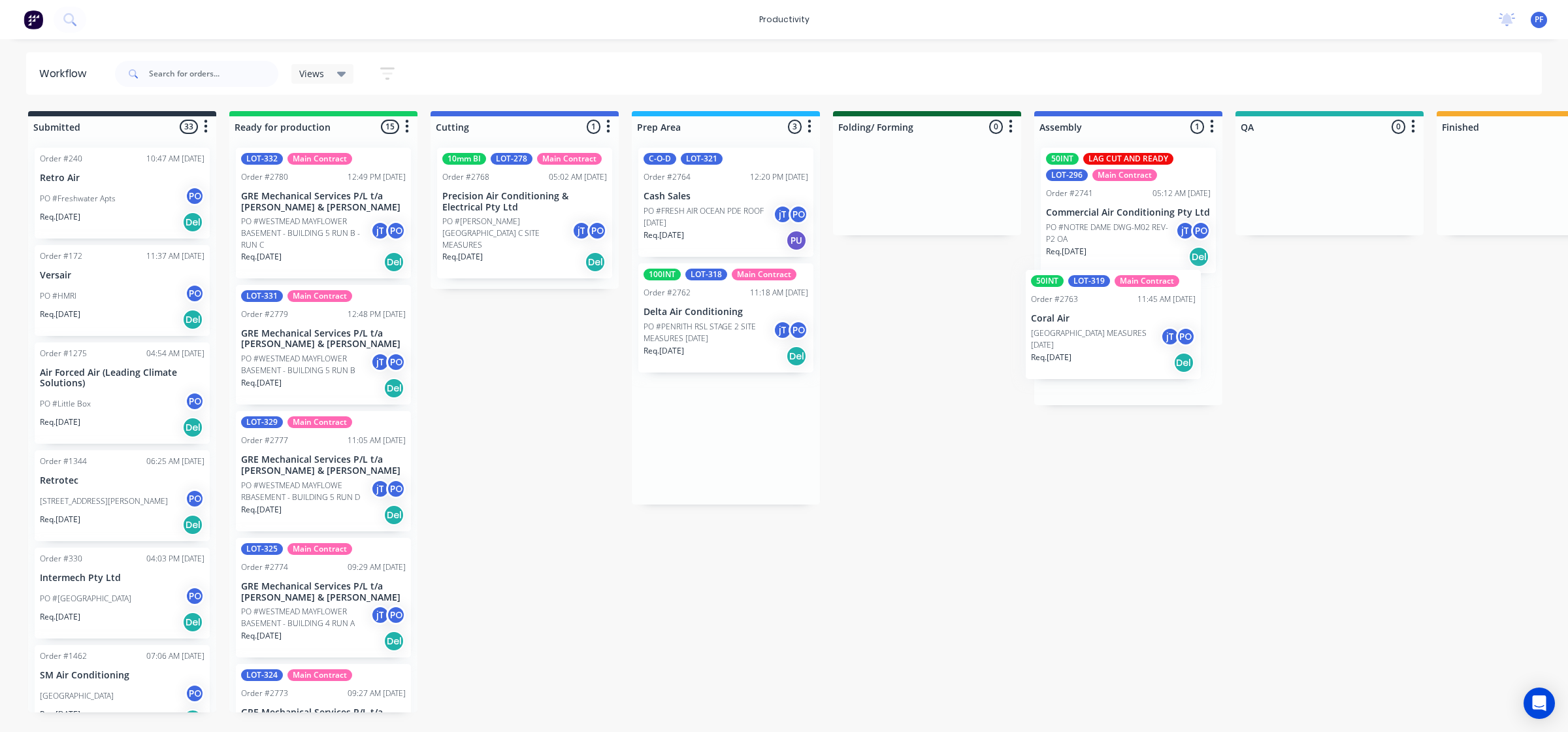
drag, startPoint x: 694, startPoint y: 314, endPoint x: 1099, endPoint y: 343, distance: 406.0
click at [1098, 344] on div "Submitted 33 Order #240 10:47 AM [DATE] Retro Air PO #Freshwater Apts PO Req. […" at bounding box center [1269, 411] width 2558 height 601
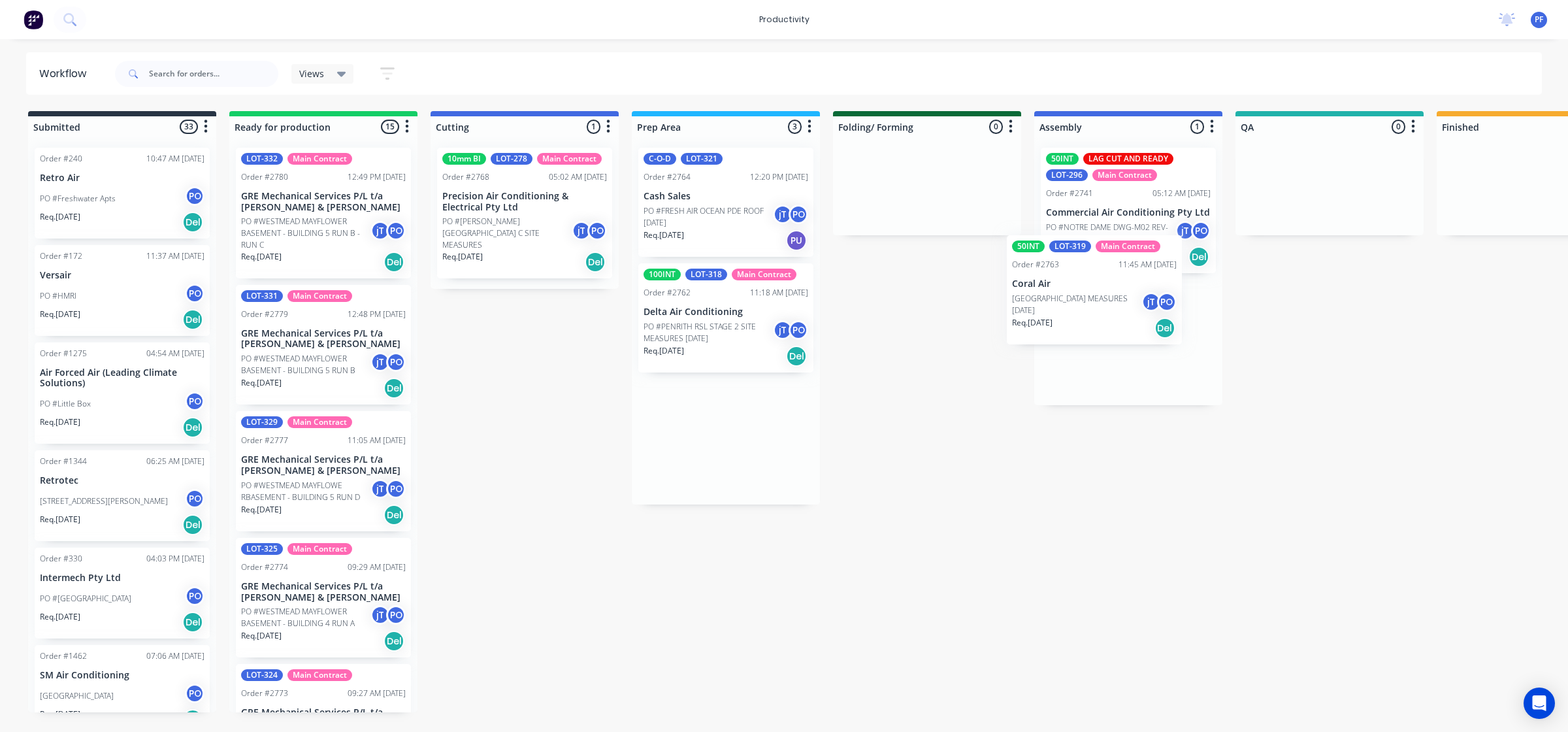
drag, startPoint x: 726, startPoint y: 322, endPoint x: 1131, endPoint y: 301, distance: 405.5
click at [1109, 298] on div "Submitted 33 Order #240 10:47 AM [DATE] Retro Air PO #Freshwater Apts PO Req. […" at bounding box center [1269, 411] width 2558 height 601
